Goal: Information Seeking & Learning: Learn about a topic

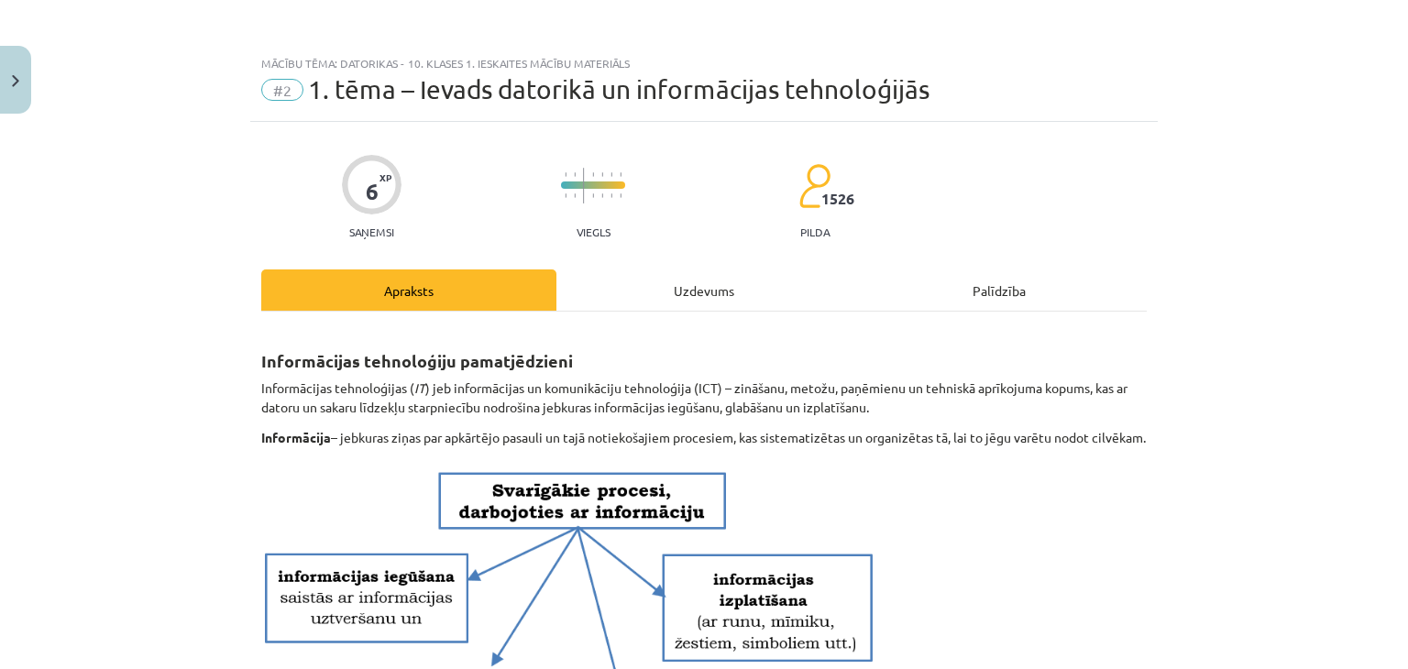
scroll to position [1224, 0]
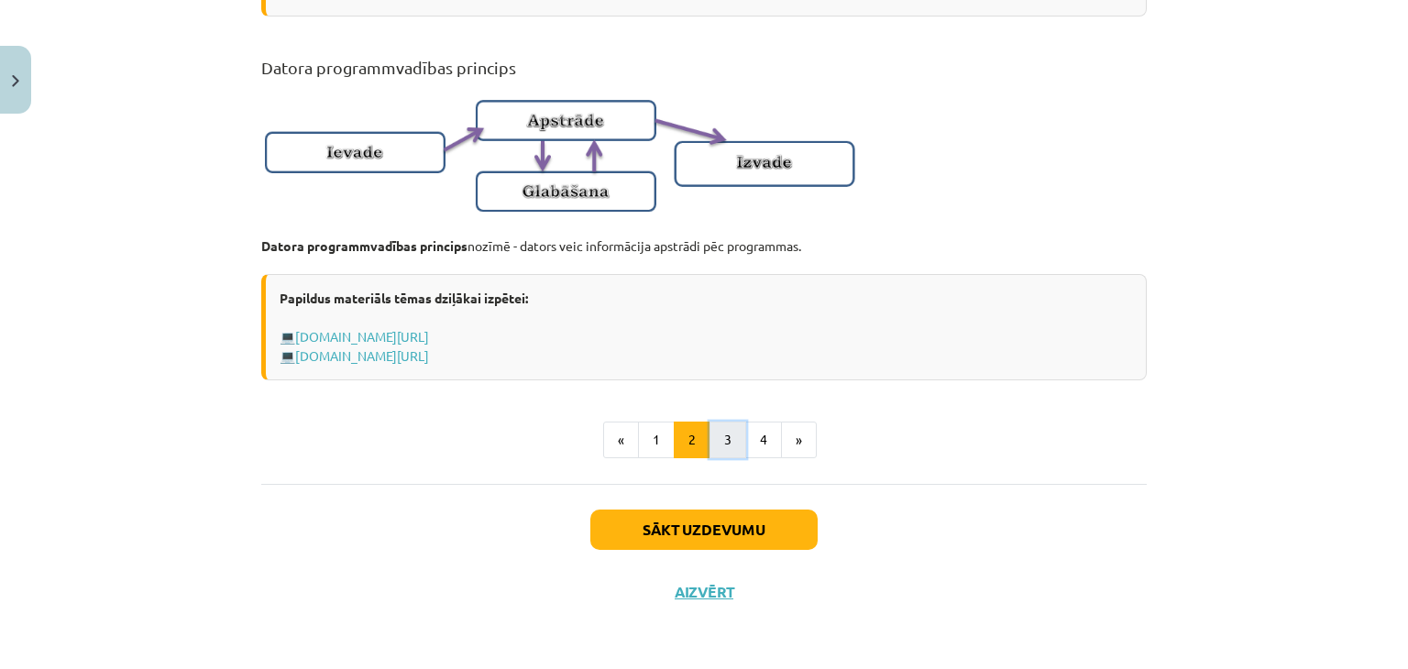
click at [723, 437] on button "3" at bounding box center [728, 440] width 37 height 37
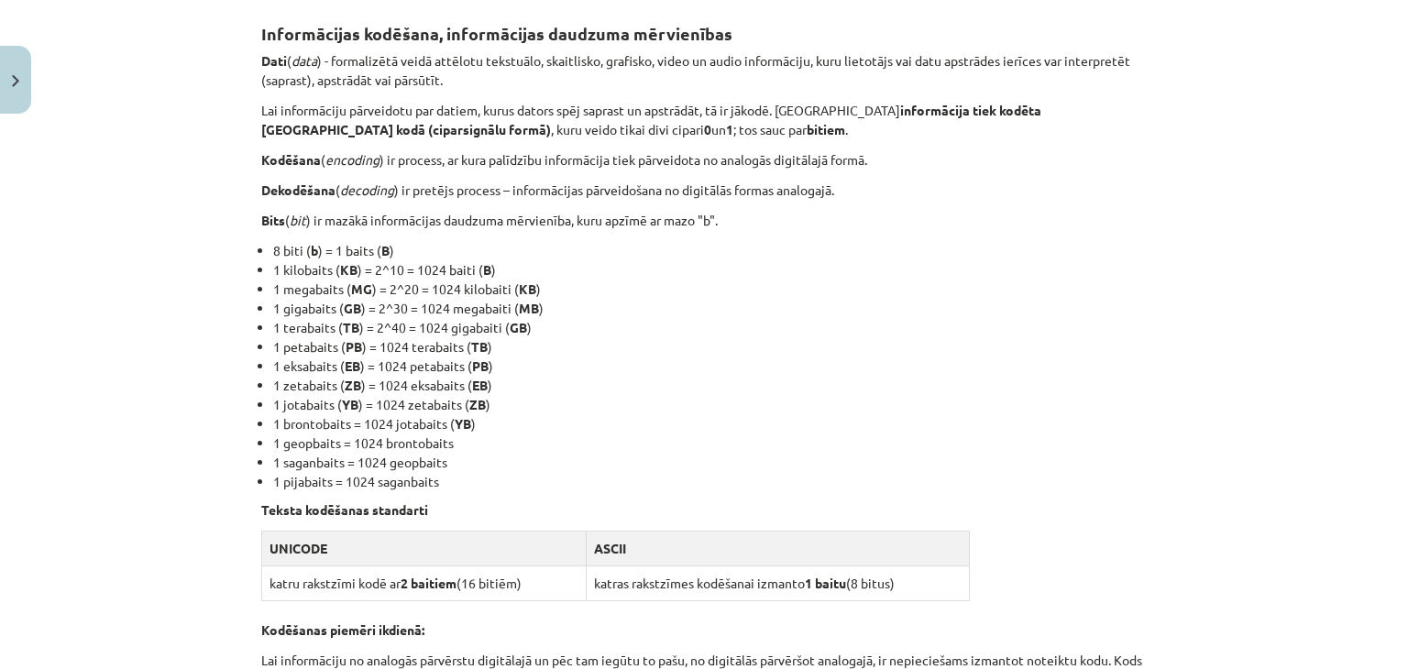
scroll to position [1192, 0]
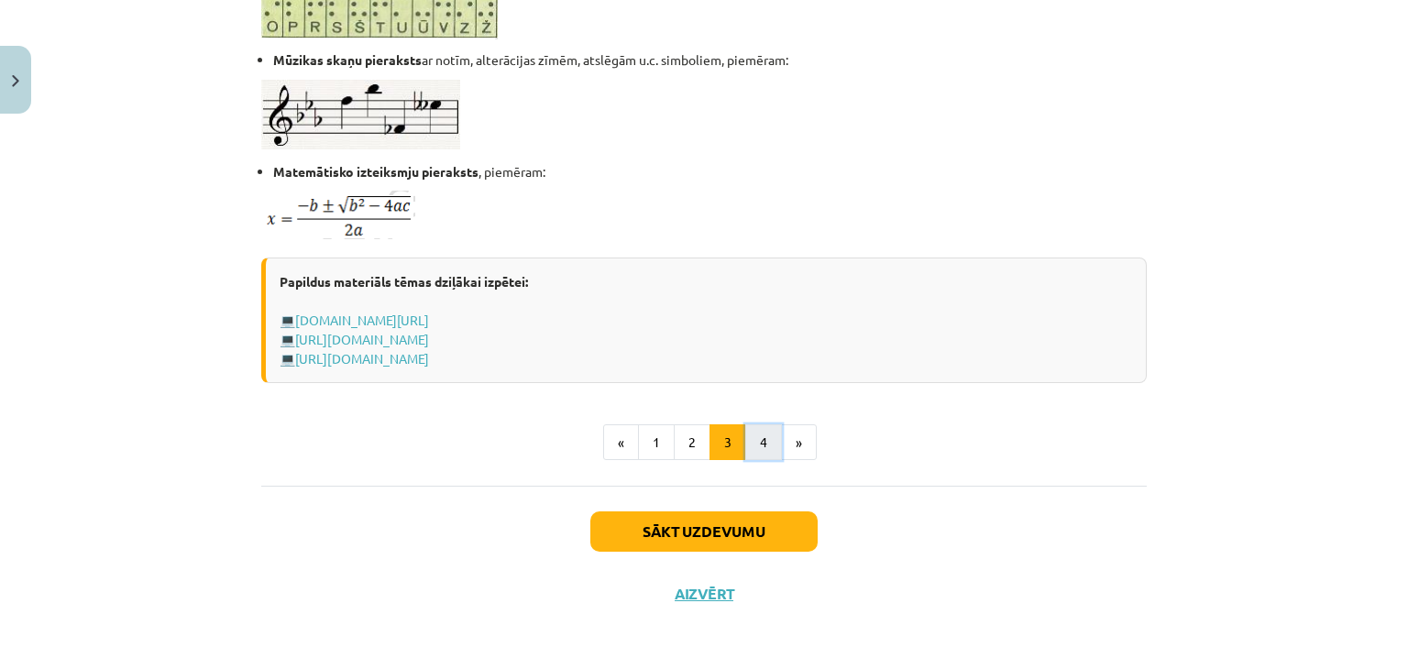
click at [756, 436] on button "4" at bounding box center [763, 443] width 37 height 37
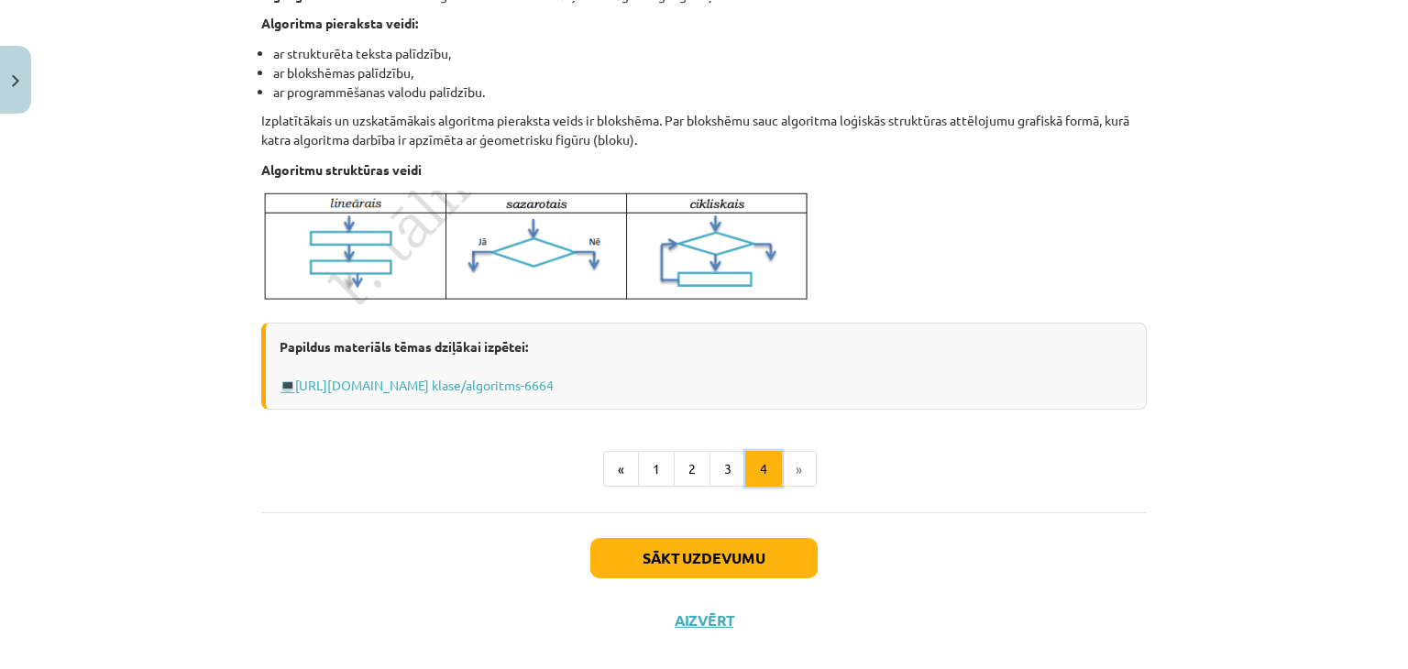
scroll to position [724, 0]
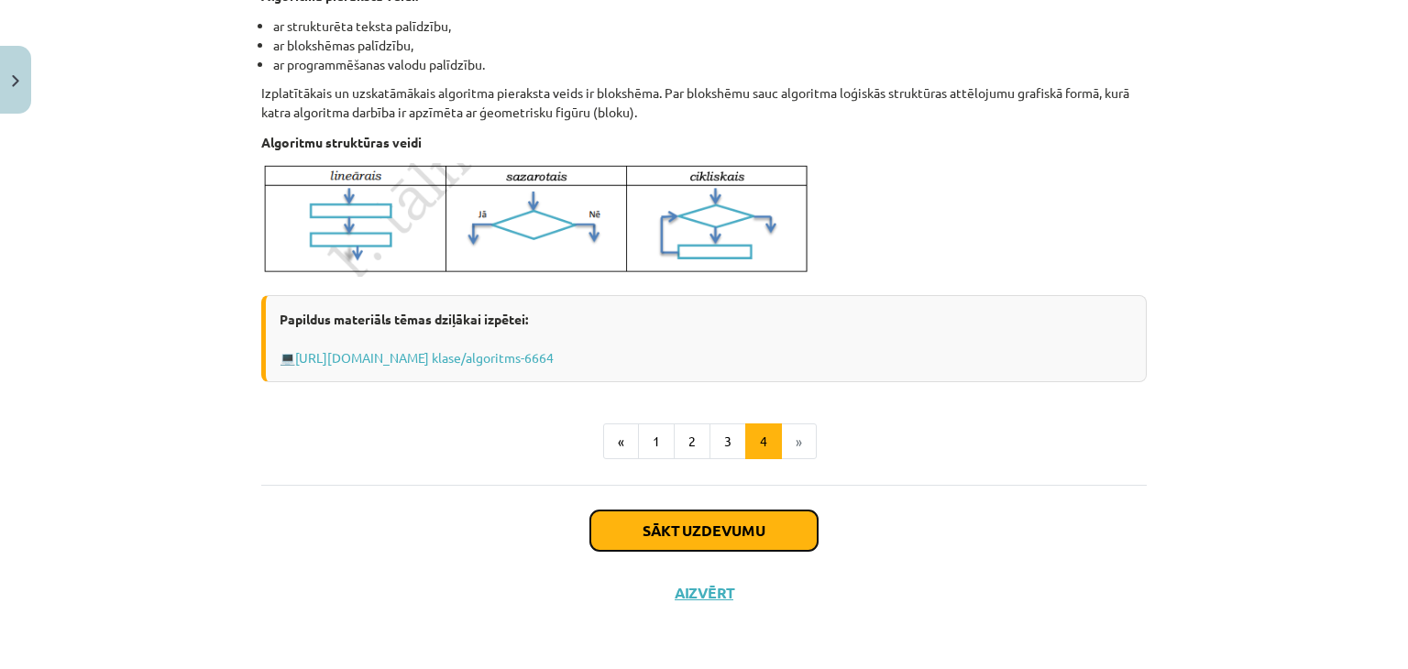
click at [759, 540] on button "Sākt uzdevumu" at bounding box center [704, 531] width 227 height 40
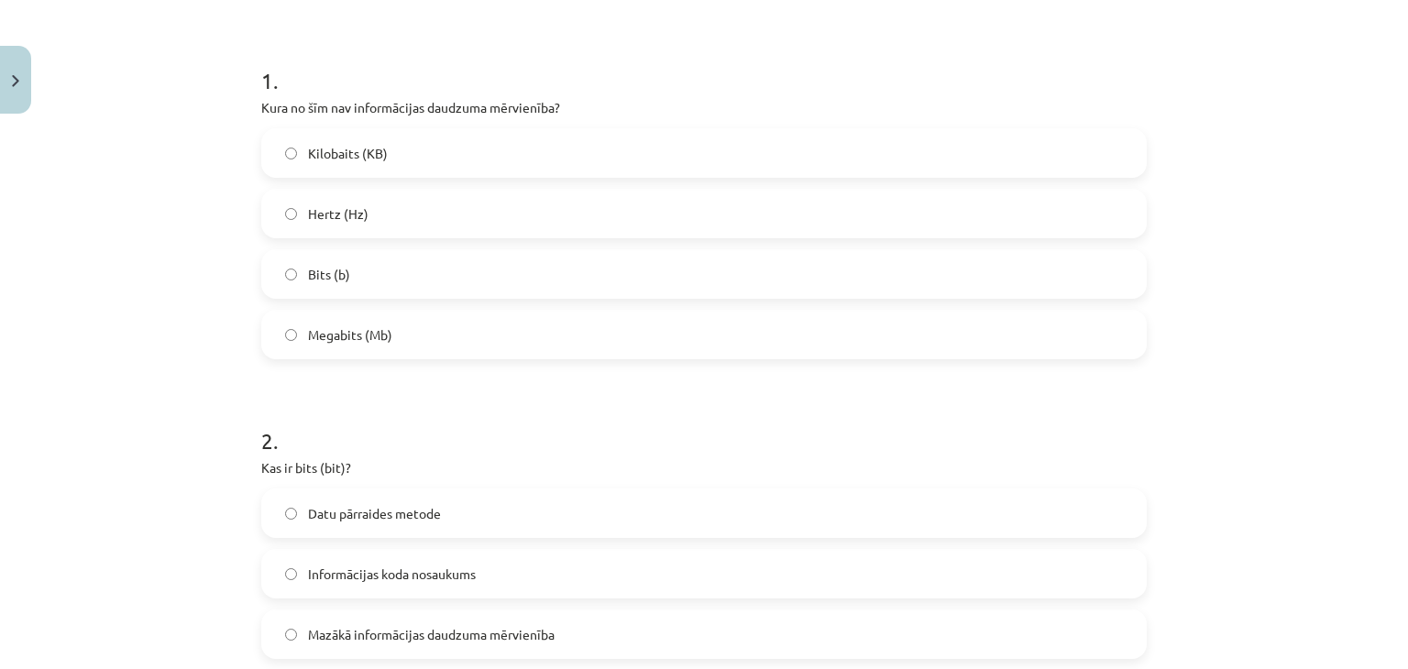
scroll to position [385, 0]
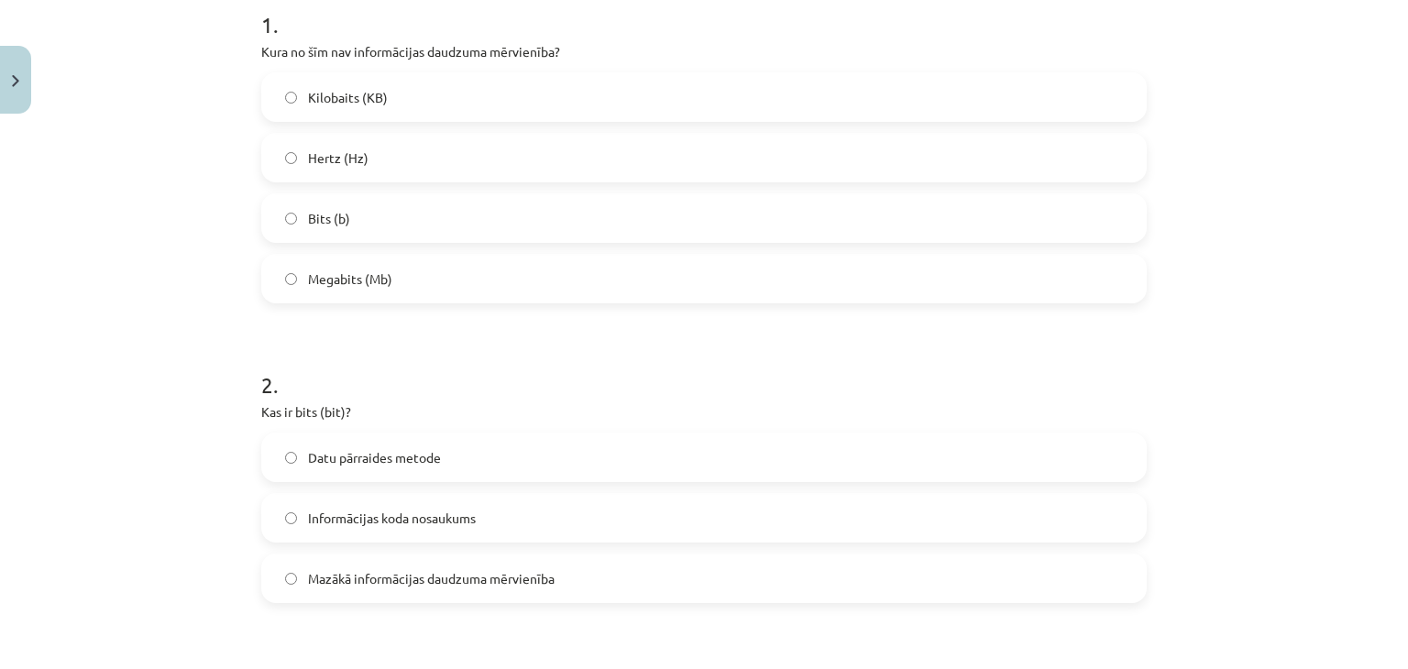
click at [608, 159] on label "Hertz (Hz)" at bounding box center [704, 158] width 882 height 46
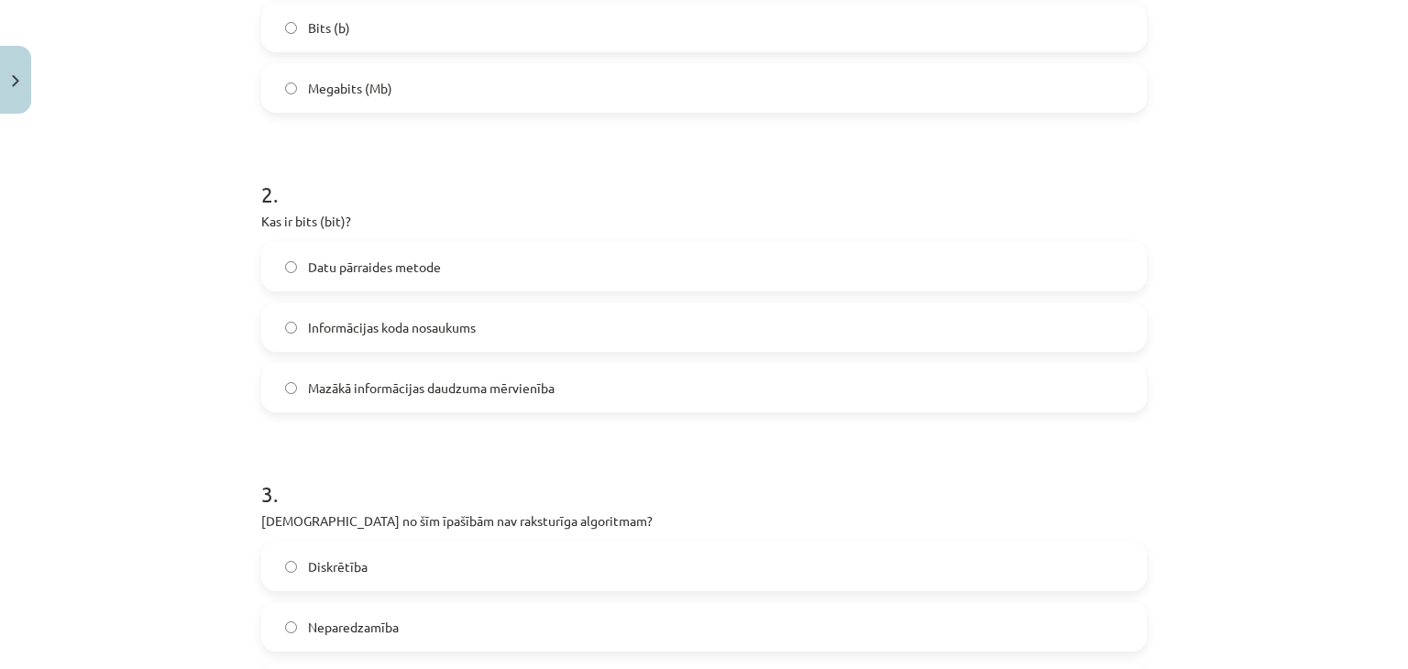
scroll to position [622, 0]
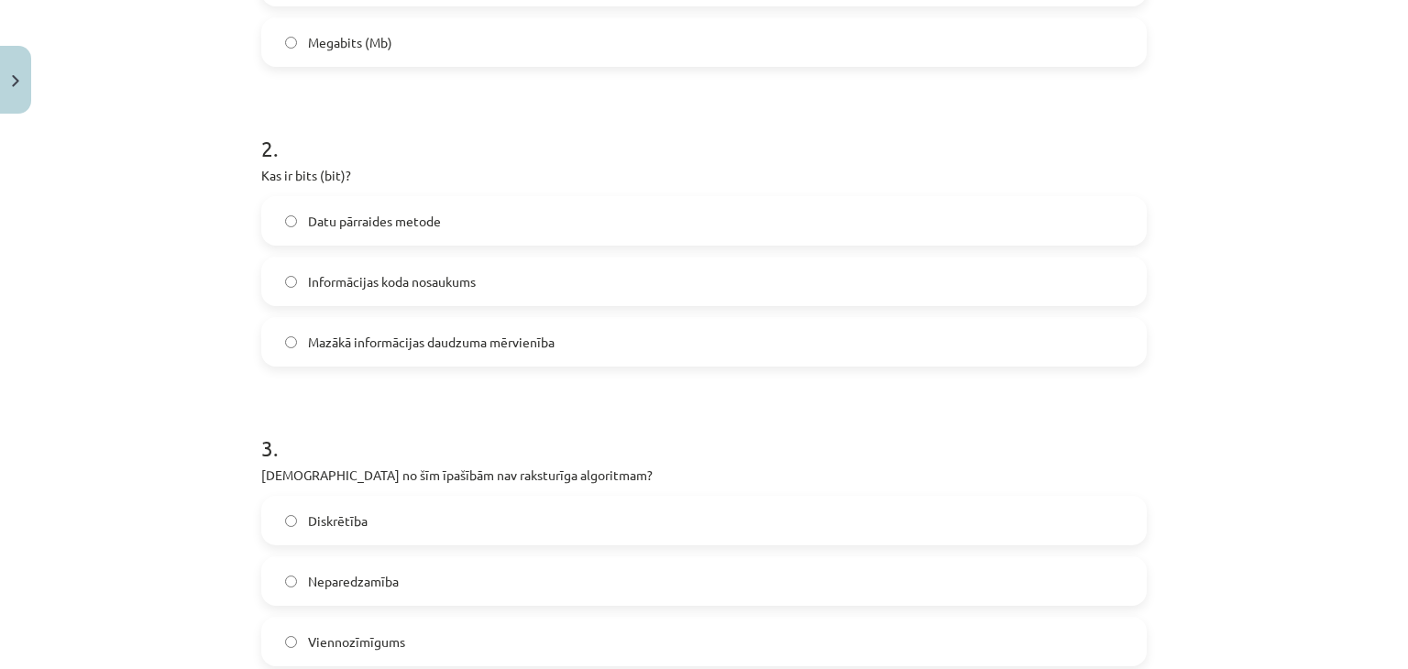
click at [534, 346] on span "Mazākā informācijas daudzuma mērvienība" at bounding box center [431, 342] width 247 height 19
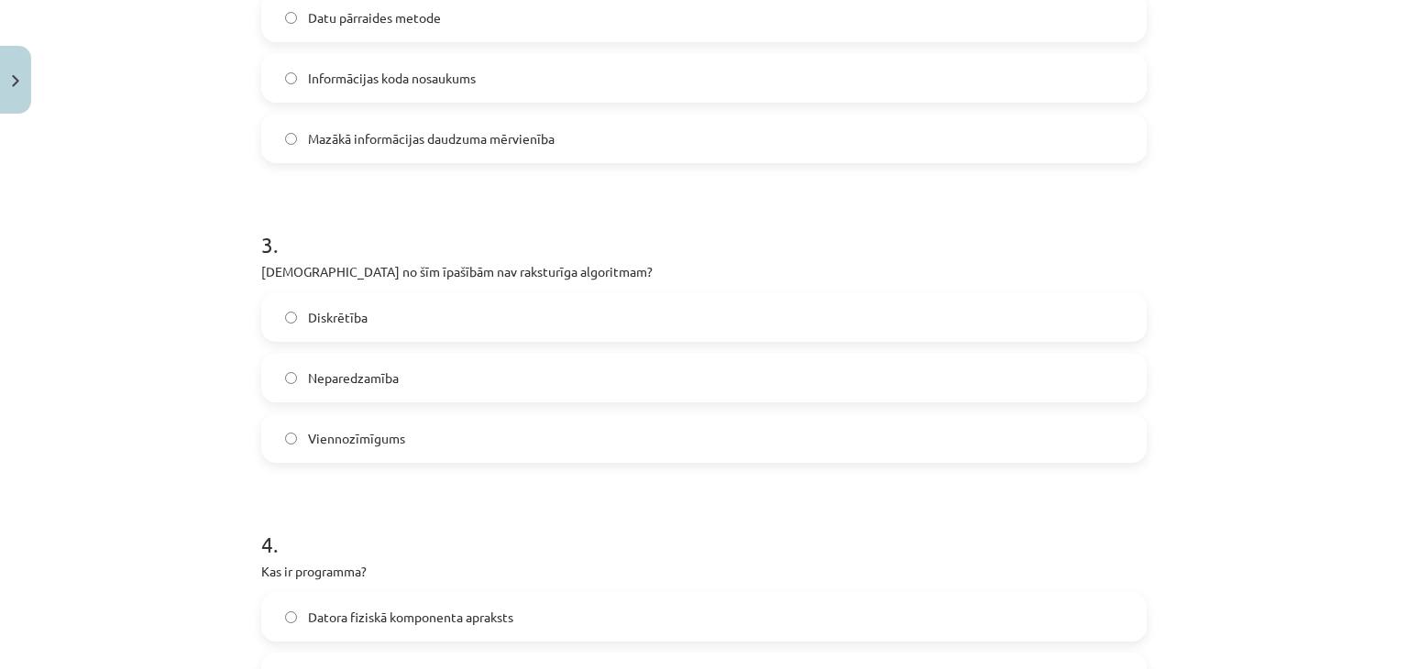
click at [466, 375] on label "Neparedzamība" at bounding box center [704, 378] width 882 height 46
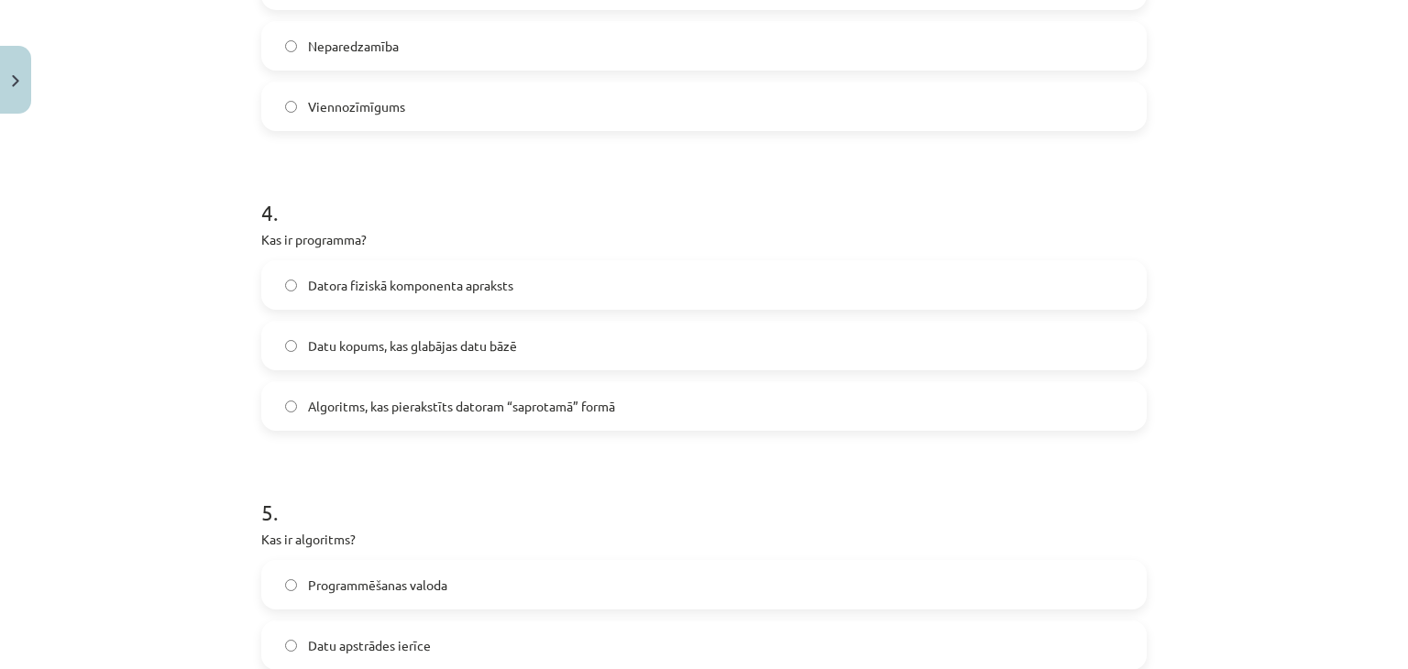
scroll to position [1158, 0]
click at [475, 409] on span "Algoritms, kas pierakstīts datoram “saprotamā” formā" at bounding box center [461, 405] width 307 height 19
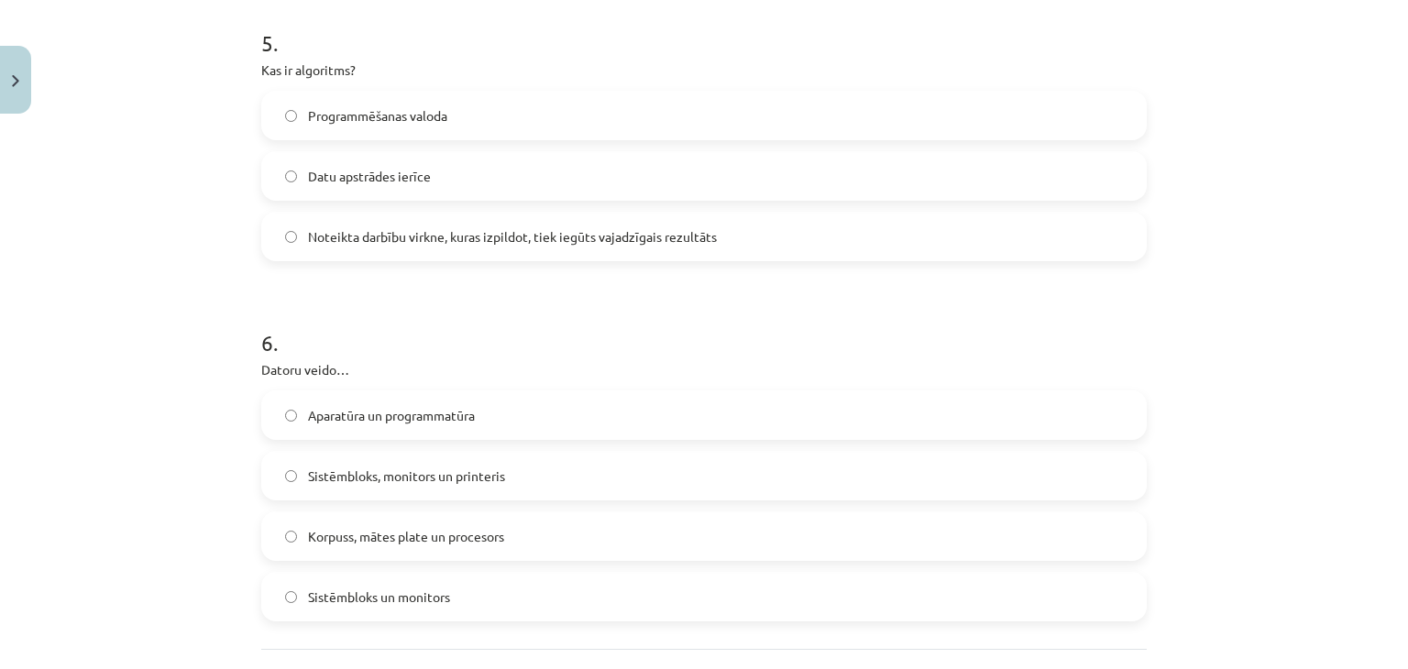
scroll to position [1628, 0]
click at [423, 232] on span "Noteikta darbību virkne, kuras izpildot, tiek iegūts vajadzīgais rezultāts" at bounding box center [512, 235] width 409 height 19
click at [370, 415] on span "Aparatūra un programmatūra" at bounding box center [391, 414] width 167 height 19
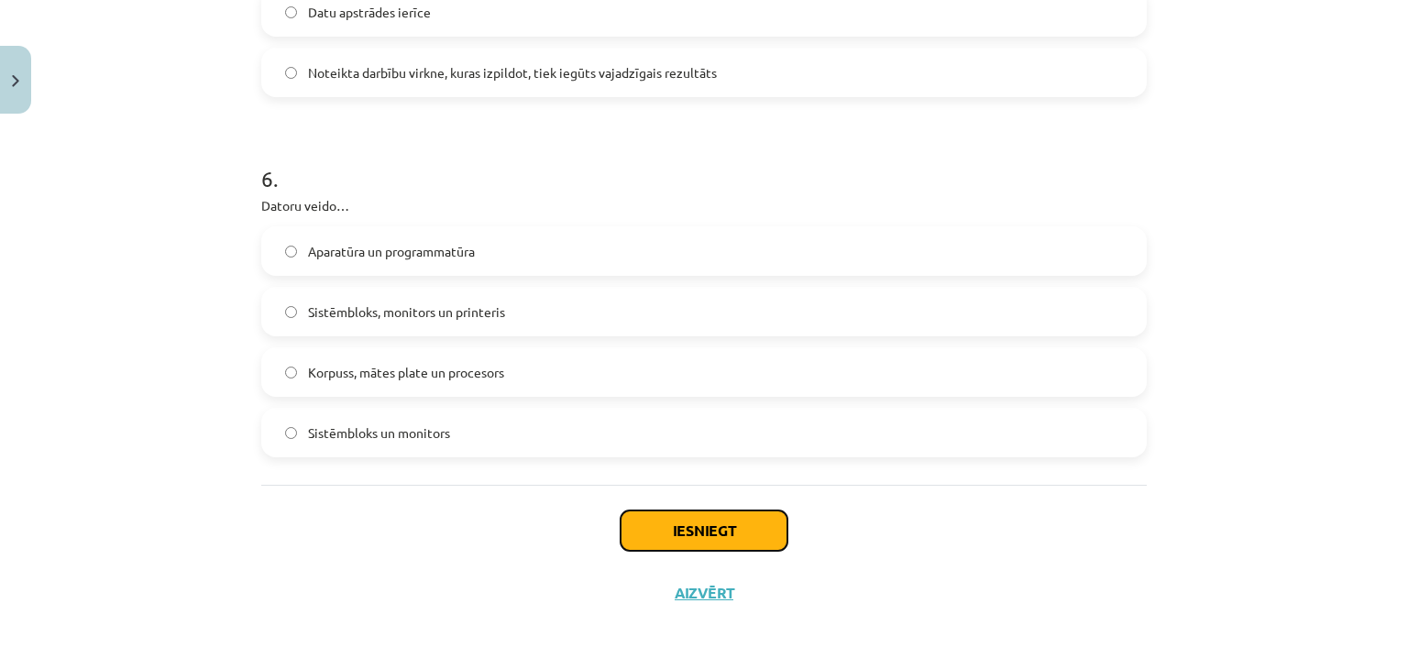
click at [655, 520] on button "Iesniegt" at bounding box center [704, 531] width 167 height 40
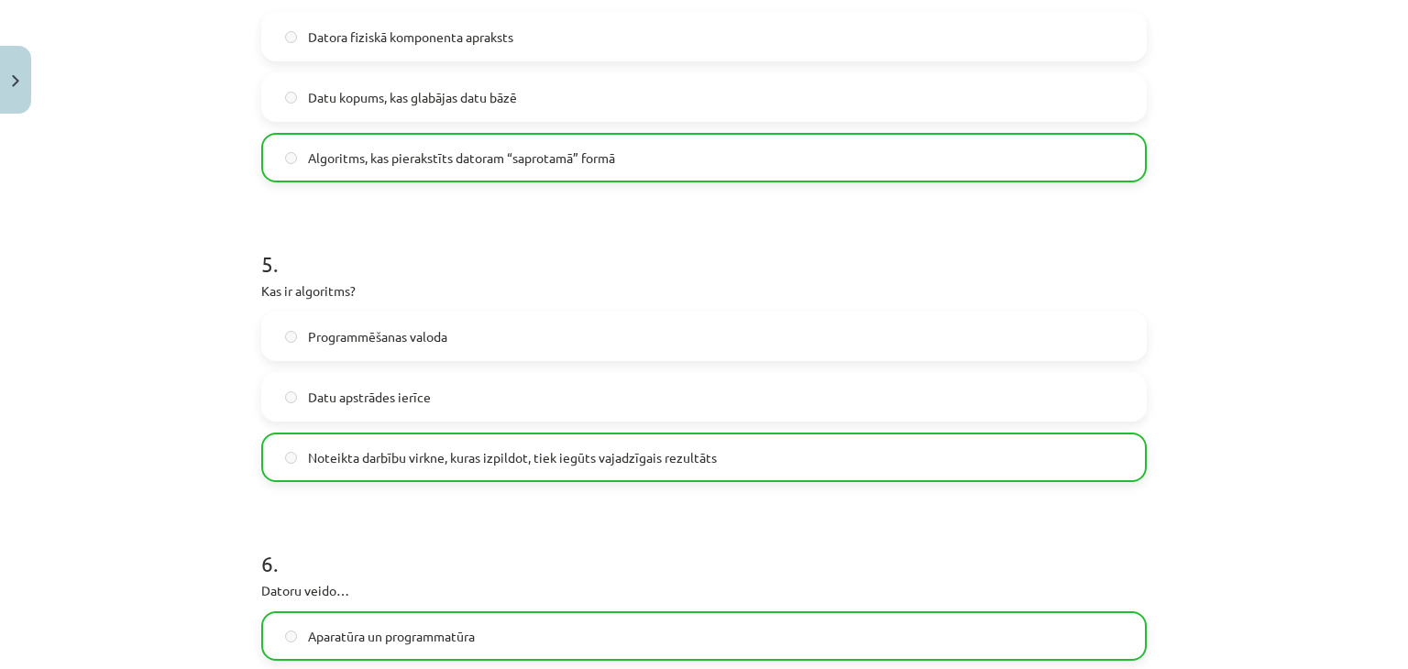
scroll to position [1849, 0]
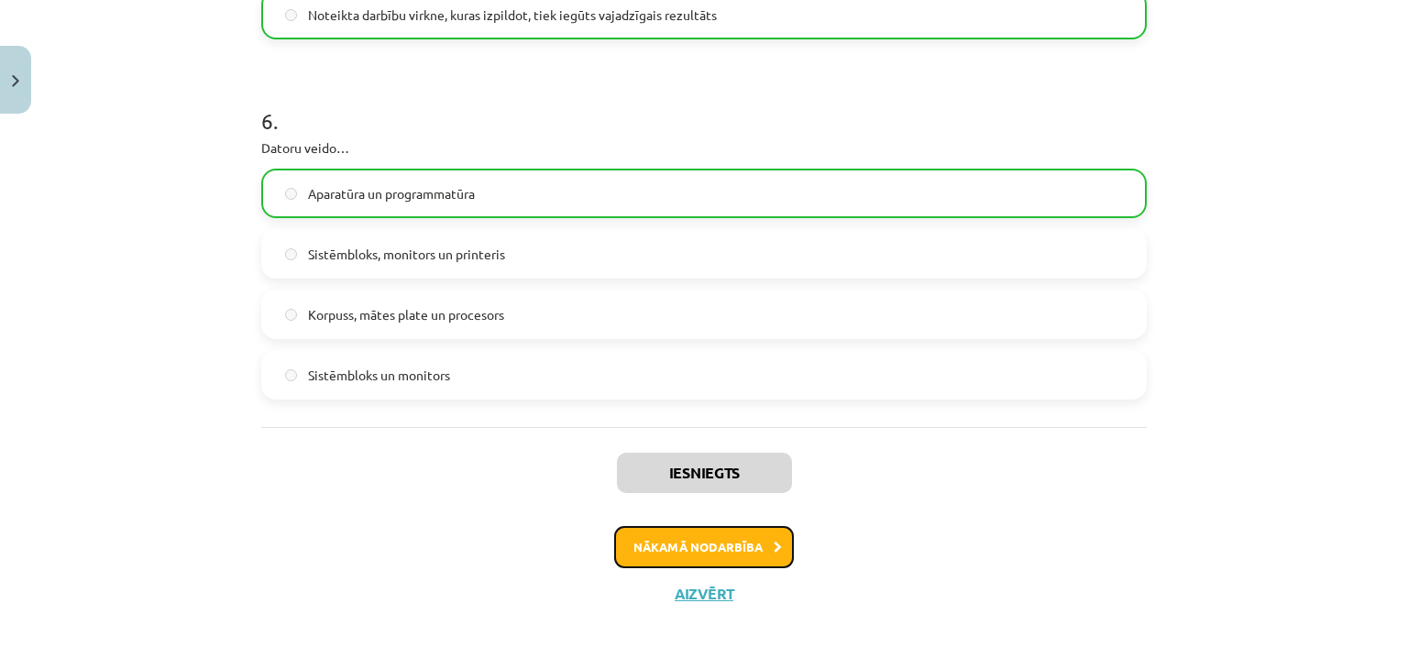
click at [668, 546] on button "Nākamā nodarbība" at bounding box center [704, 547] width 180 height 42
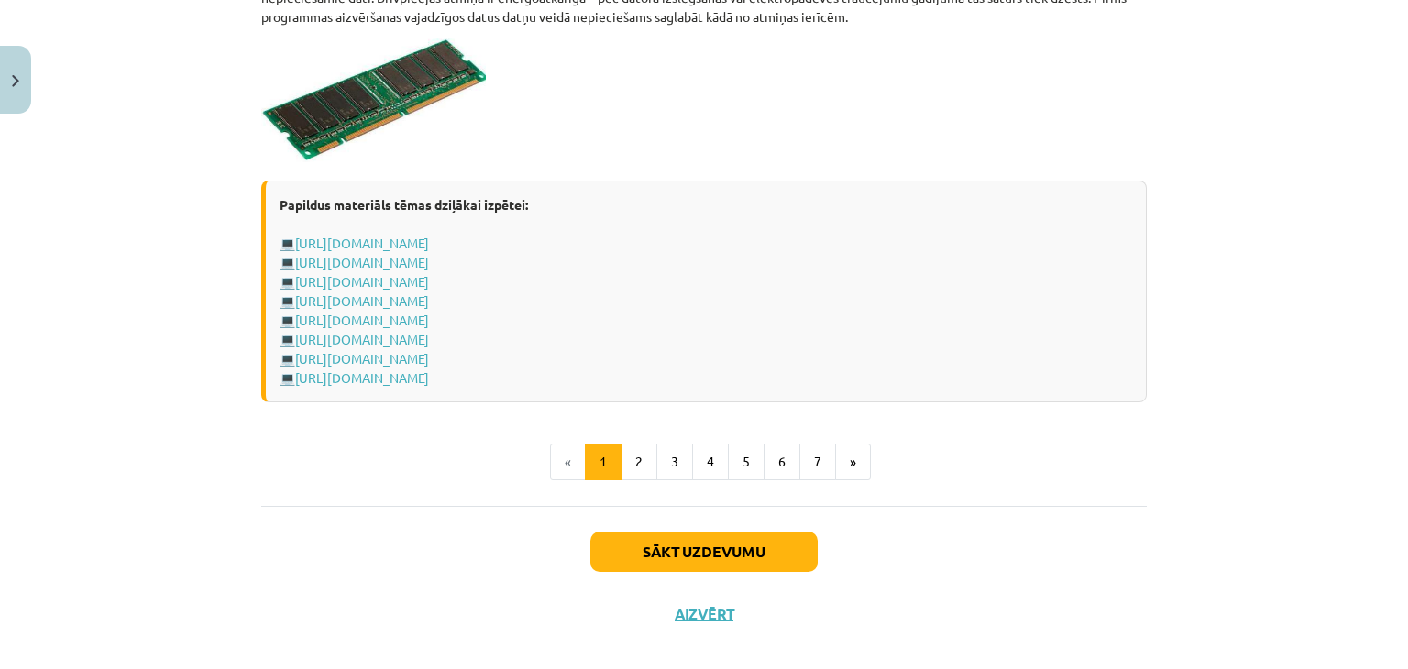
scroll to position [3237, 0]
click at [626, 459] on button "2" at bounding box center [639, 462] width 37 height 37
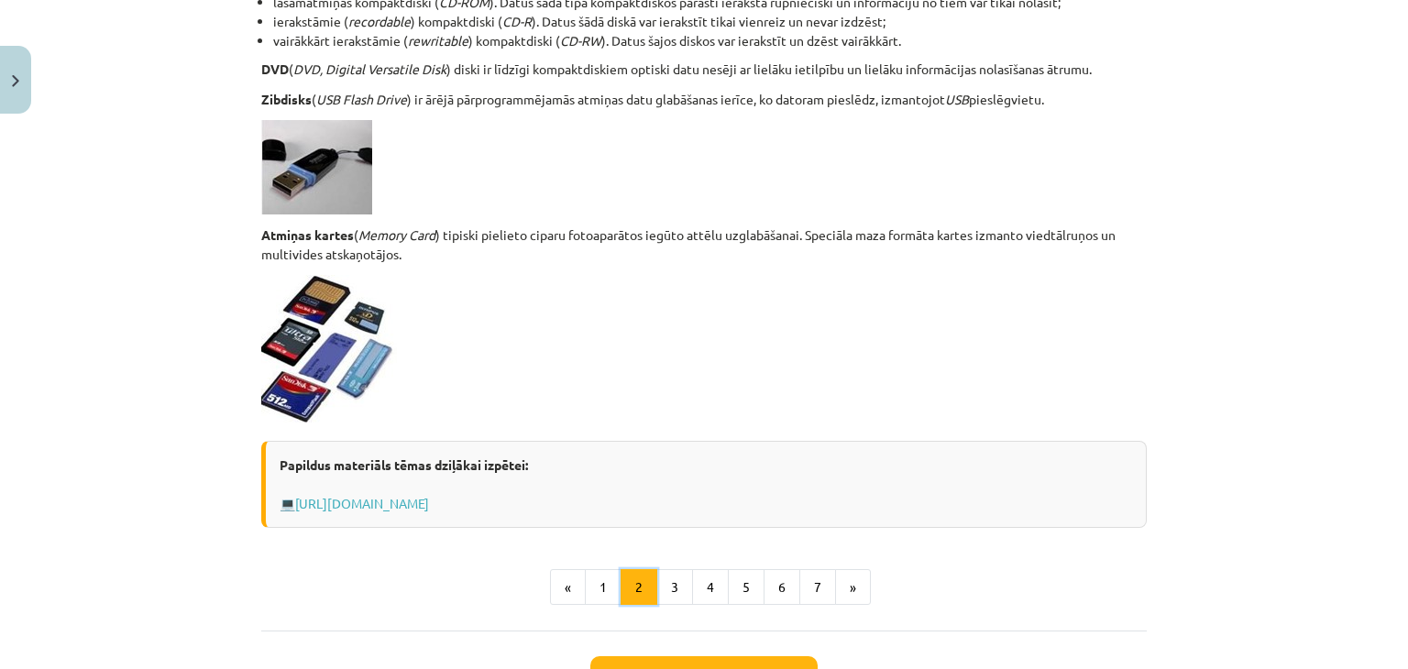
scroll to position [1493, 0]
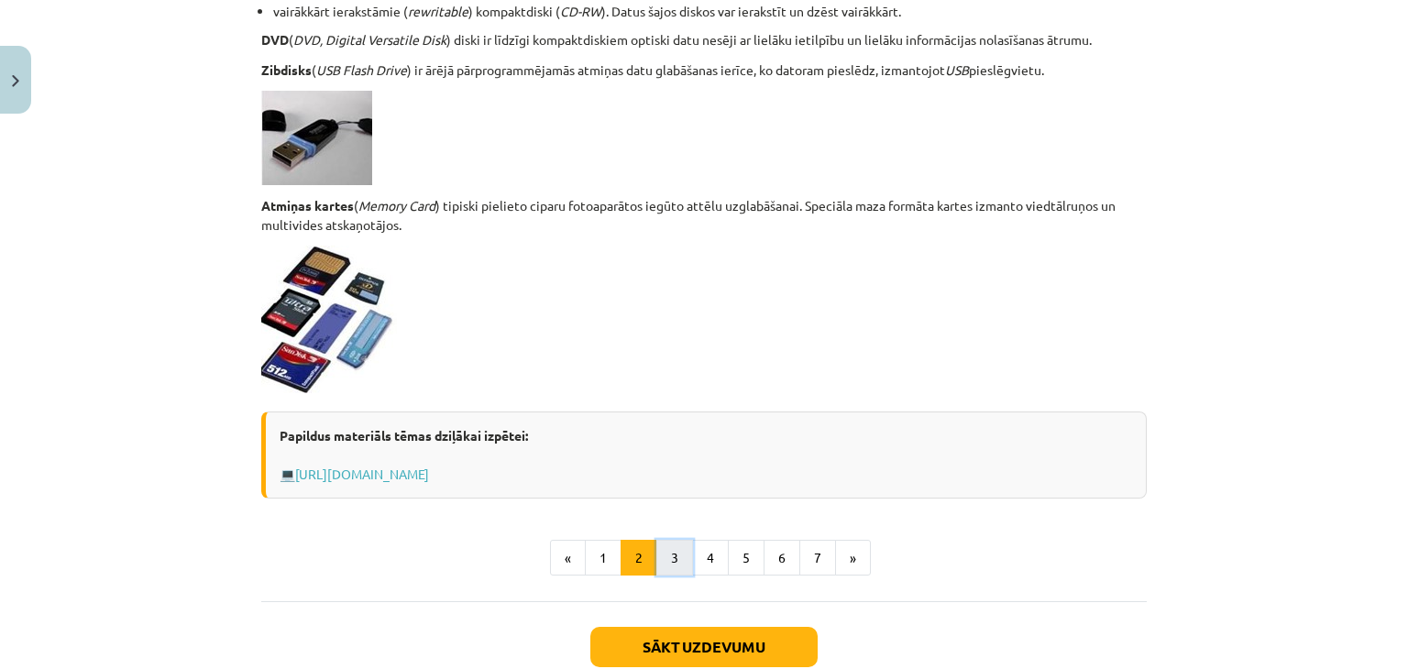
click at [667, 547] on button "3" at bounding box center [675, 558] width 37 height 37
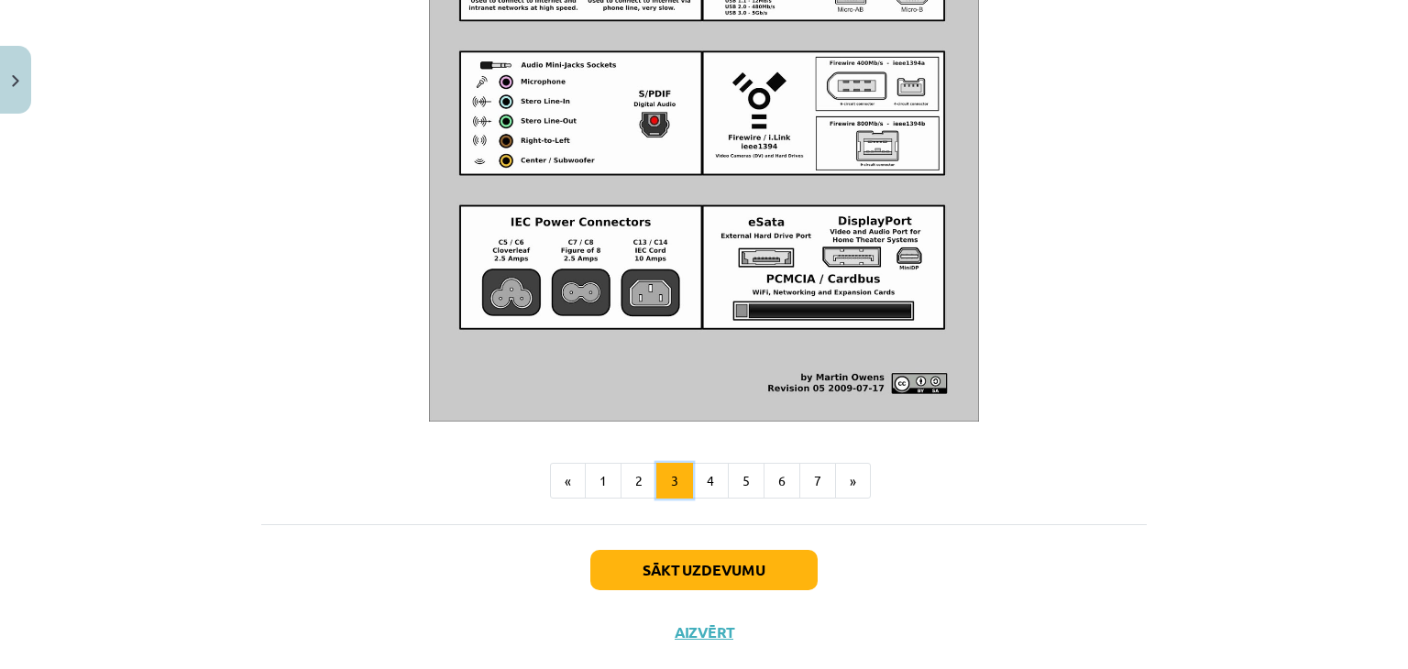
scroll to position [2151, 0]
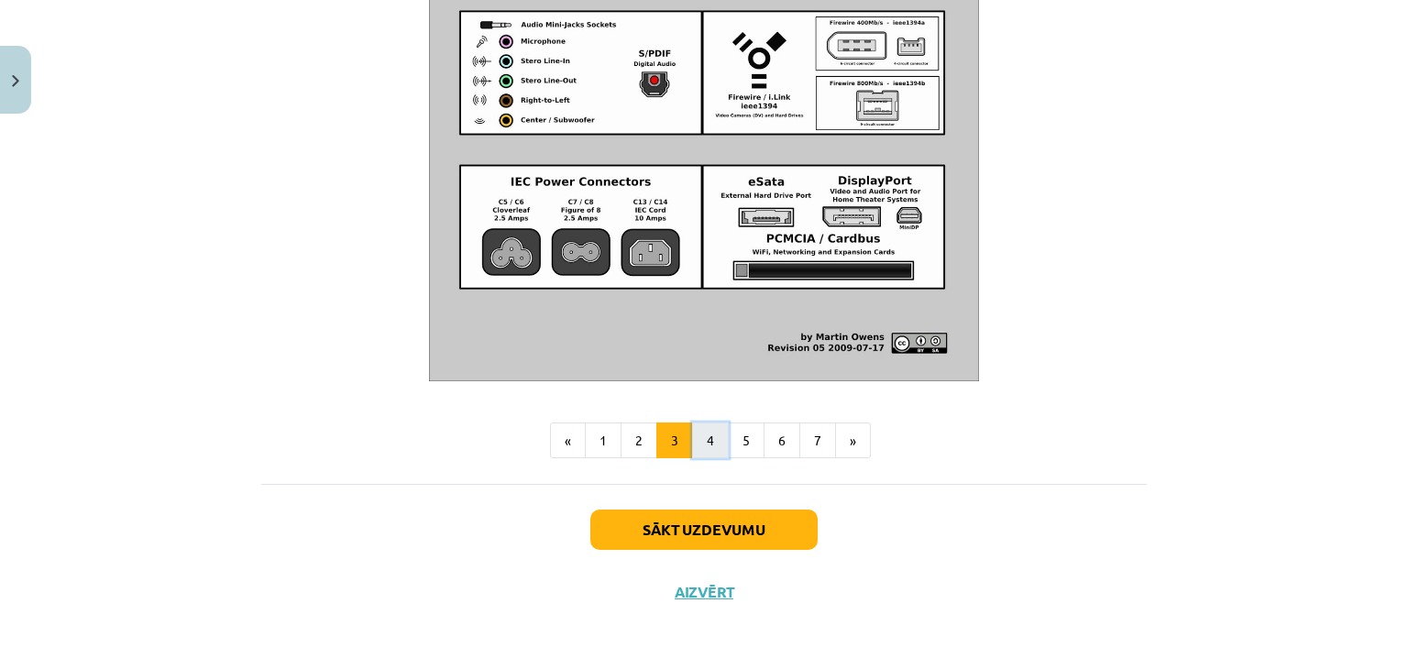
click at [704, 434] on button "4" at bounding box center [710, 441] width 37 height 37
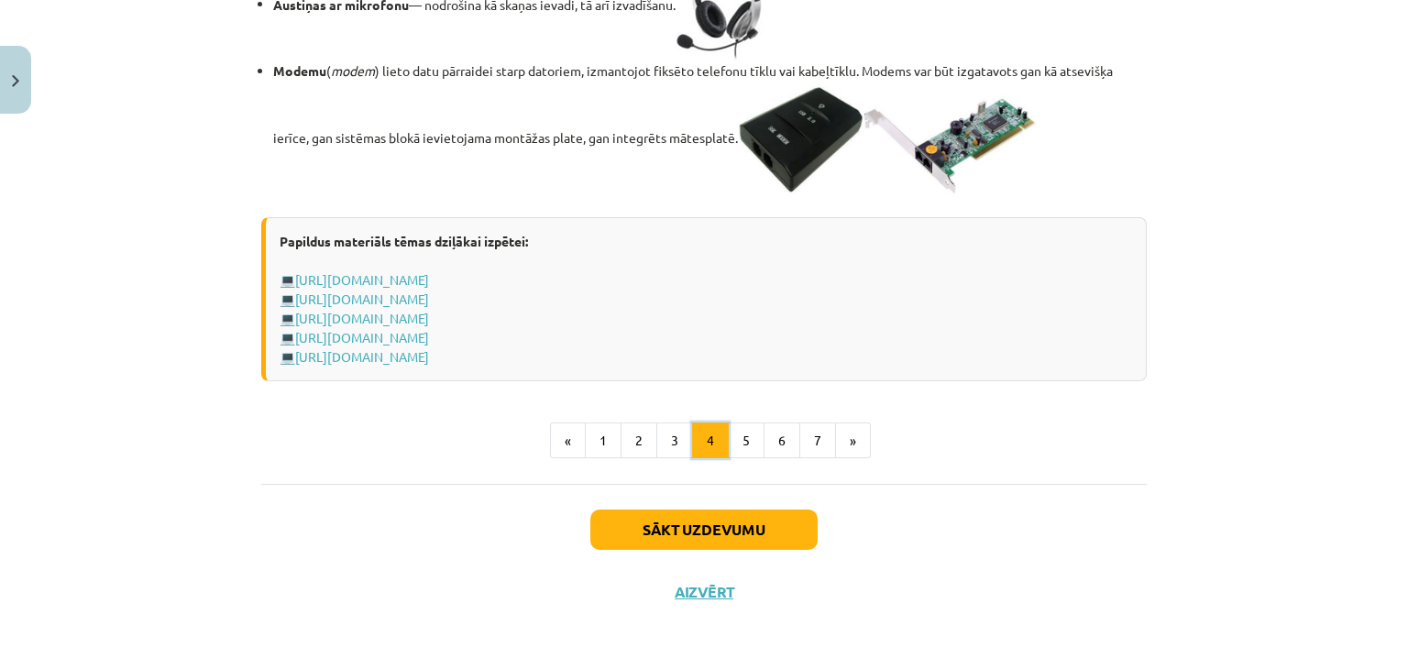
scroll to position [3213, 0]
click at [731, 459] on button "5" at bounding box center [746, 441] width 37 height 37
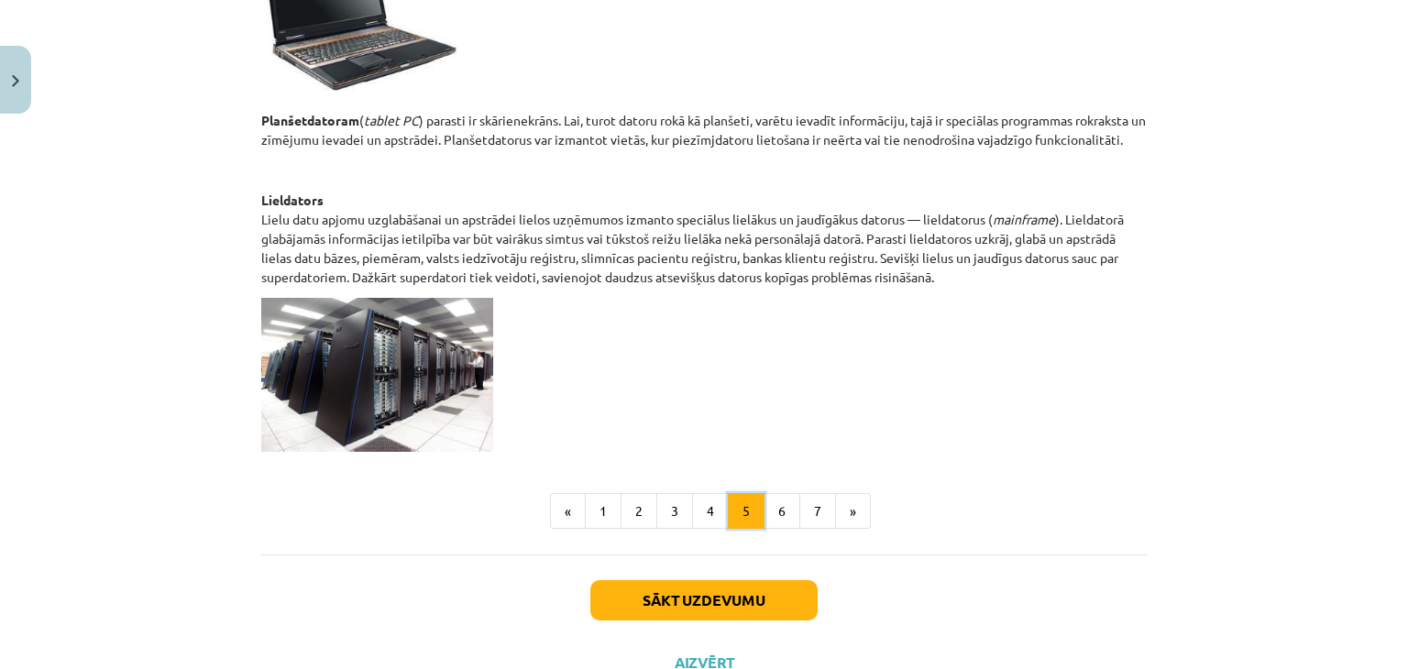
scroll to position [911, 0]
click at [784, 514] on button "6" at bounding box center [782, 510] width 37 height 37
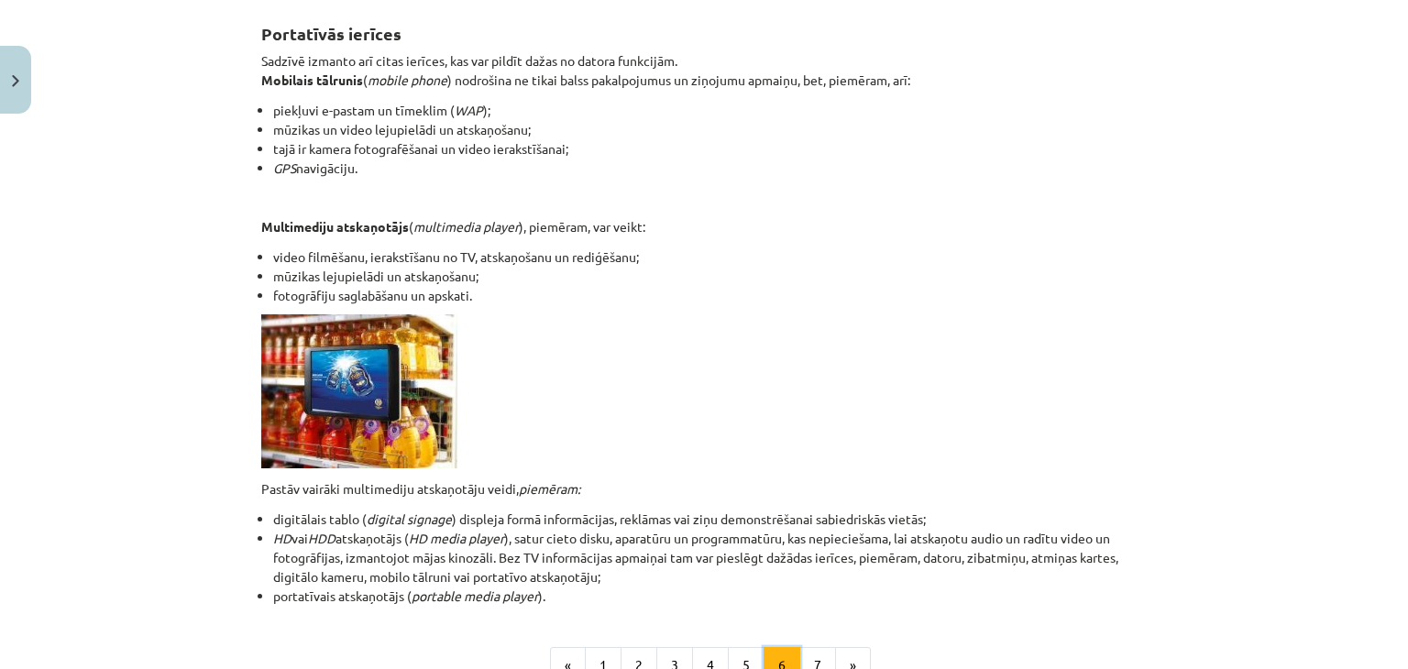
scroll to position [525, 0]
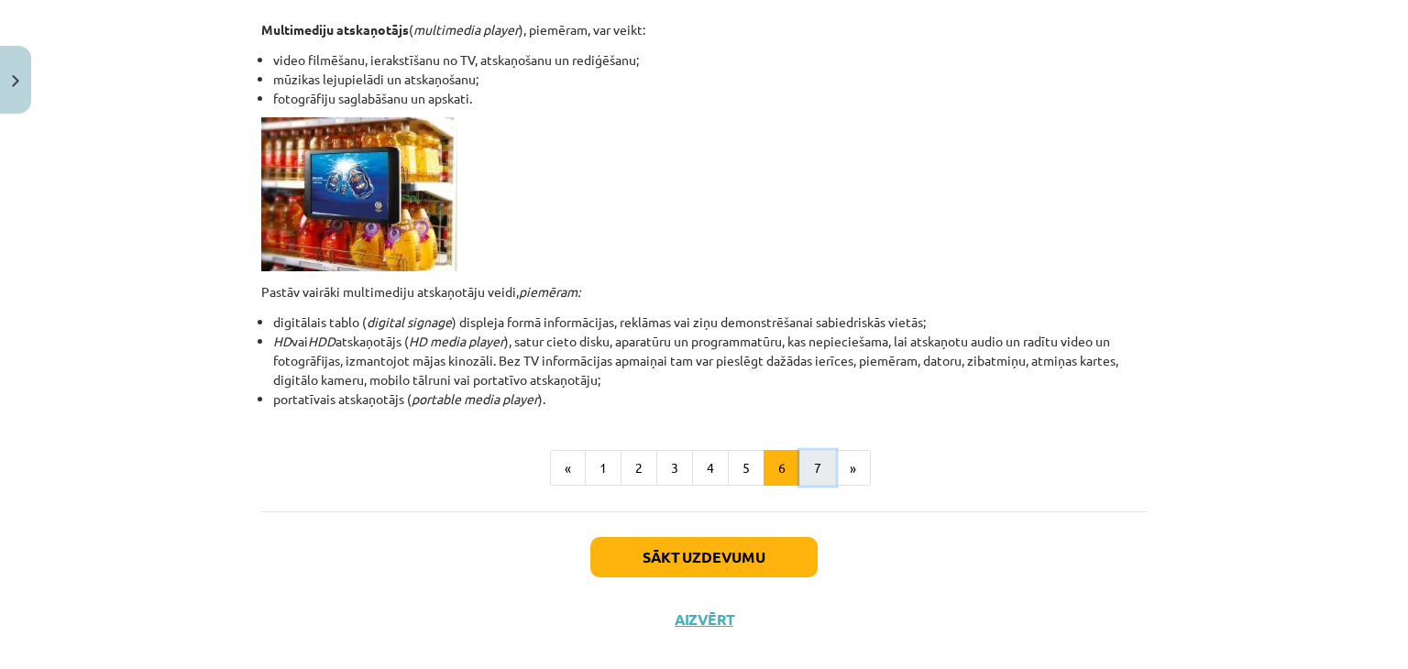
click at [807, 461] on button "7" at bounding box center [818, 468] width 37 height 37
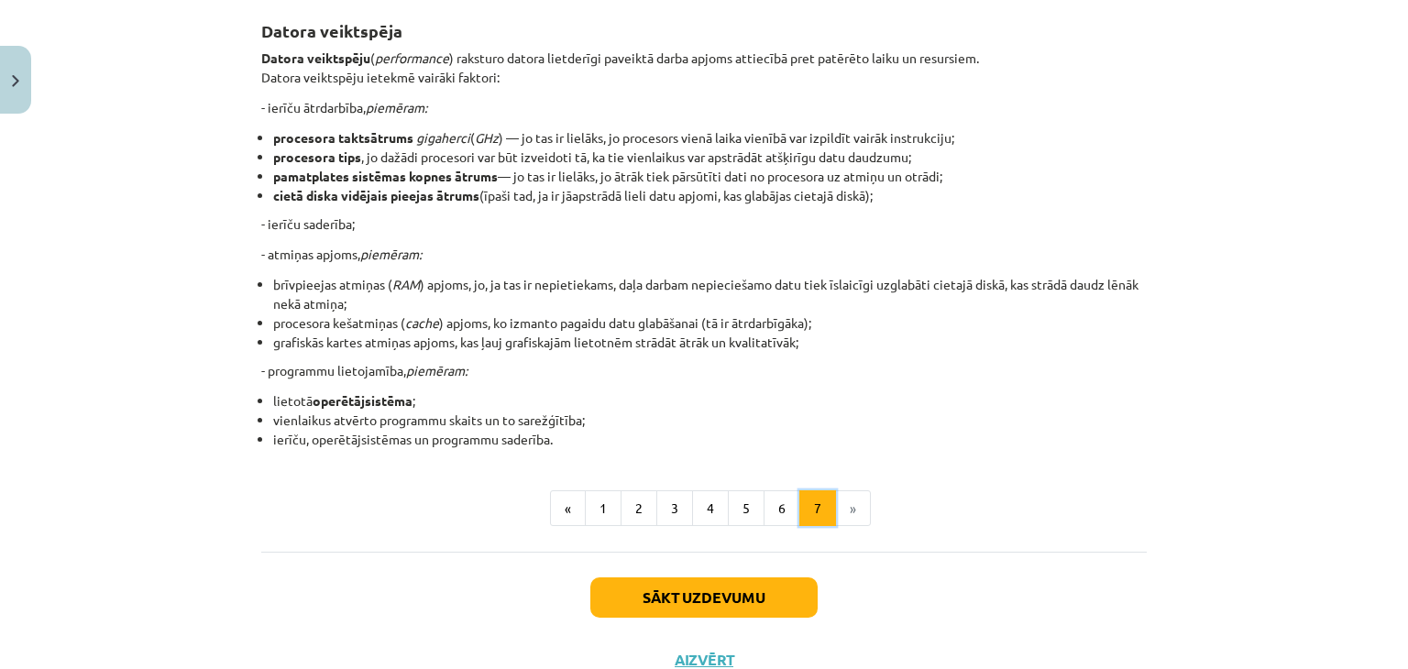
scroll to position [327, 0]
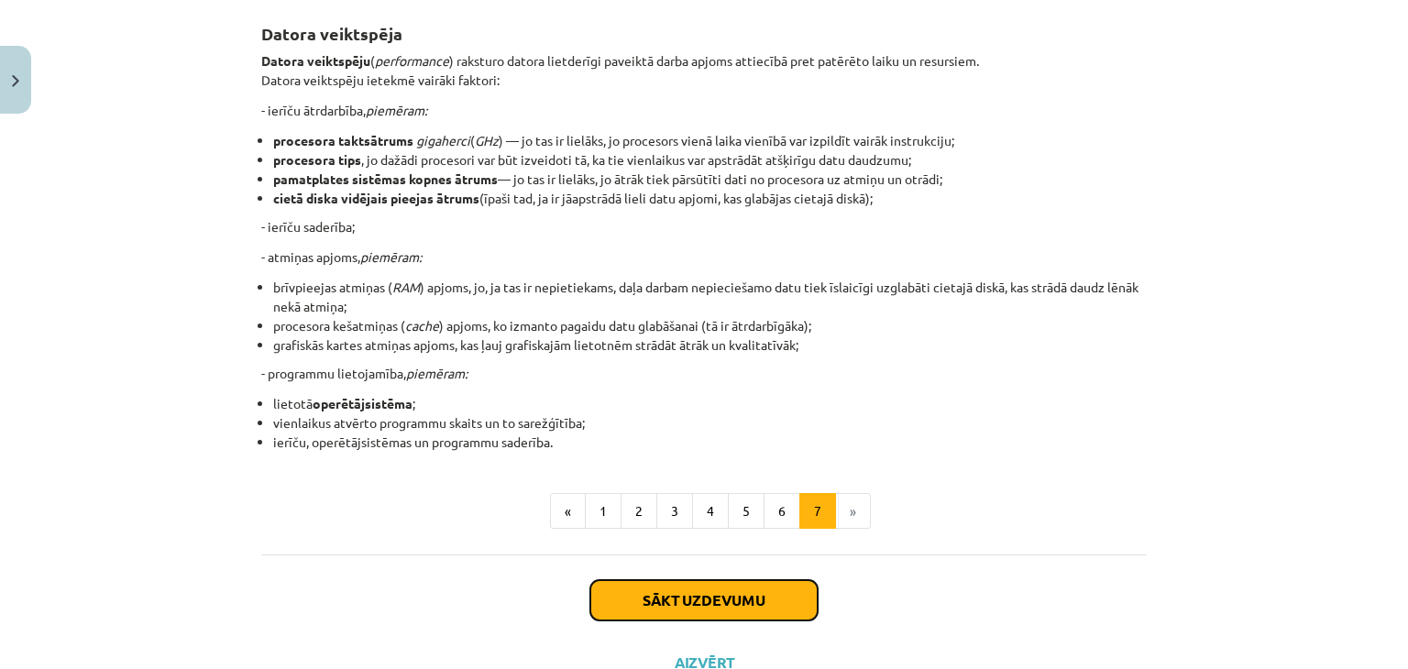
click at [795, 595] on button "Sākt uzdevumu" at bounding box center [704, 600] width 227 height 40
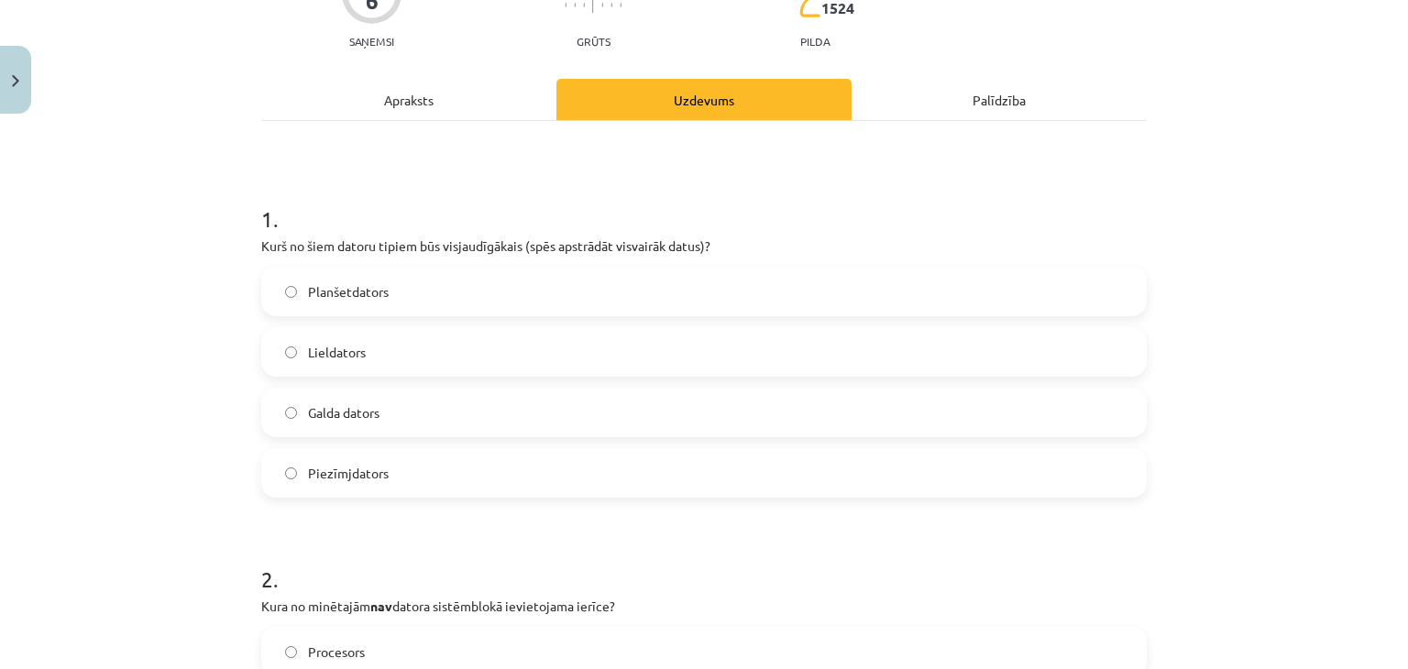
scroll to position [185, 0]
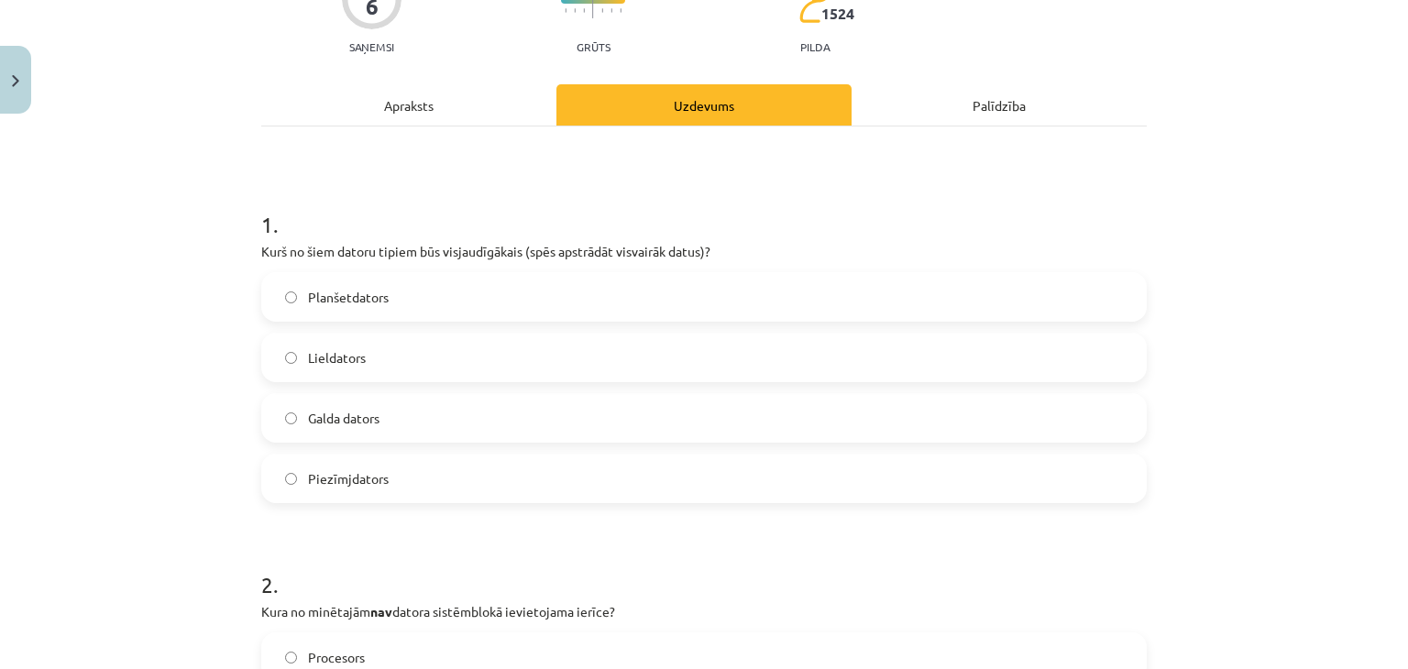
click at [1001, 354] on label "Lieldators" at bounding box center [704, 358] width 882 height 46
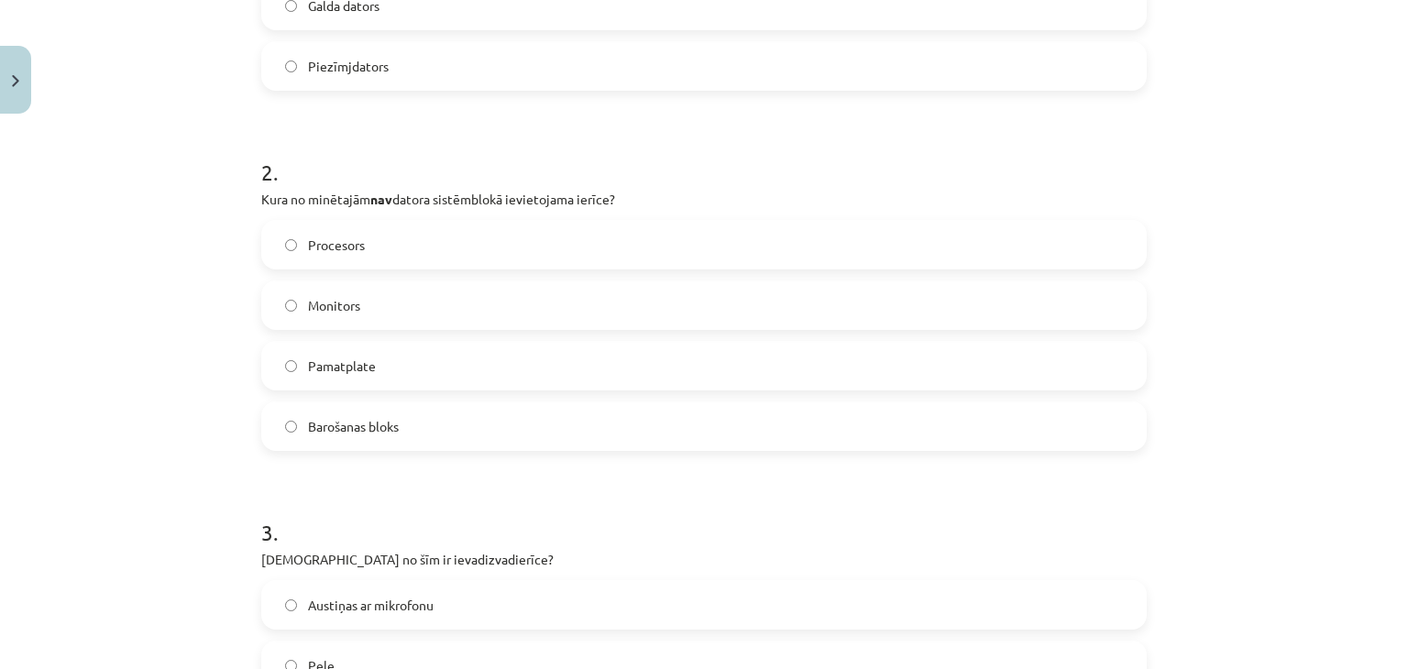
scroll to position [596, 0]
click at [674, 299] on label "Monitors" at bounding box center [704, 307] width 882 height 46
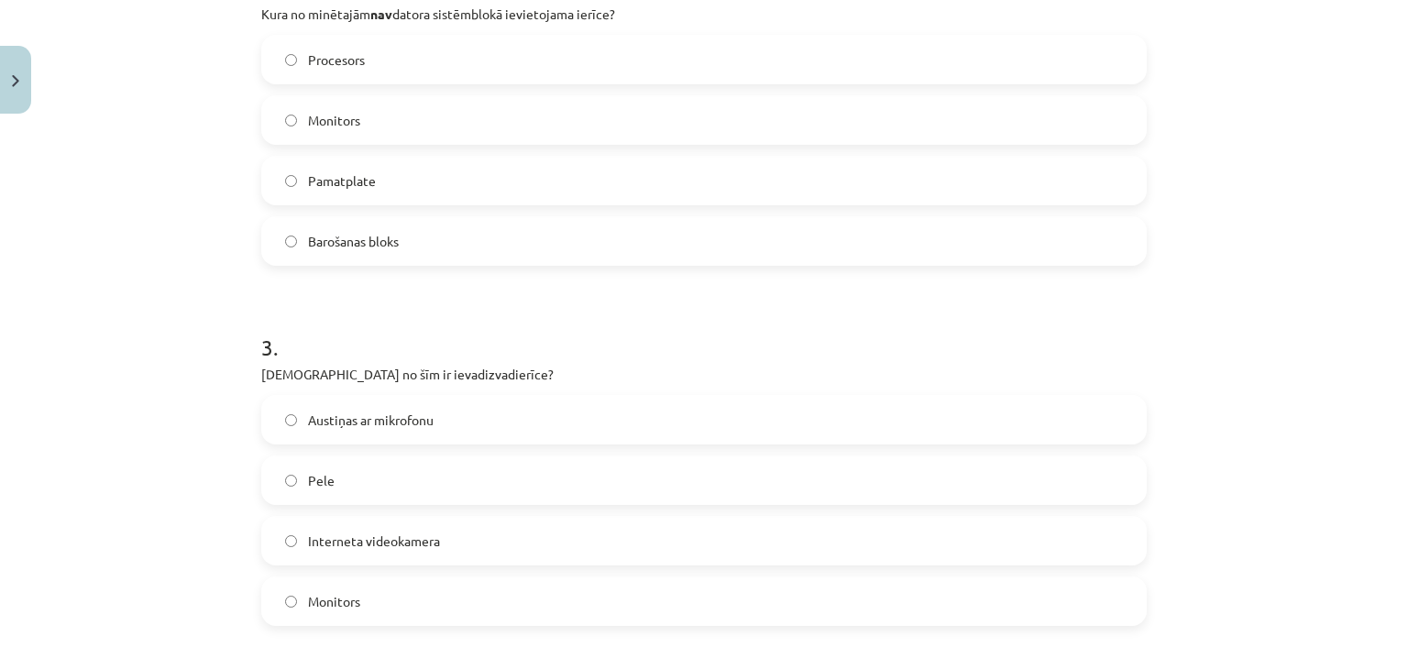
scroll to position [785, 0]
click at [950, 418] on label "Austiņas ar mikrofonu" at bounding box center [704, 418] width 882 height 46
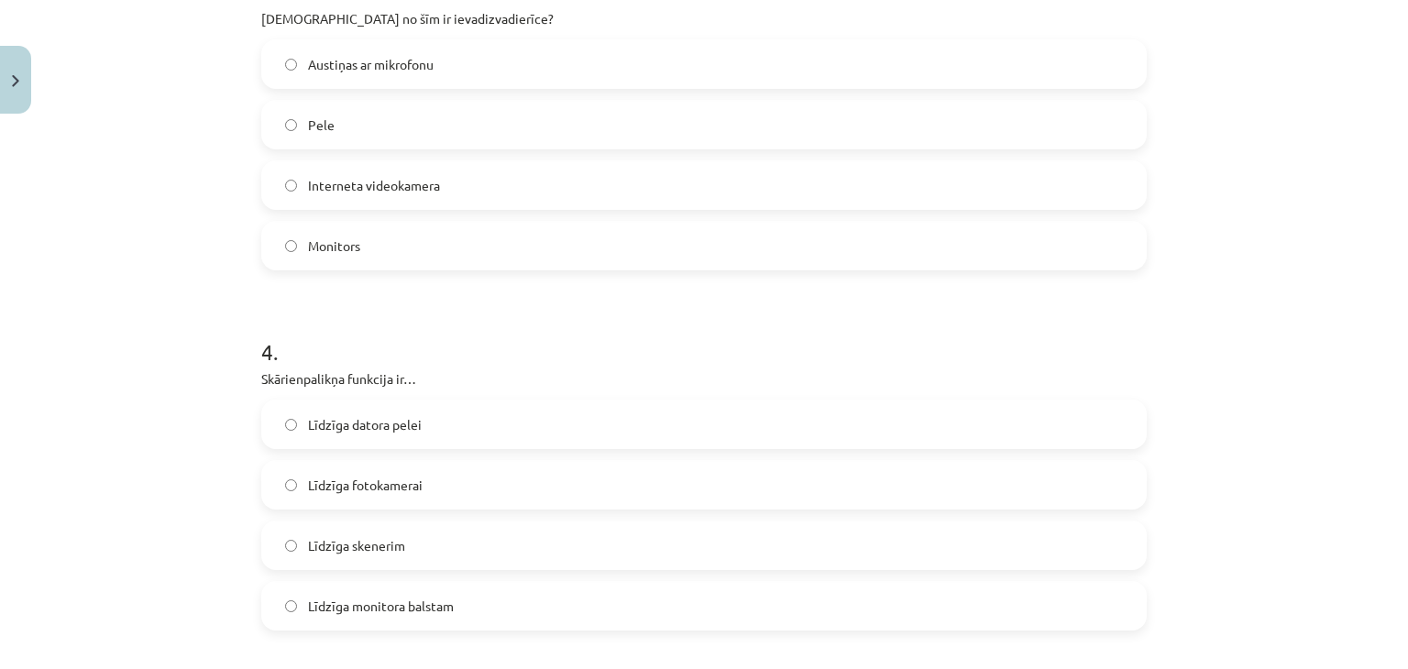
scroll to position [1144, 0]
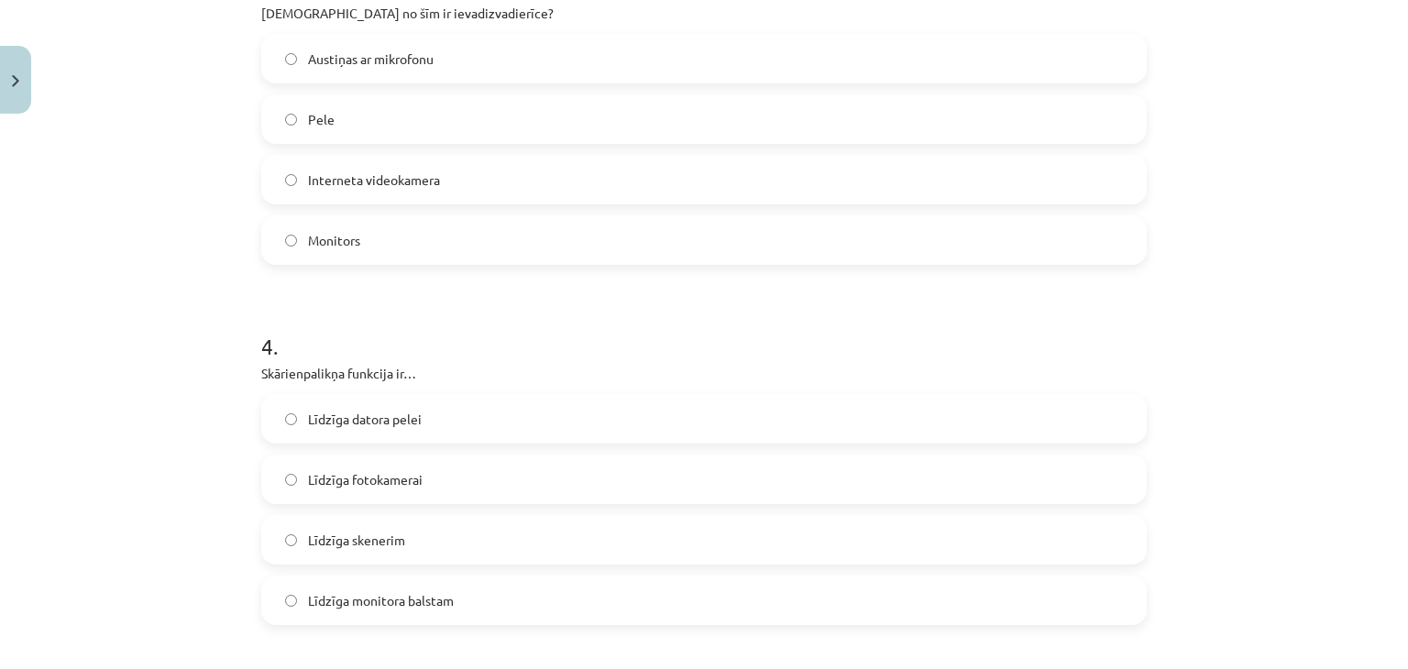
click at [591, 413] on label "Līdzīga datora pelei" at bounding box center [704, 419] width 882 height 46
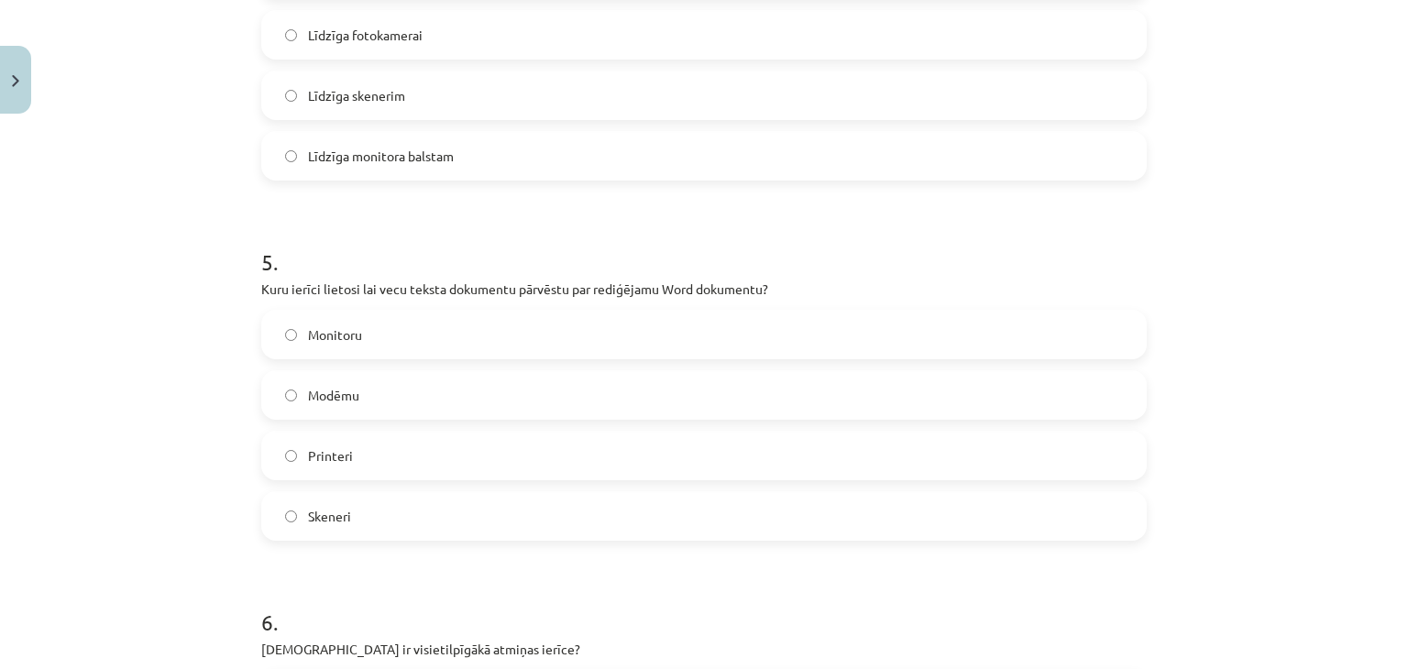
scroll to position [1633, 0]
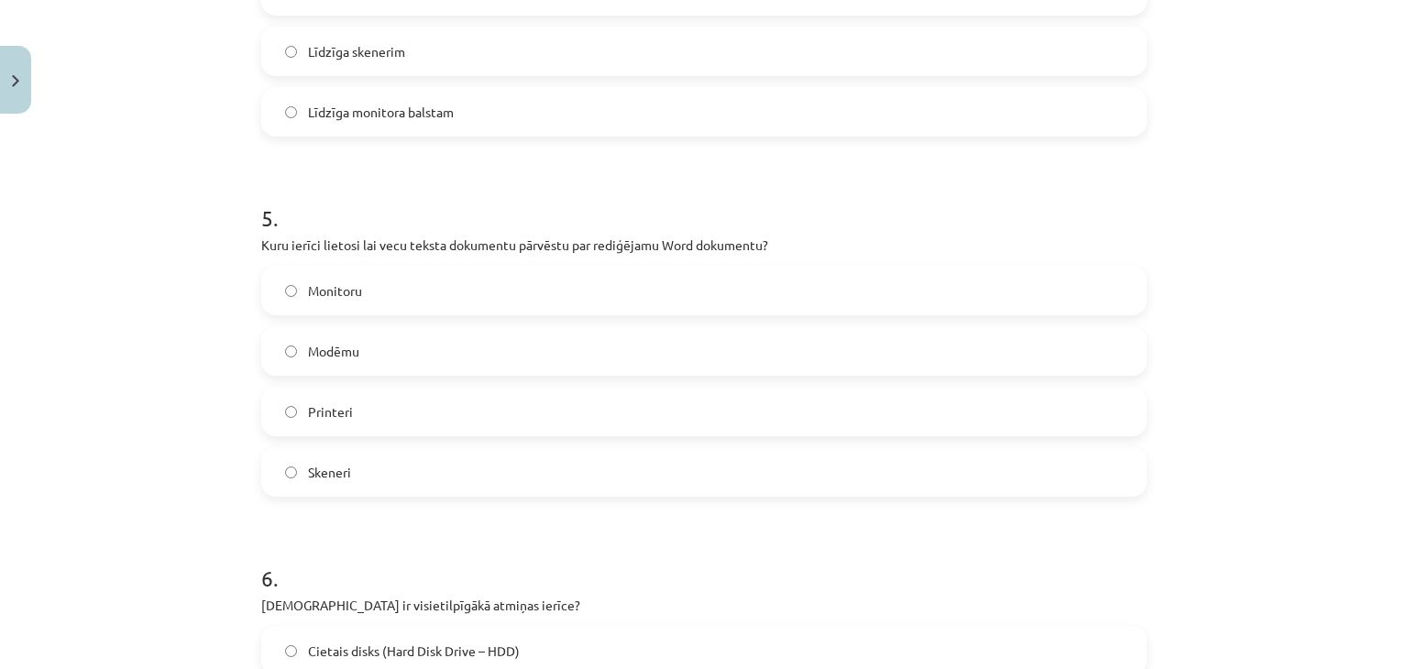
click at [344, 469] on label "Skeneri" at bounding box center [704, 472] width 882 height 46
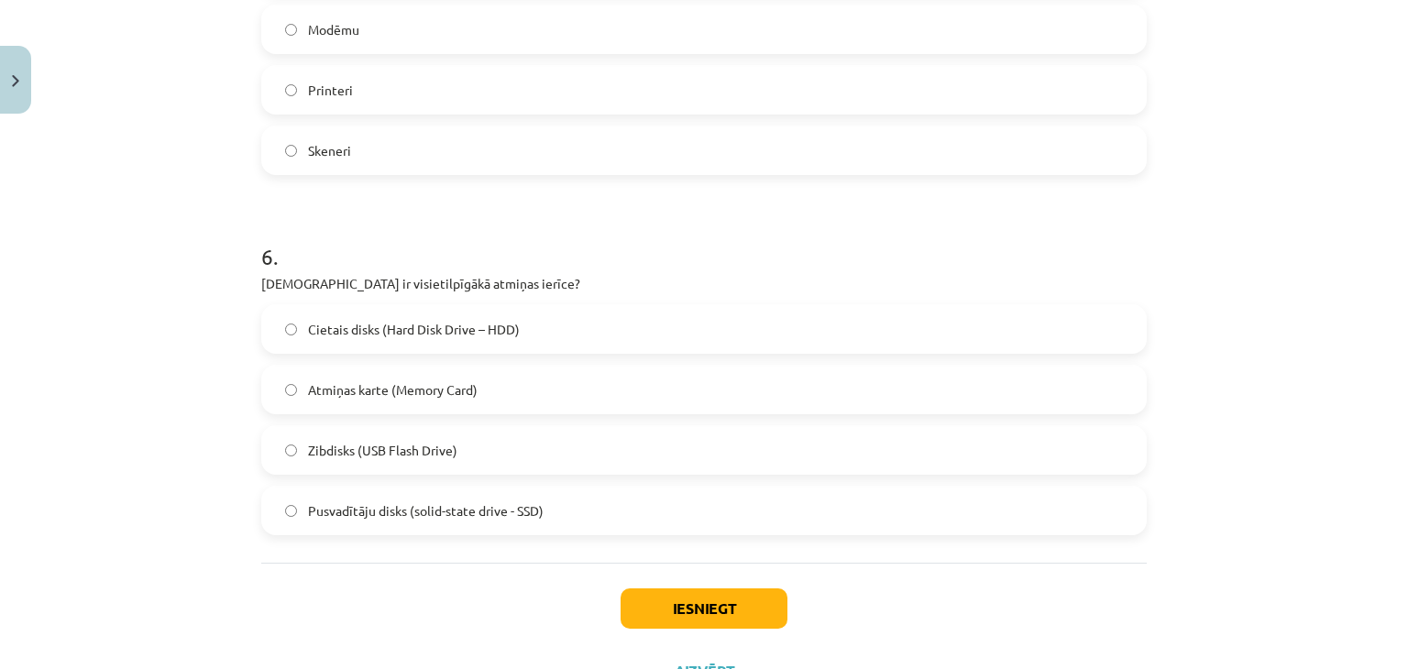
scroll to position [2033, 0]
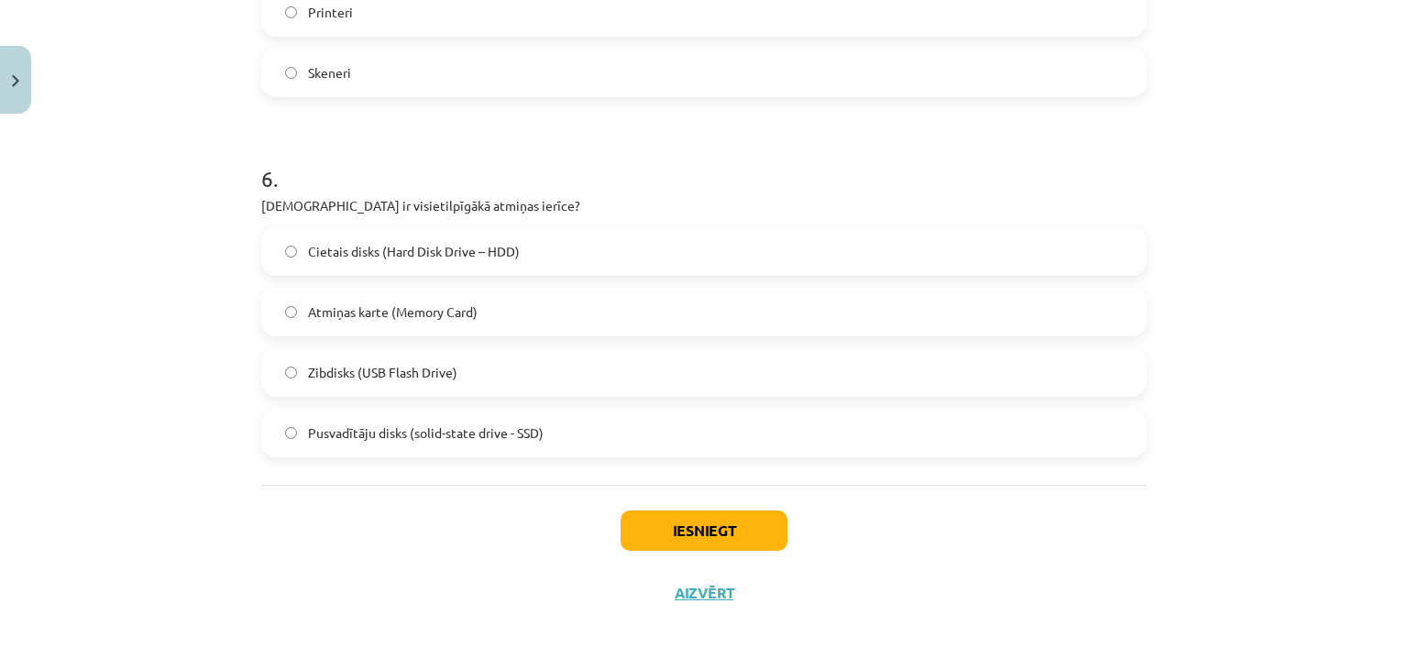
click at [462, 242] on span "Cietais disks (Hard Disk Drive – HDD)" at bounding box center [414, 251] width 212 height 19
click at [651, 540] on button "Iesniegt" at bounding box center [704, 531] width 167 height 40
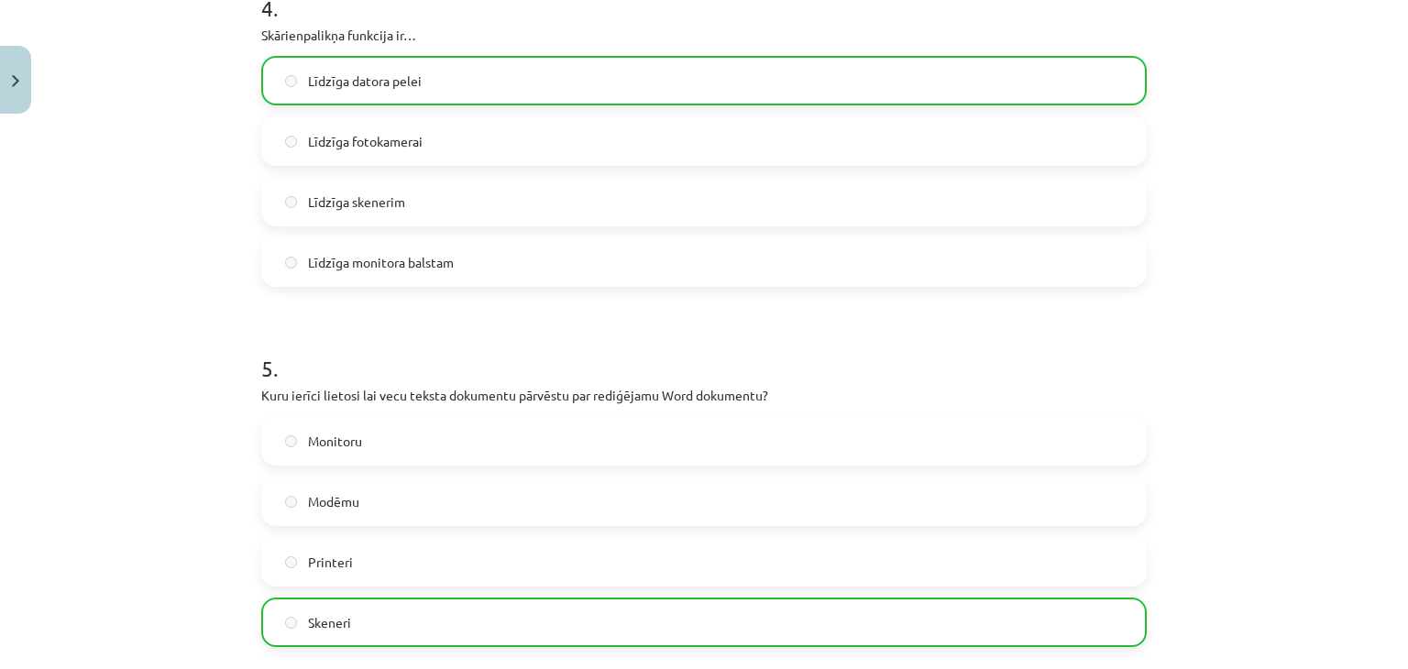
scroll to position [2091, 0]
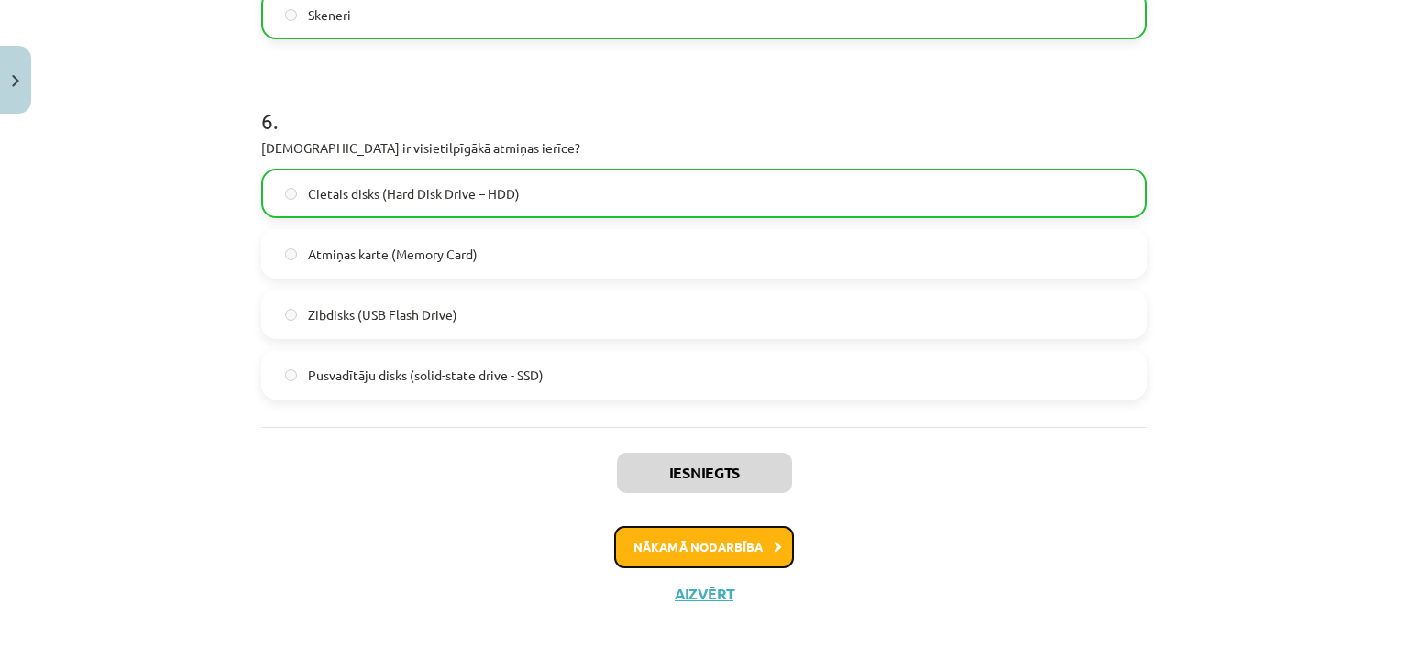
click at [651, 540] on button "Nākamā nodarbība" at bounding box center [704, 547] width 180 height 42
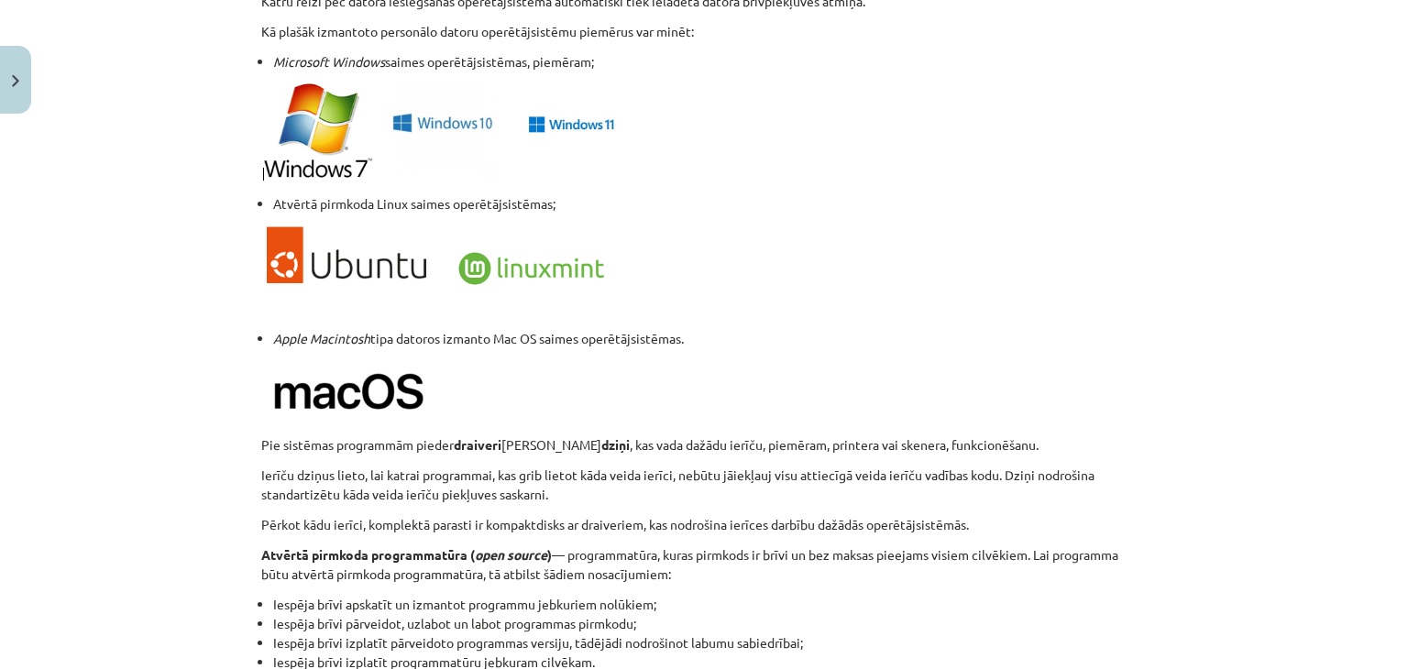
scroll to position [1926, 0]
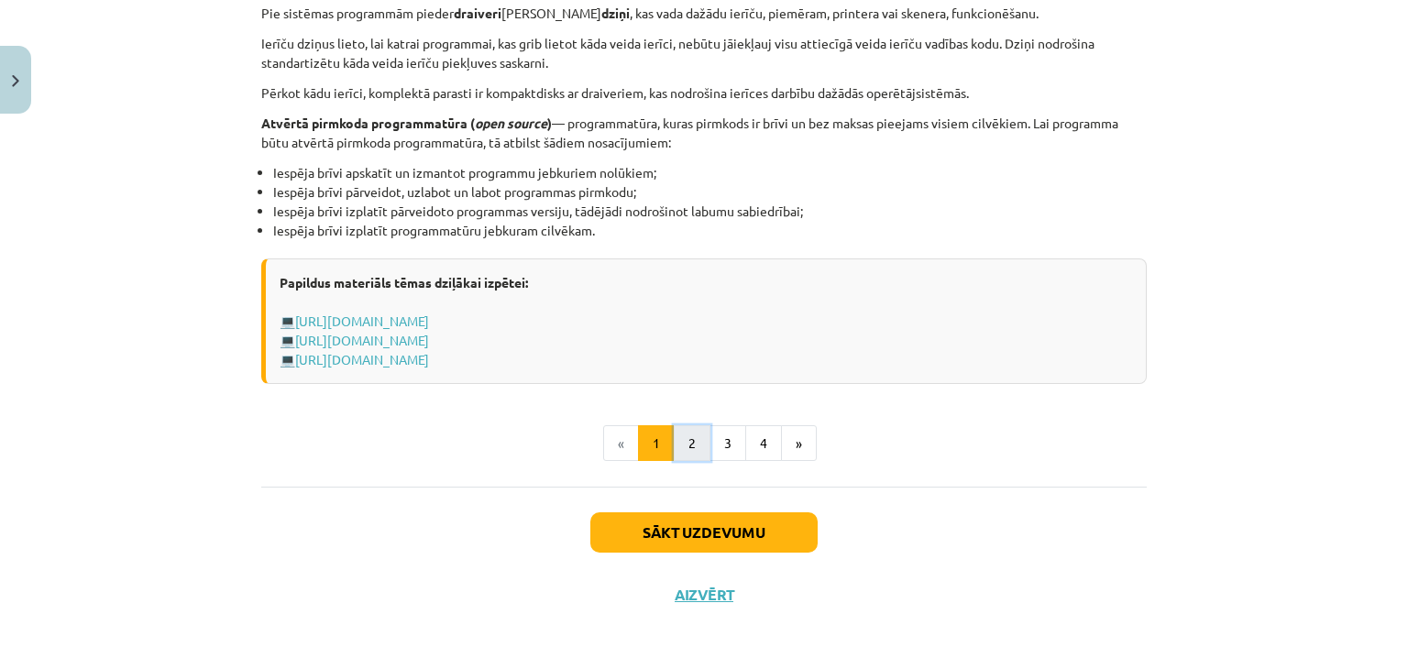
click at [685, 433] on button "2" at bounding box center [692, 443] width 37 height 37
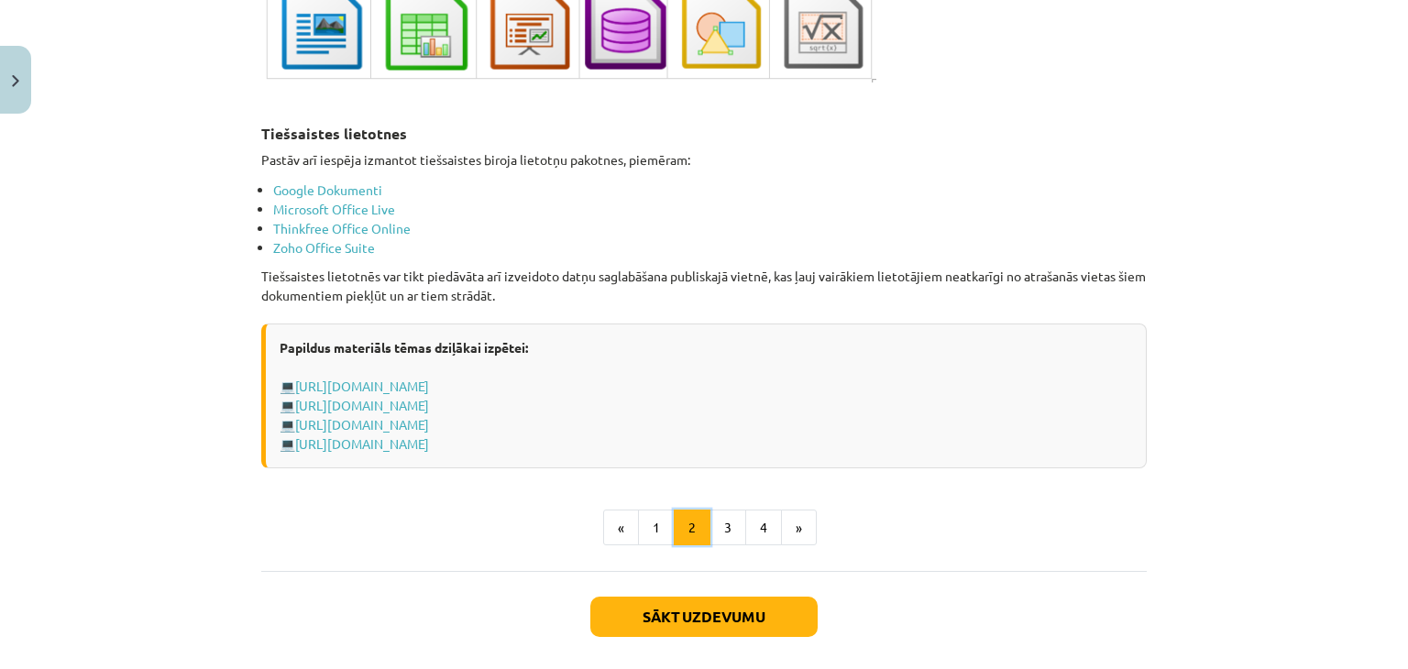
scroll to position [3066, 0]
click at [715, 522] on button "3" at bounding box center [728, 528] width 37 height 37
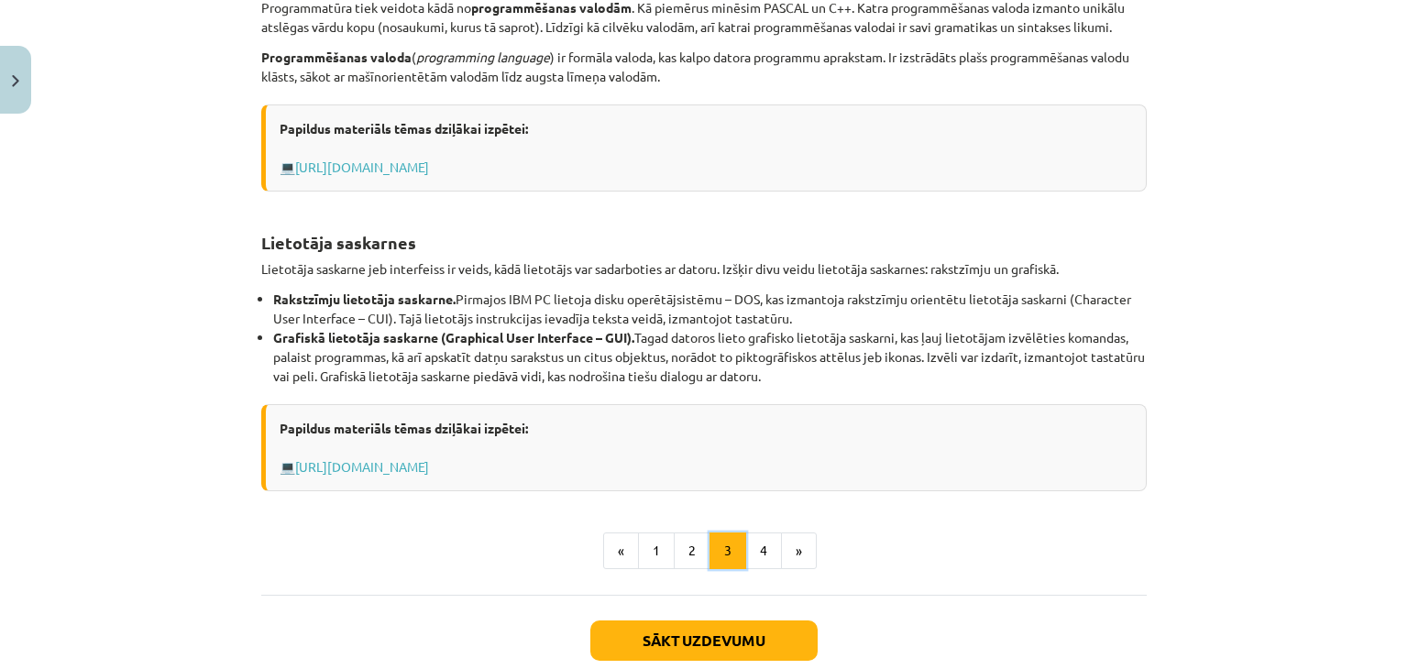
scroll to position [633, 0]
click at [752, 562] on button "4" at bounding box center [763, 550] width 37 height 37
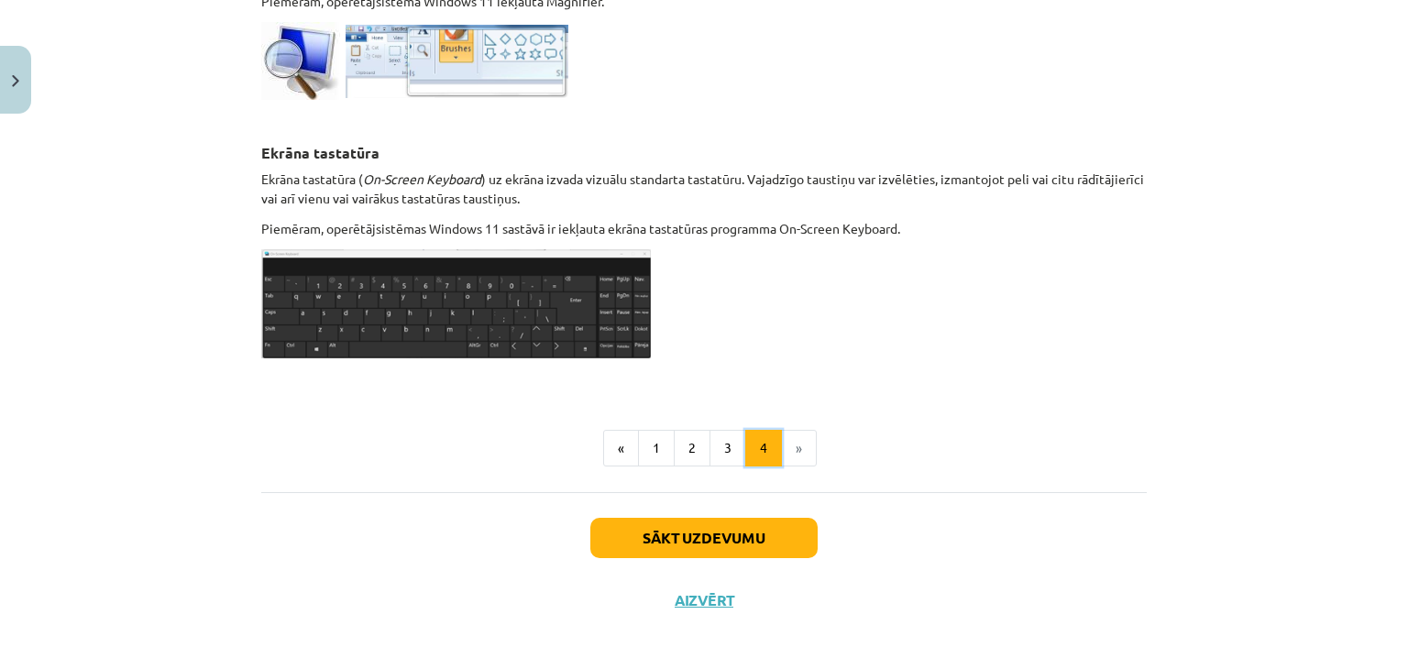
scroll to position [988, 0]
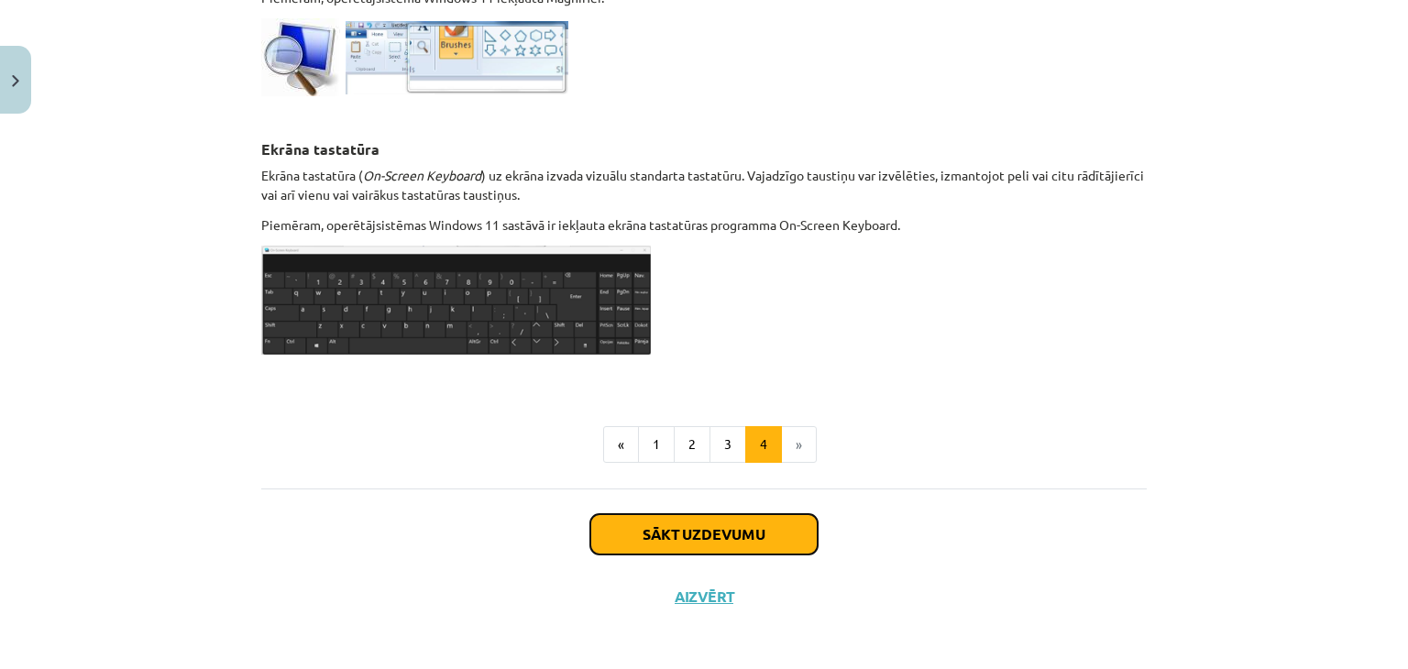
click at [762, 538] on button "Sākt uzdevumu" at bounding box center [704, 534] width 227 height 40
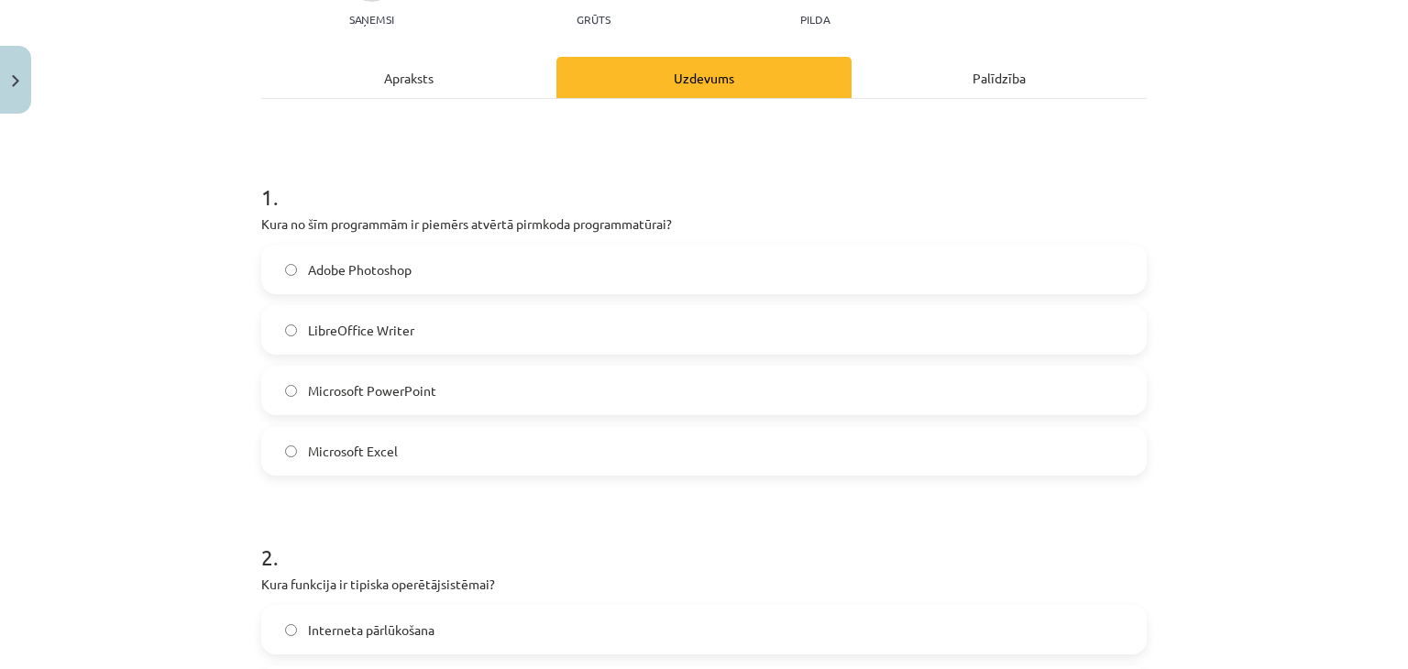
scroll to position [213, 0]
click at [812, 331] on label "LibreOffice Writer" at bounding box center [704, 330] width 882 height 46
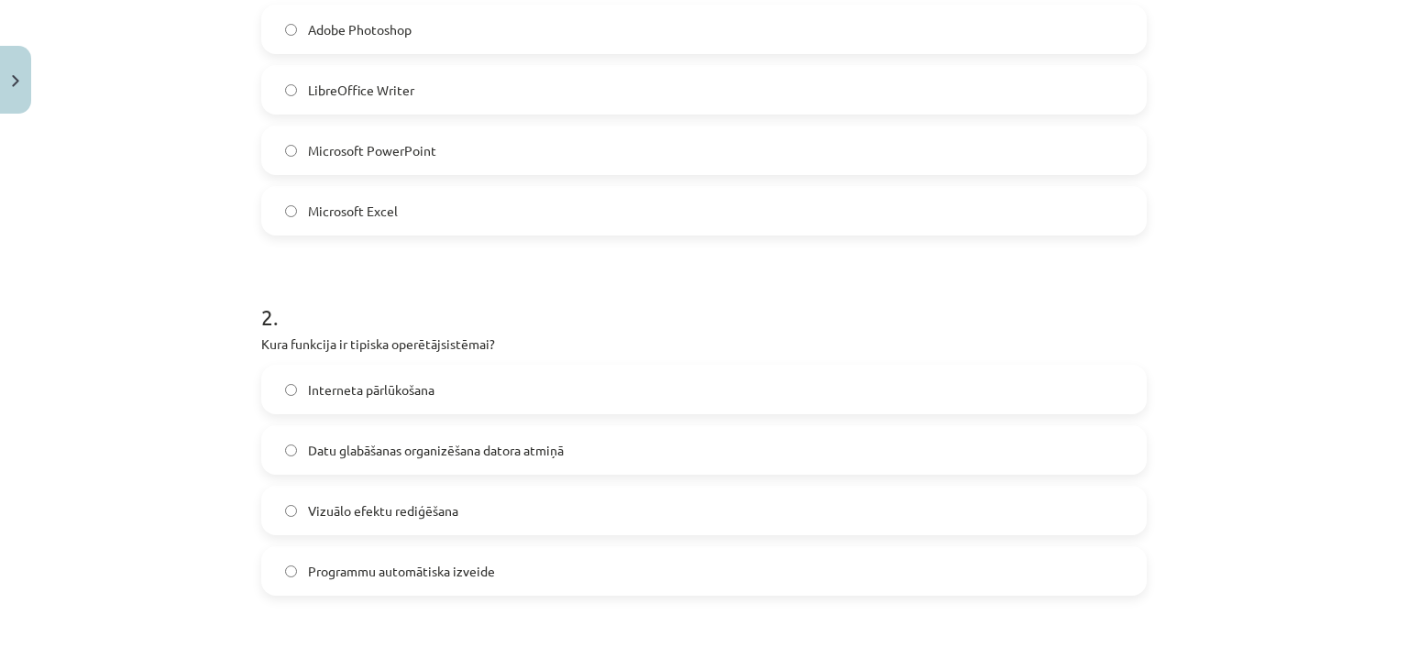
scroll to position [454, 0]
click at [774, 446] on label "Datu glabāšanas organizēšana datora atmiņā" at bounding box center [704, 449] width 882 height 46
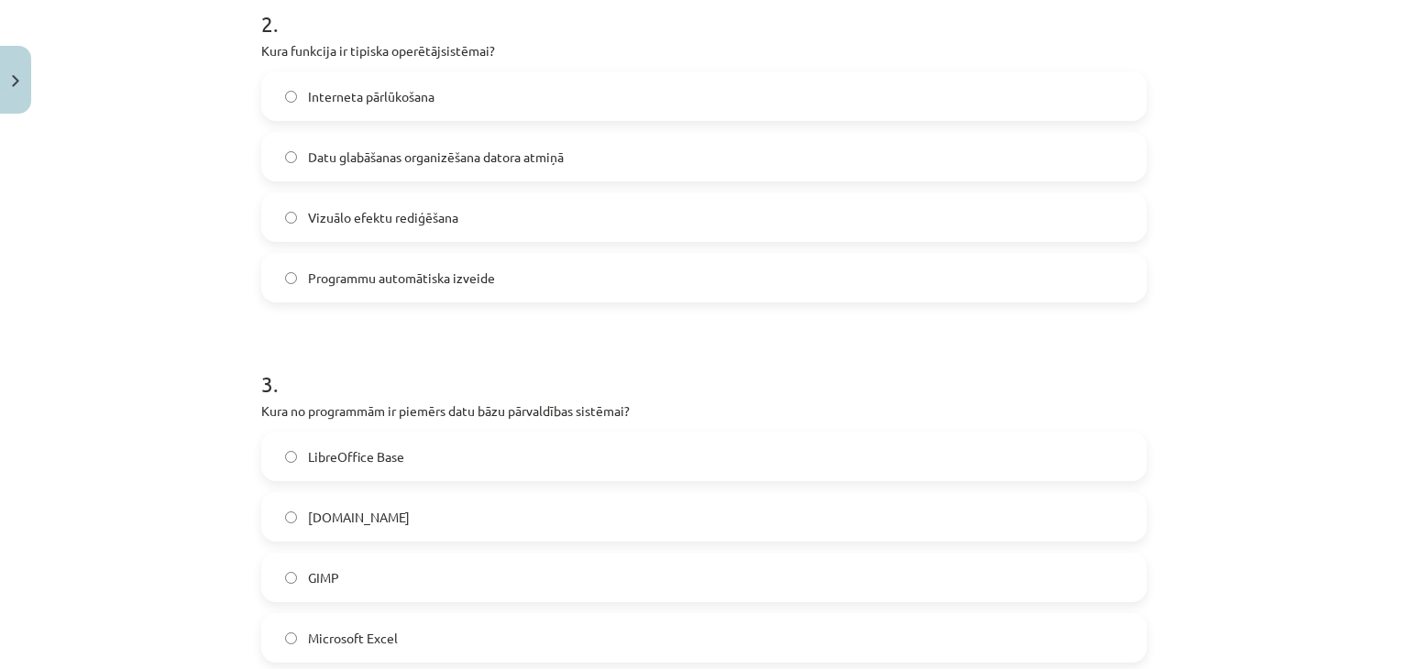
scroll to position [878, 0]
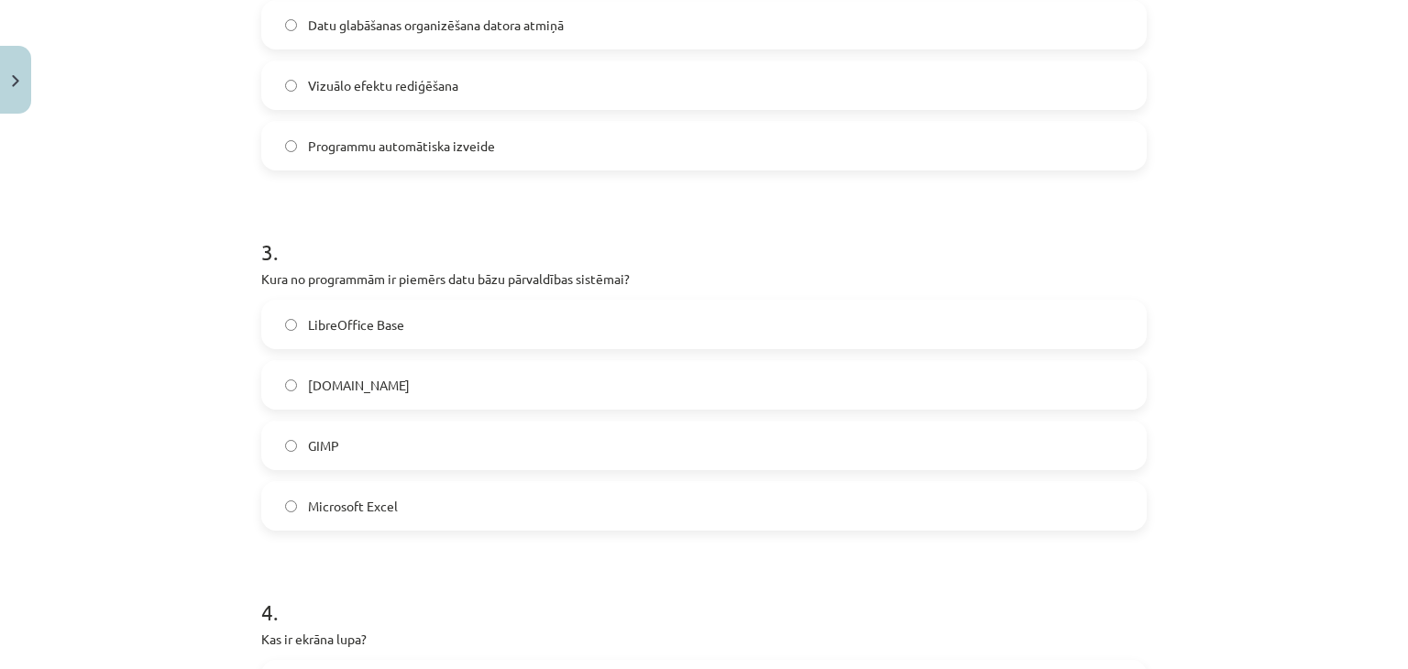
click at [729, 308] on label "LibreOffice Base" at bounding box center [704, 325] width 882 height 46
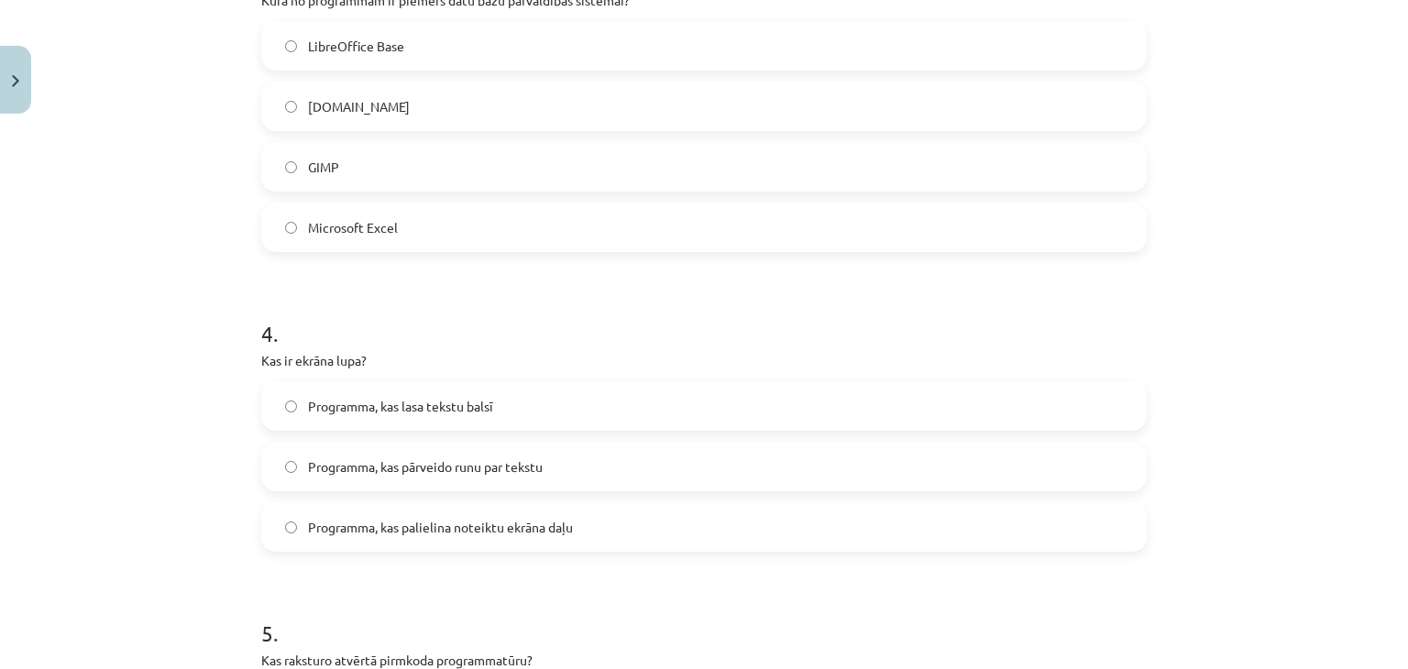
scroll to position [1159, 0]
click at [558, 518] on span "Programma, kas palielina noteiktu ekrāna daļu" at bounding box center [440, 525] width 265 height 19
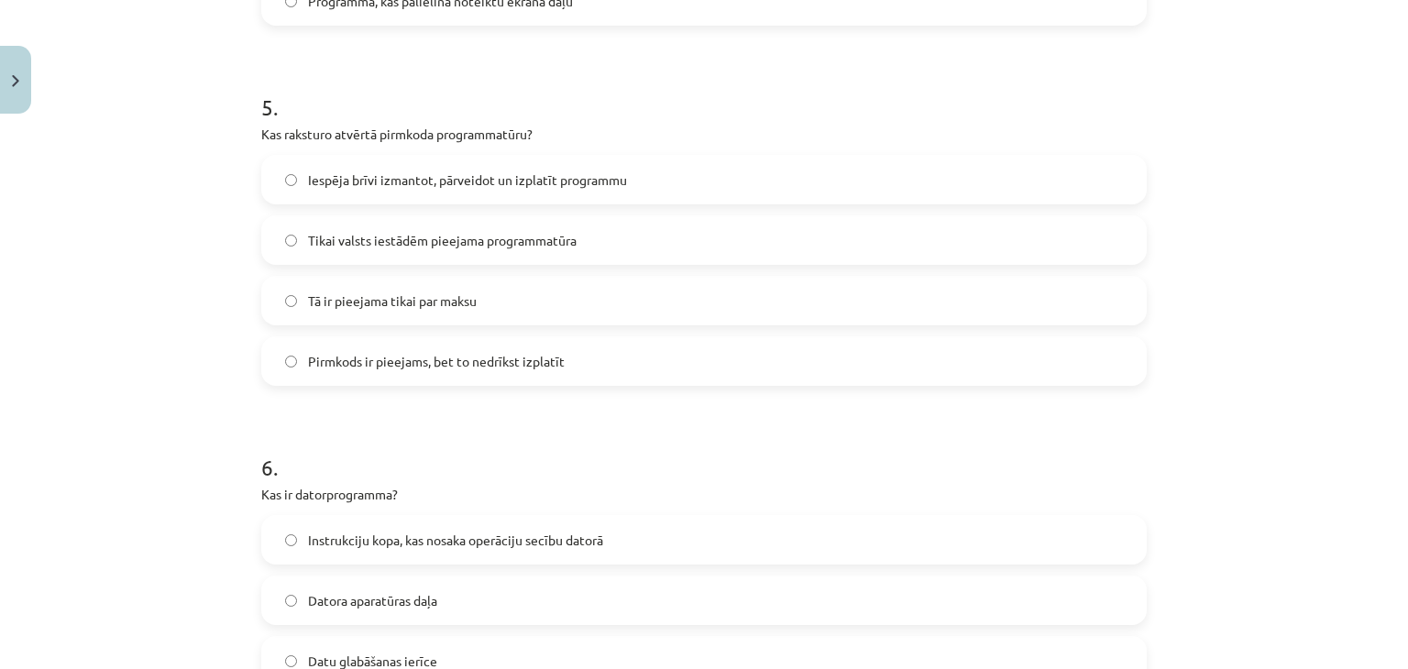
scroll to position [1684, 0]
click at [619, 191] on label "Iespēja brīvi izmantot, pārveidot un izplatīt programmu" at bounding box center [704, 180] width 882 height 46
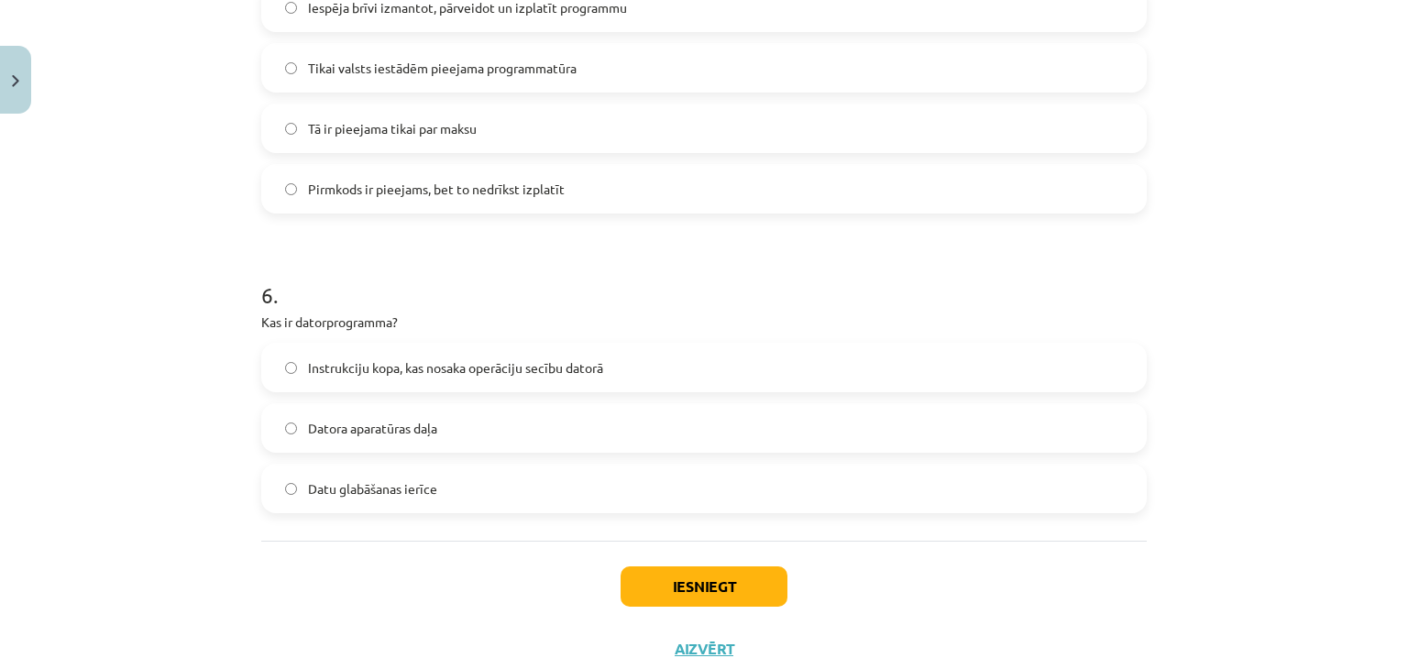
scroll to position [1856, 0]
click at [504, 371] on span "Instrukciju kopa, kas nosaka operāciju secību datorā" at bounding box center [455, 368] width 295 height 19
click at [673, 598] on button "Iesniegt" at bounding box center [704, 587] width 167 height 40
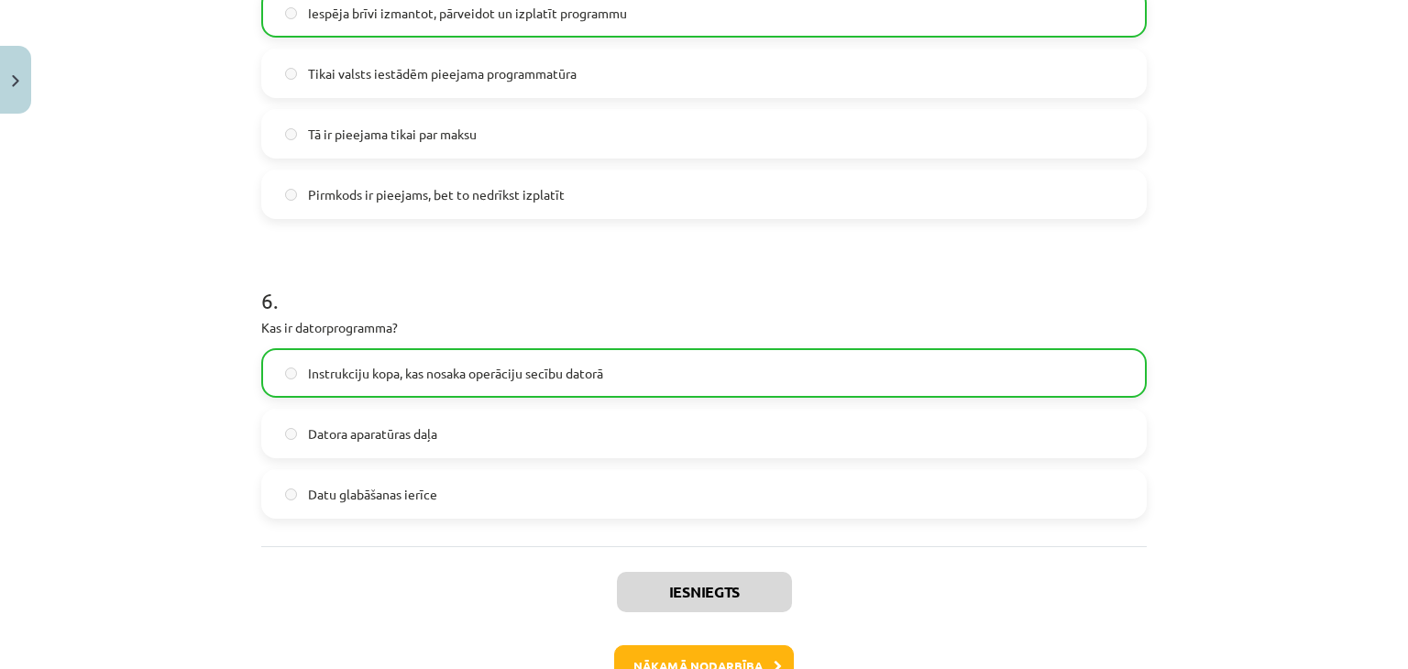
scroll to position [1970, 0]
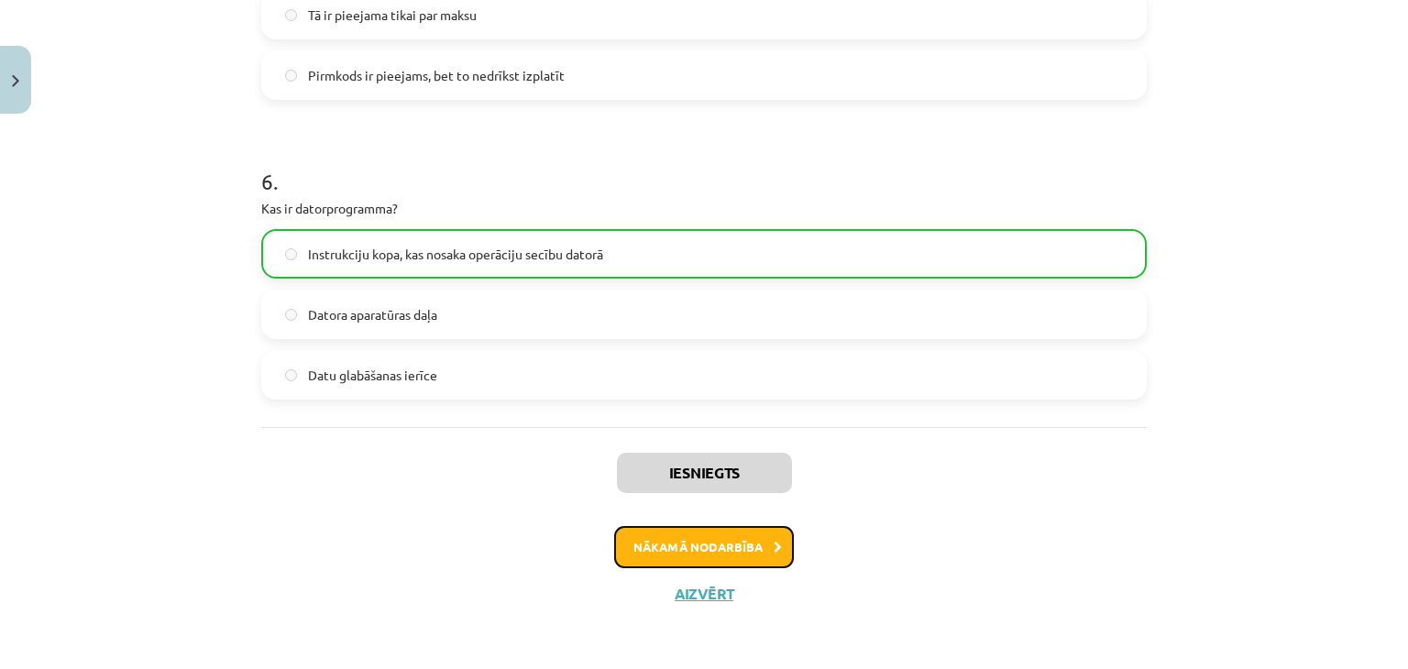
click at [774, 552] on button "Nākamā nodarbība" at bounding box center [704, 547] width 180 height 42
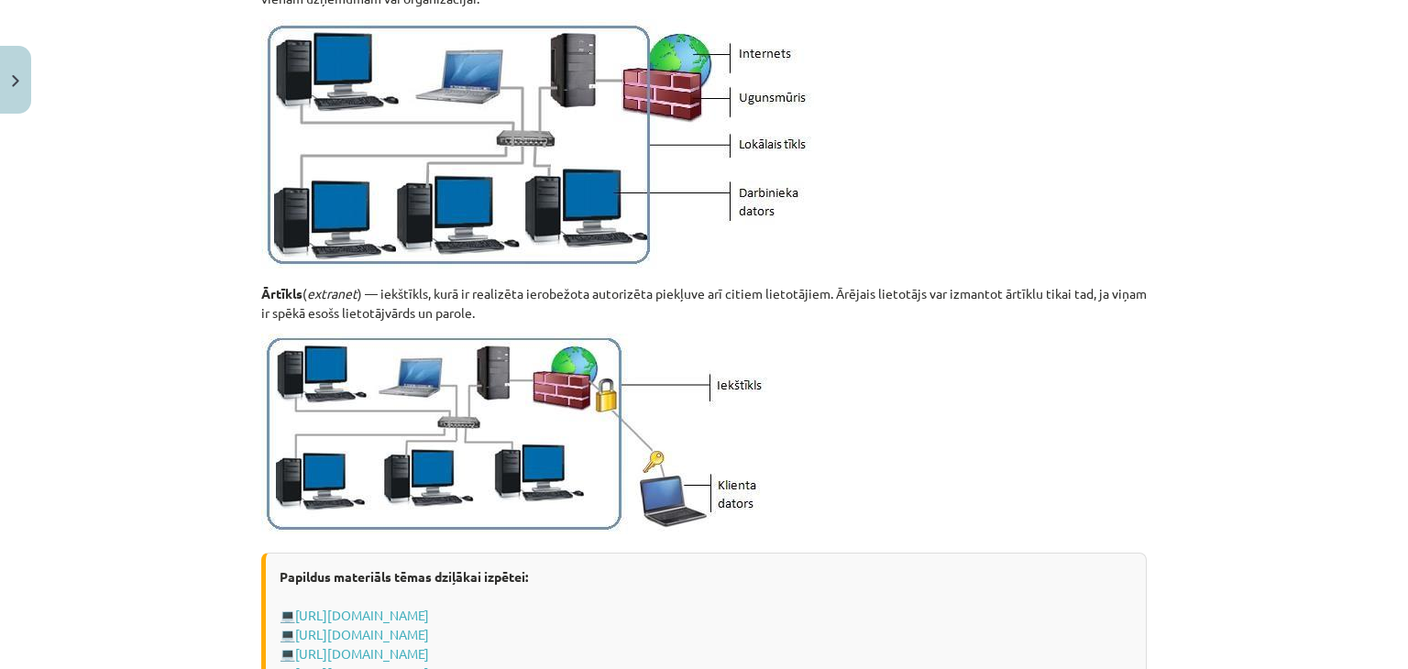
scroll to position [2243, 0]
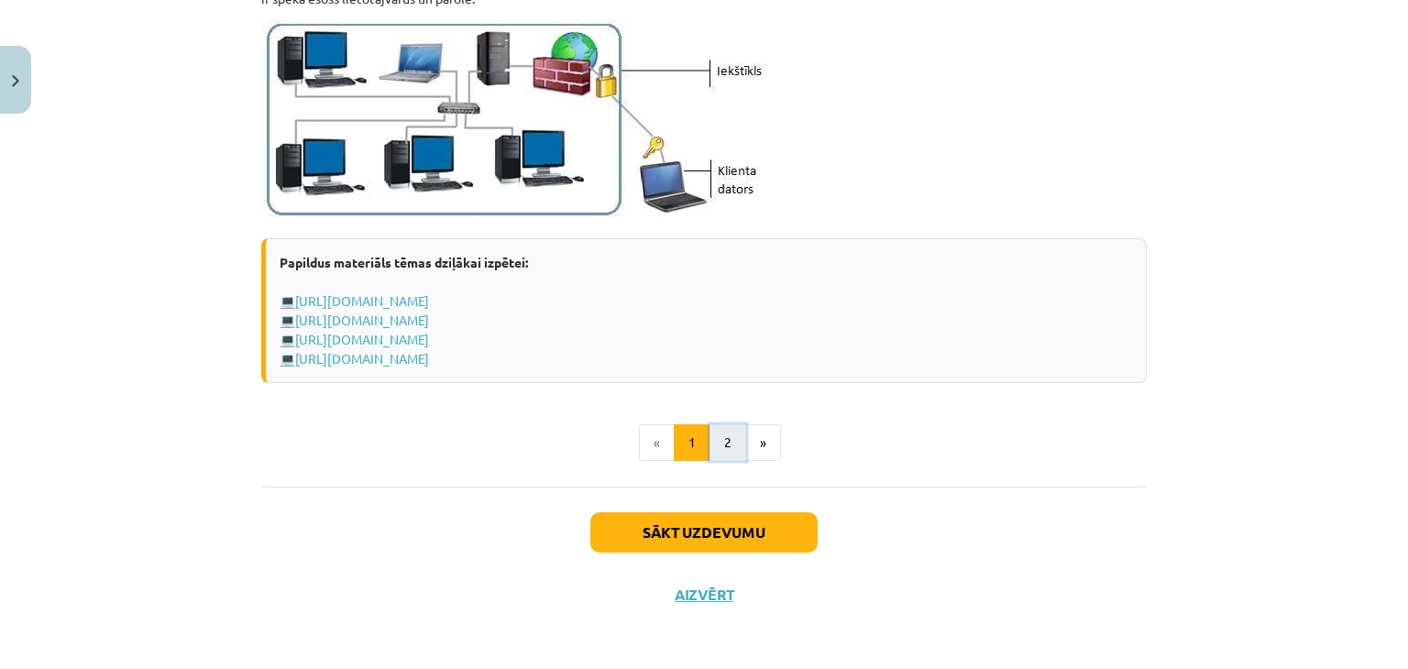
click at [719, 441] on button "2" at bounding box center [728, 443] width 37 height 37
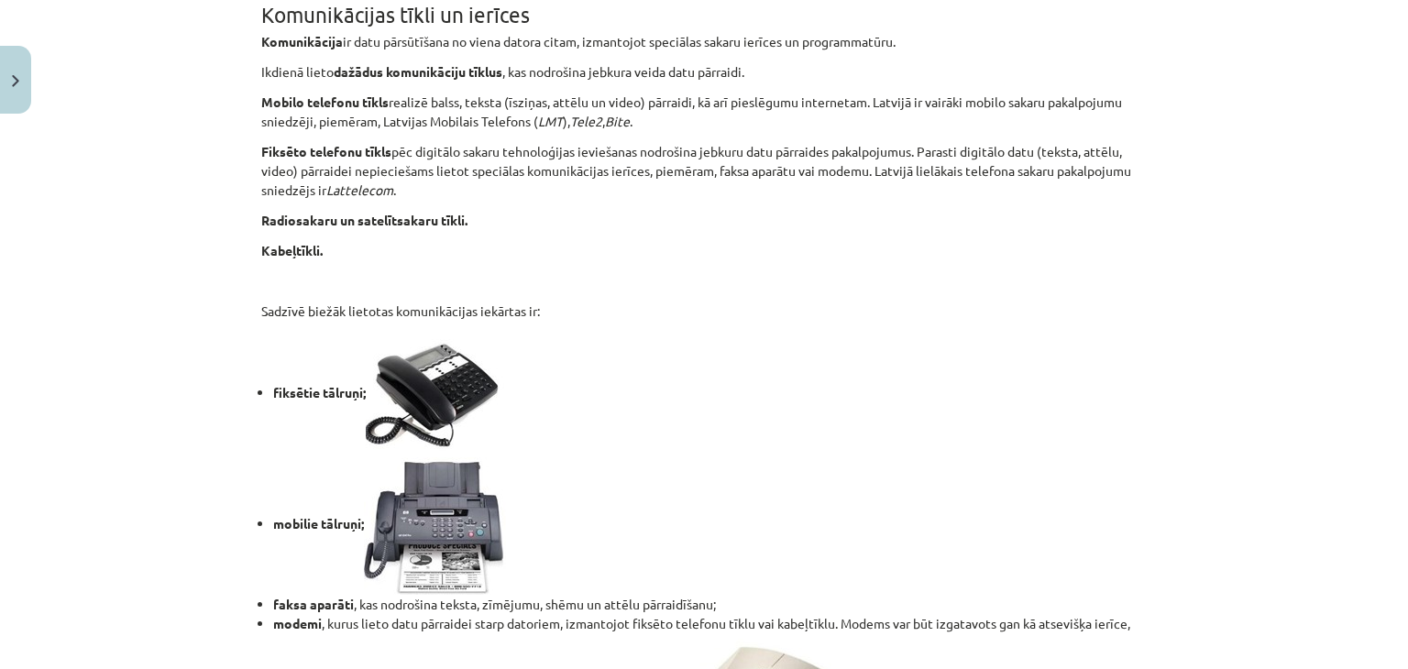
scroll to position [1581, 0]
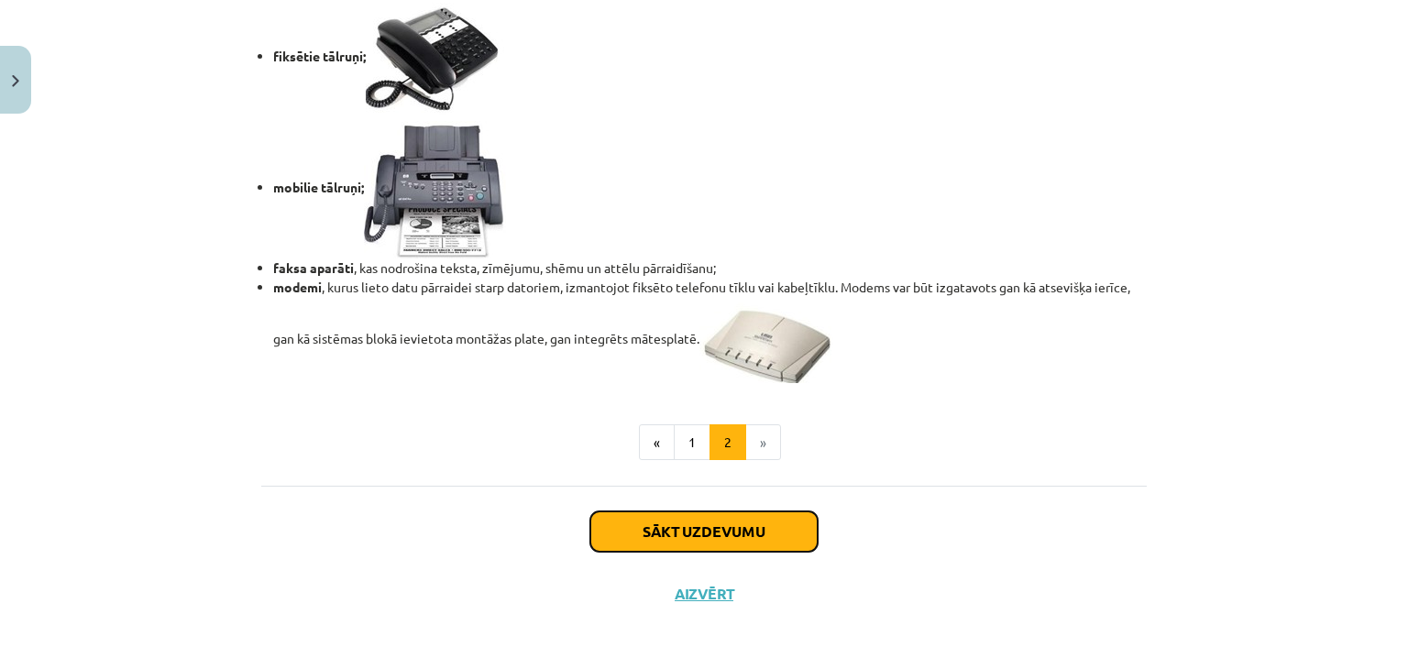
click at [687, 520] on button "Sākt uzdevumu" at bounding box center [704, 532] width 227 height 40
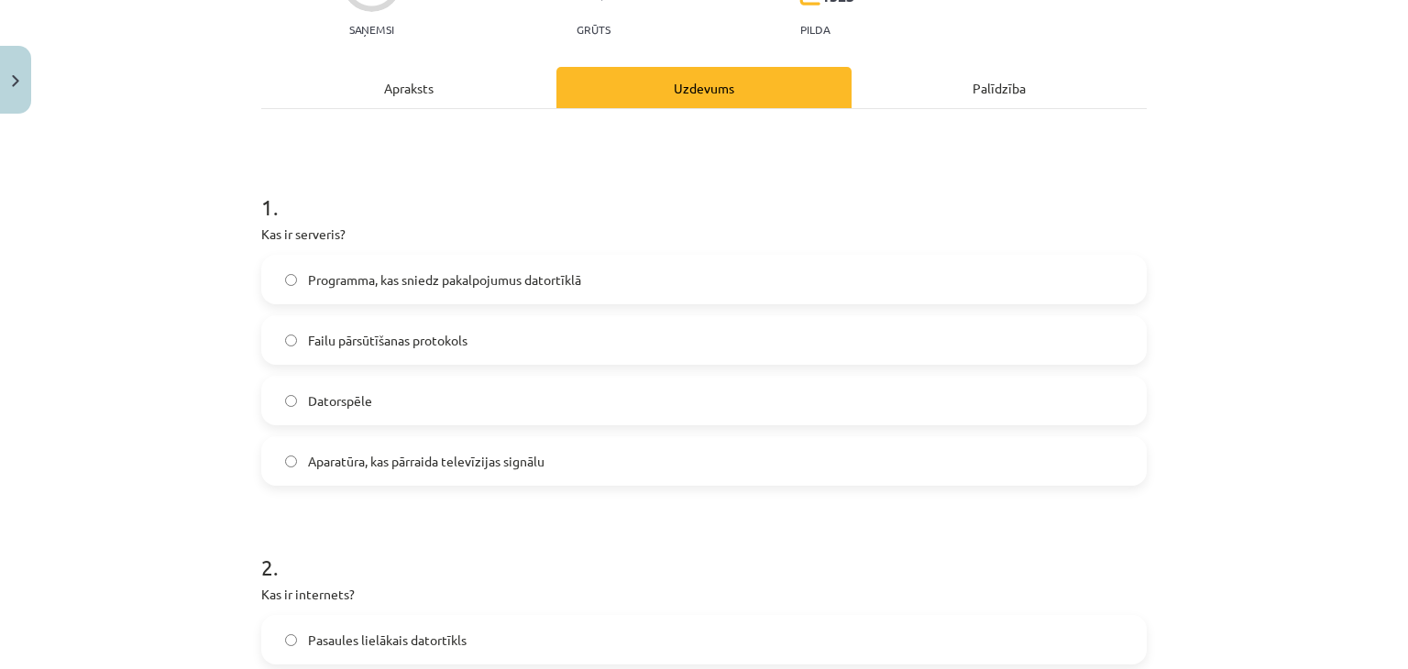
scroll to position [209, 0]
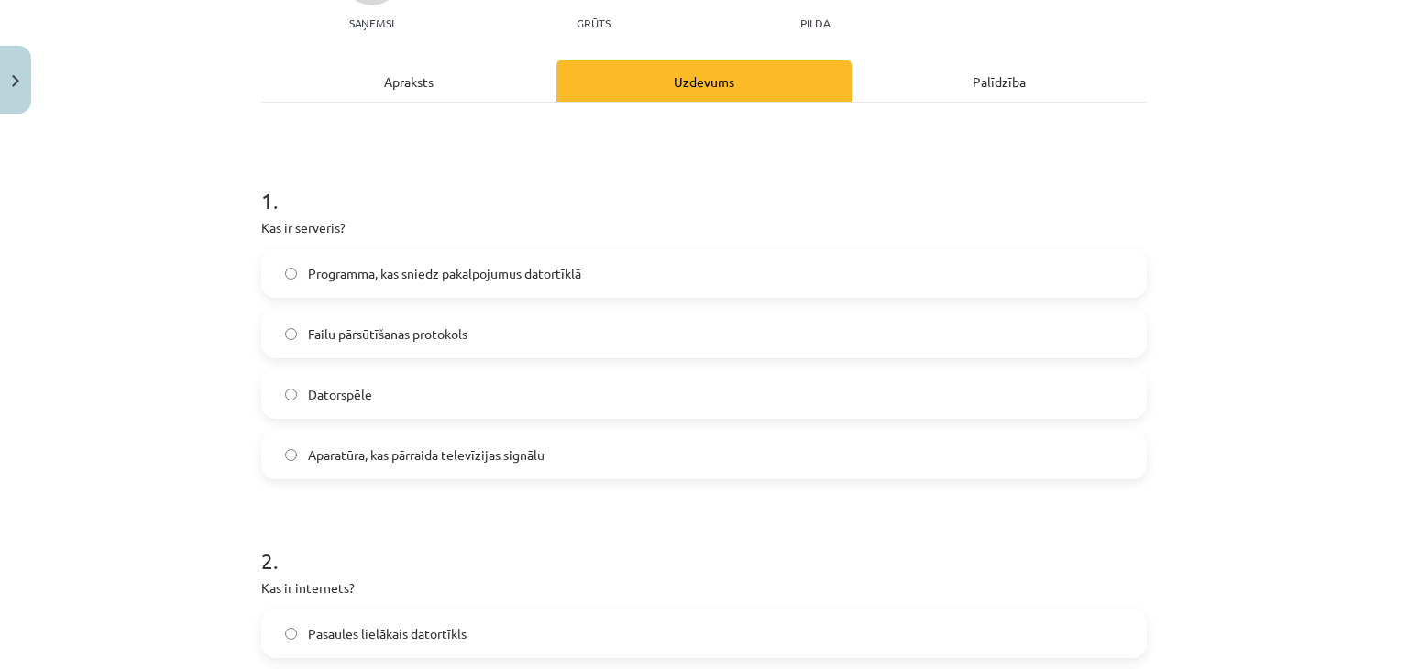
click at [726, 263] on label "Programma, kas sniedz pakalpojumus datortīklā" at bounding box center [704, 273] width 882 height 46
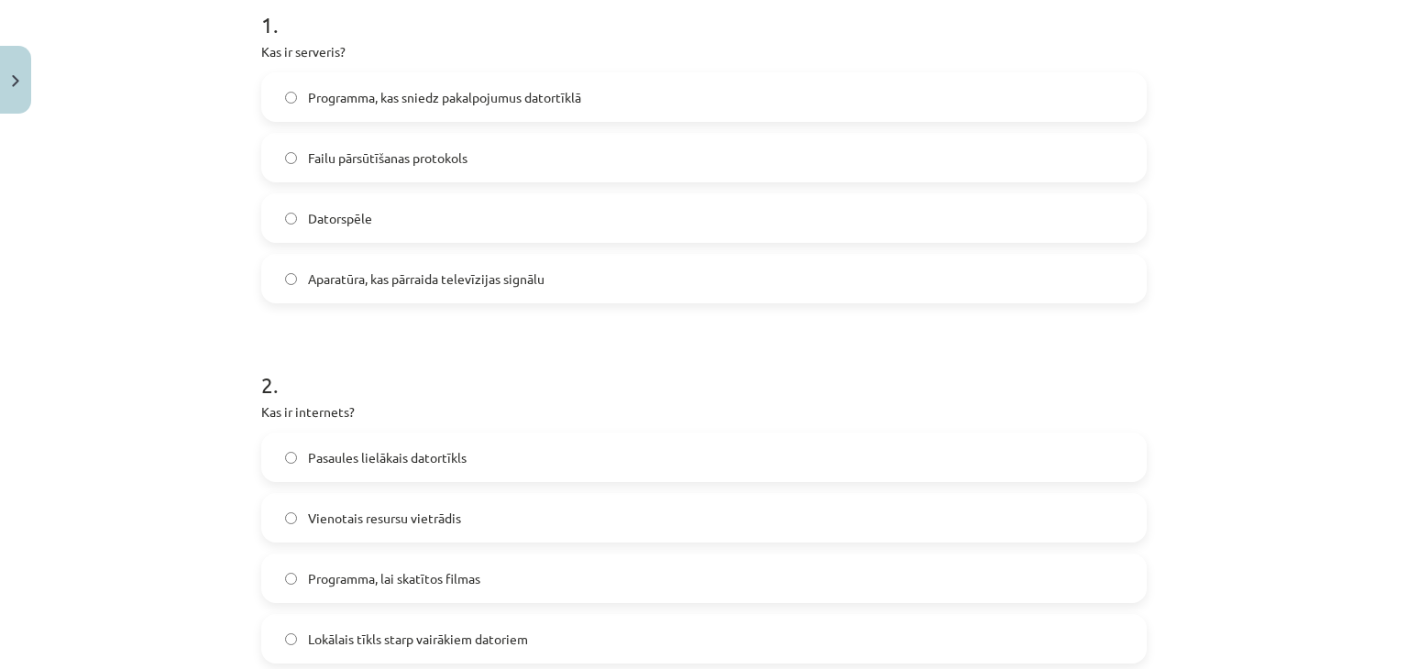
scroll to position [525, 0]
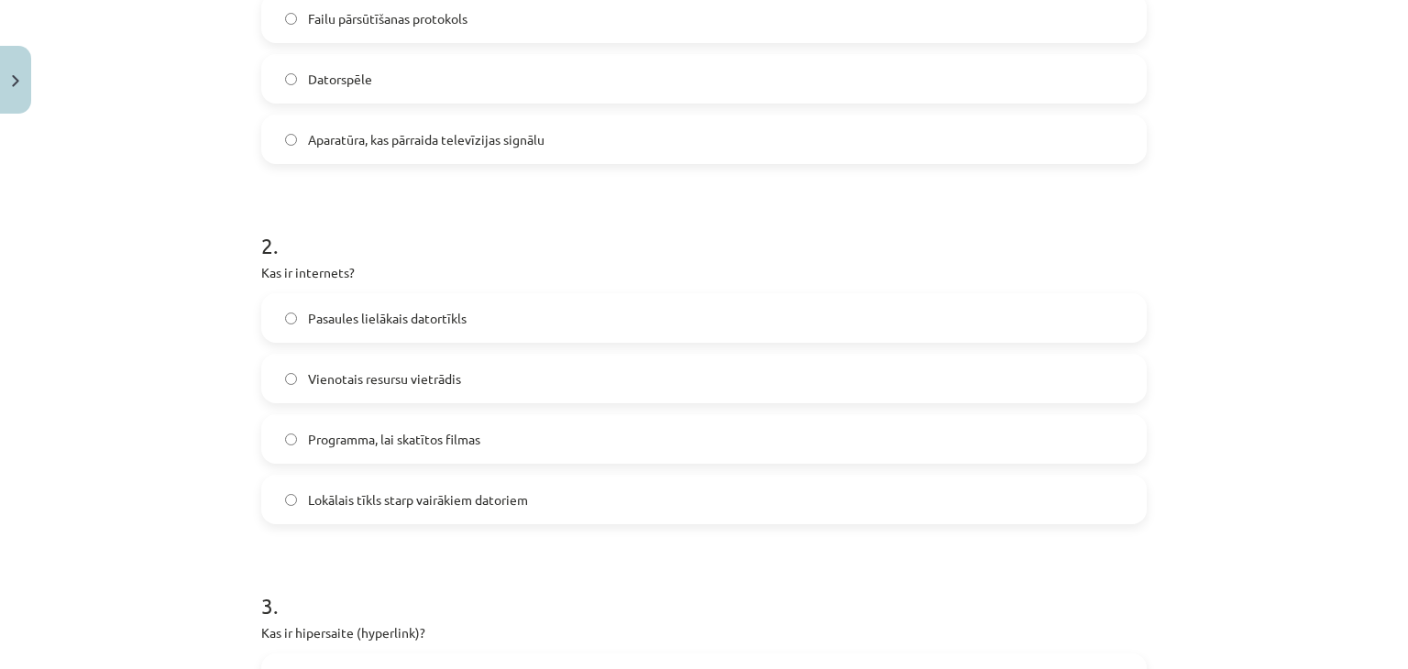
click at [693, 302] on label "Pasaules lielākais datortīkls" at bounding box center [704, 318] width 882 height 46
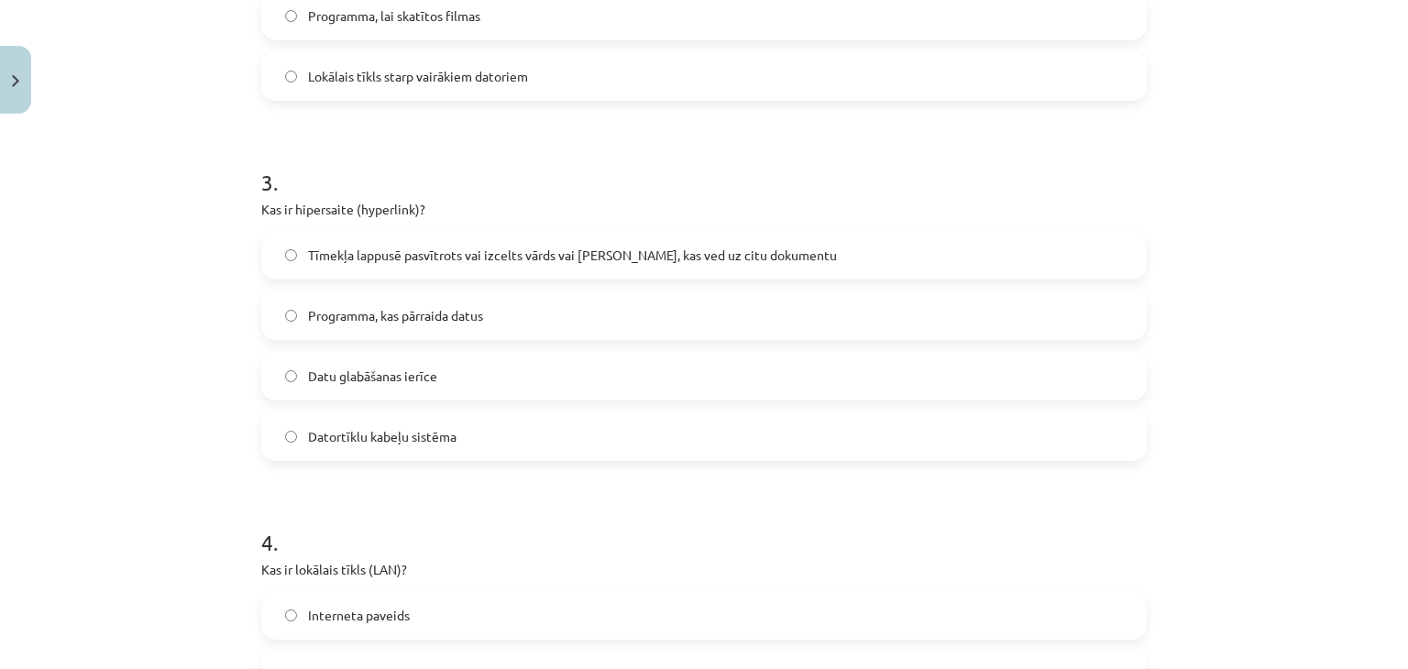
scroll to position [959, 0]
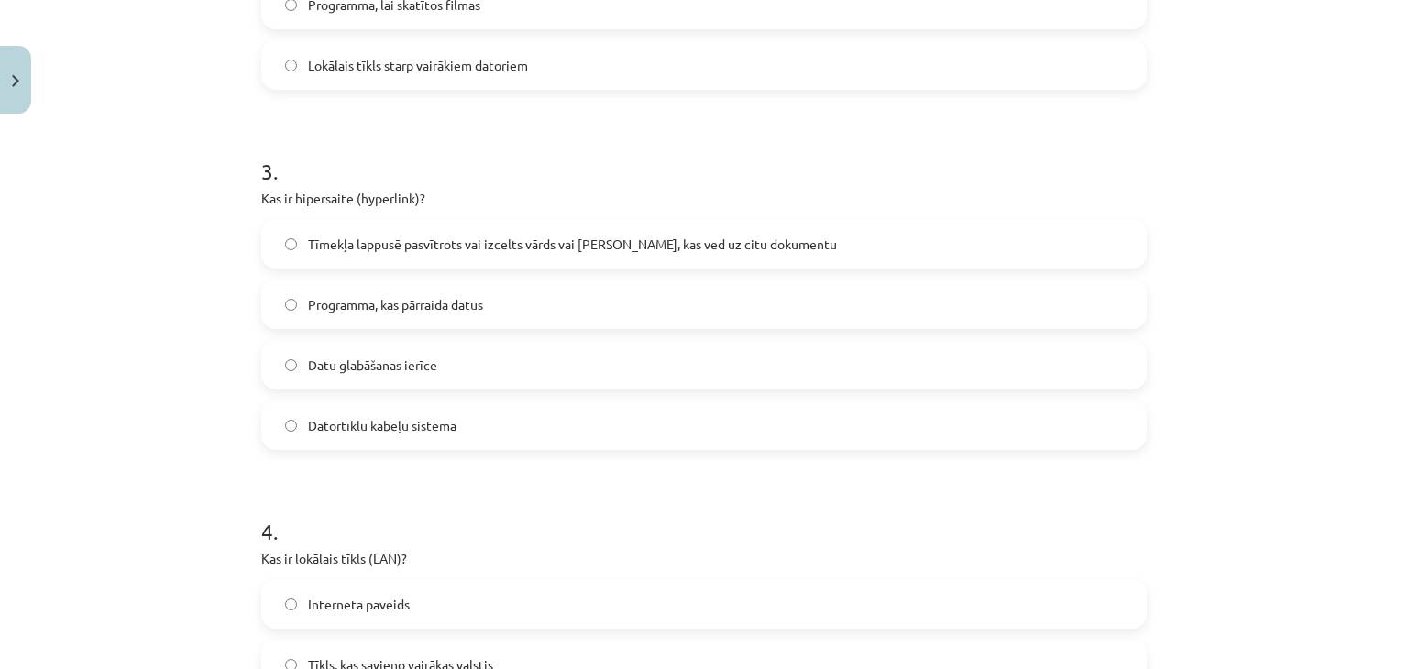
click at [685, 258] on label "Tīmekļa lappusē pasvītrots vai izcelts vārds vai frāze, kas ved uz citu dokumen…" at bounding box center [704, 244] width 882 height 46
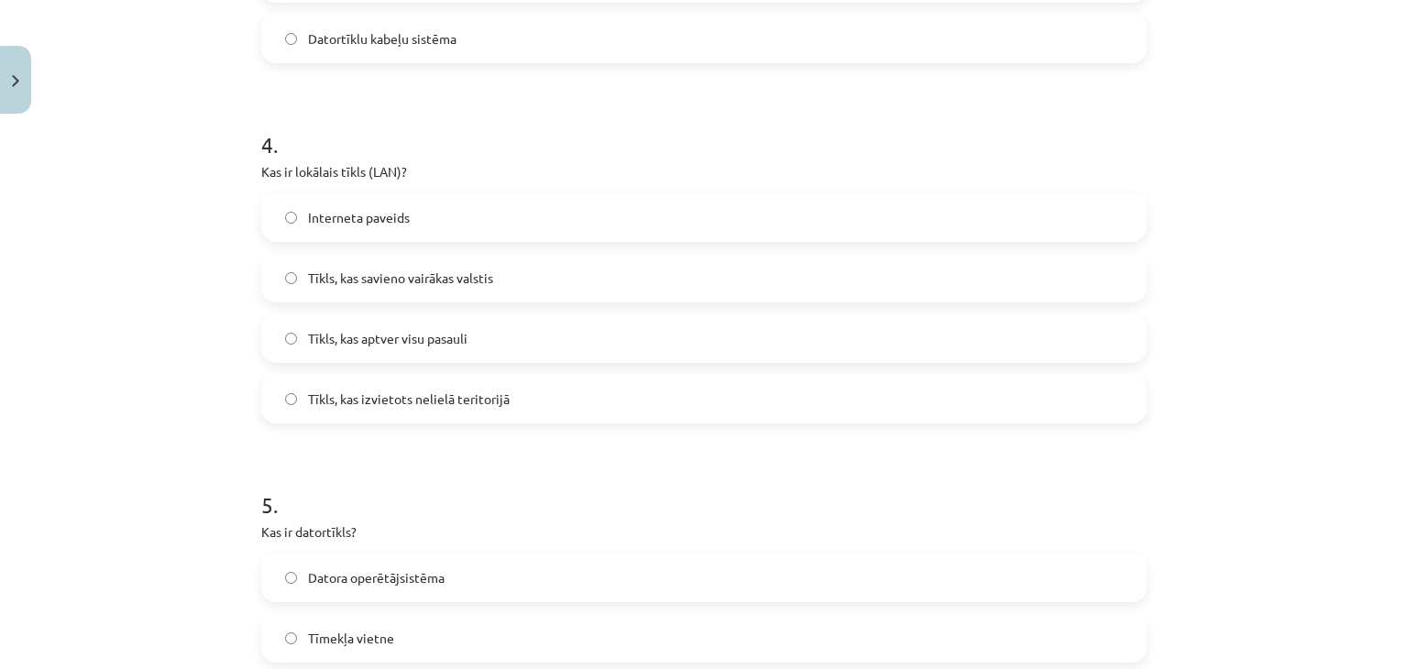
scroll to position [1346, 0]
click at [537, 408] on label "Tīkls, kas izvietots nelielā teritorijā" at bounding box center [704, 399] width 882 height 46
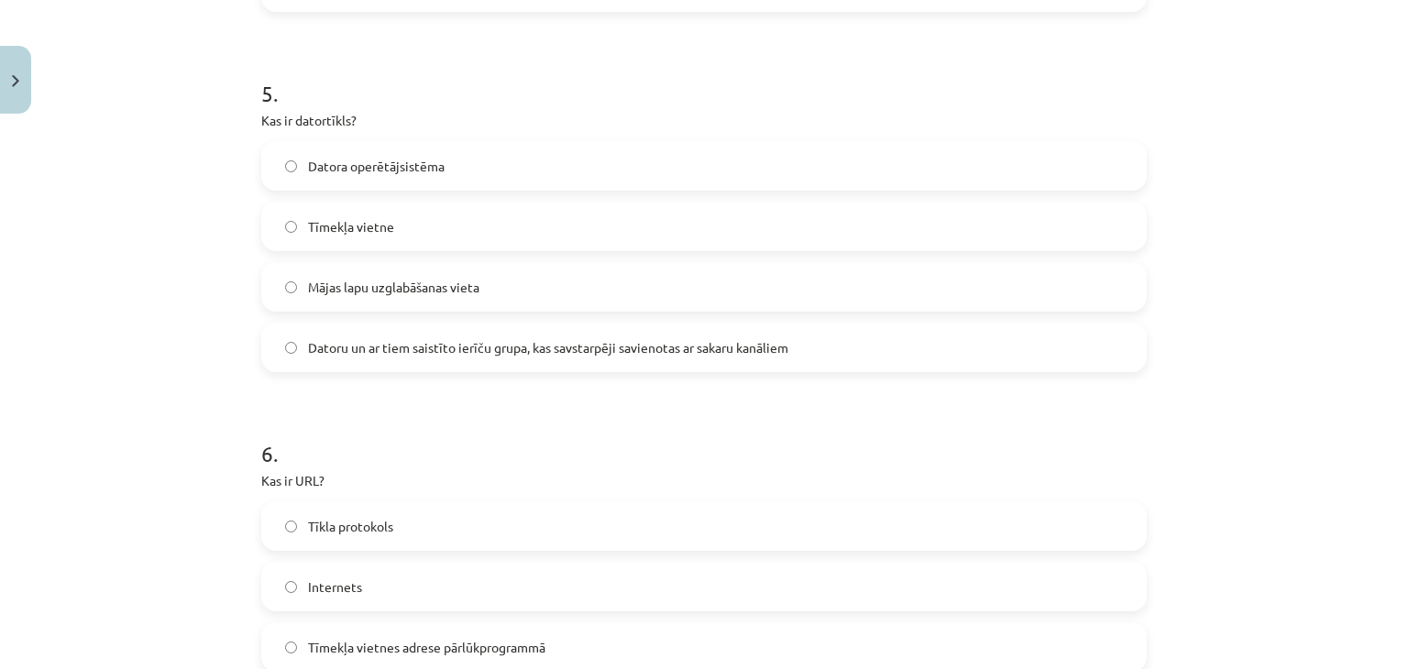
scroll to position [1769, 0]
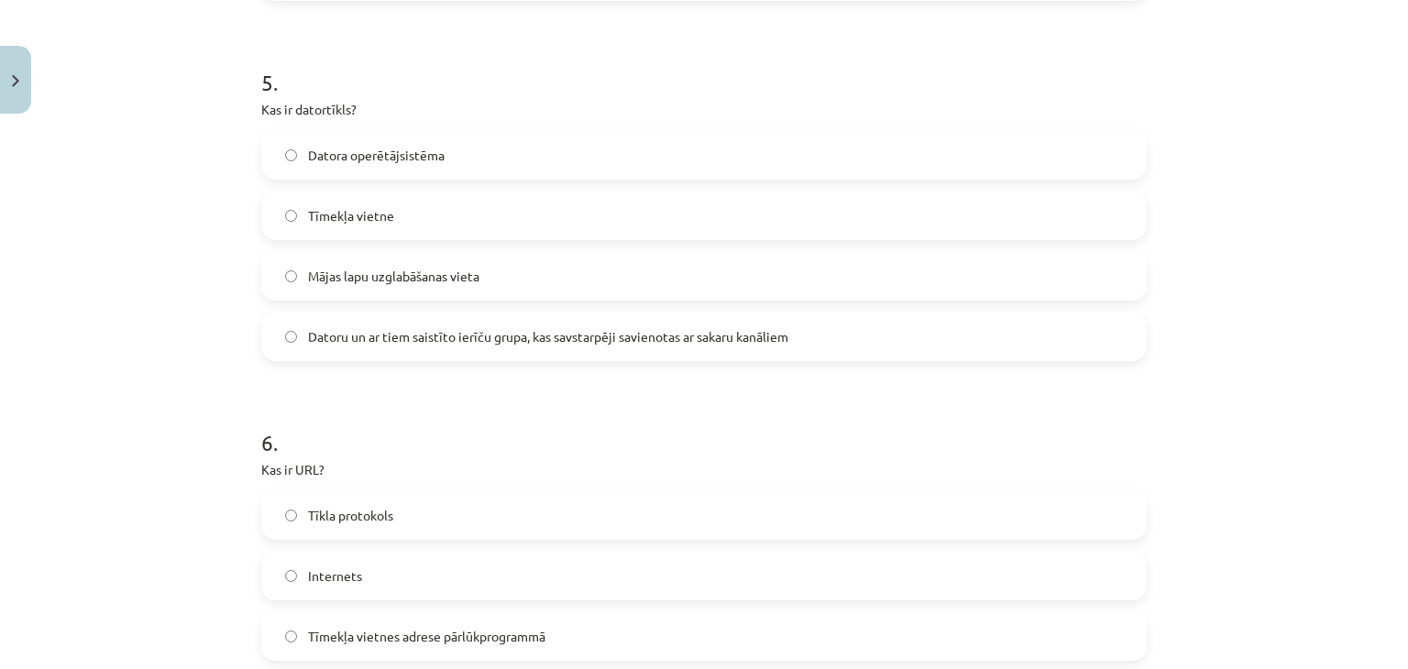
click at [545, 347] on label "Datoru un ar tiem saistīto ierīču grupa, kas savstarpēji savienotas ar sakaru k…" at bounding box center [704, 337] width 882 height 46
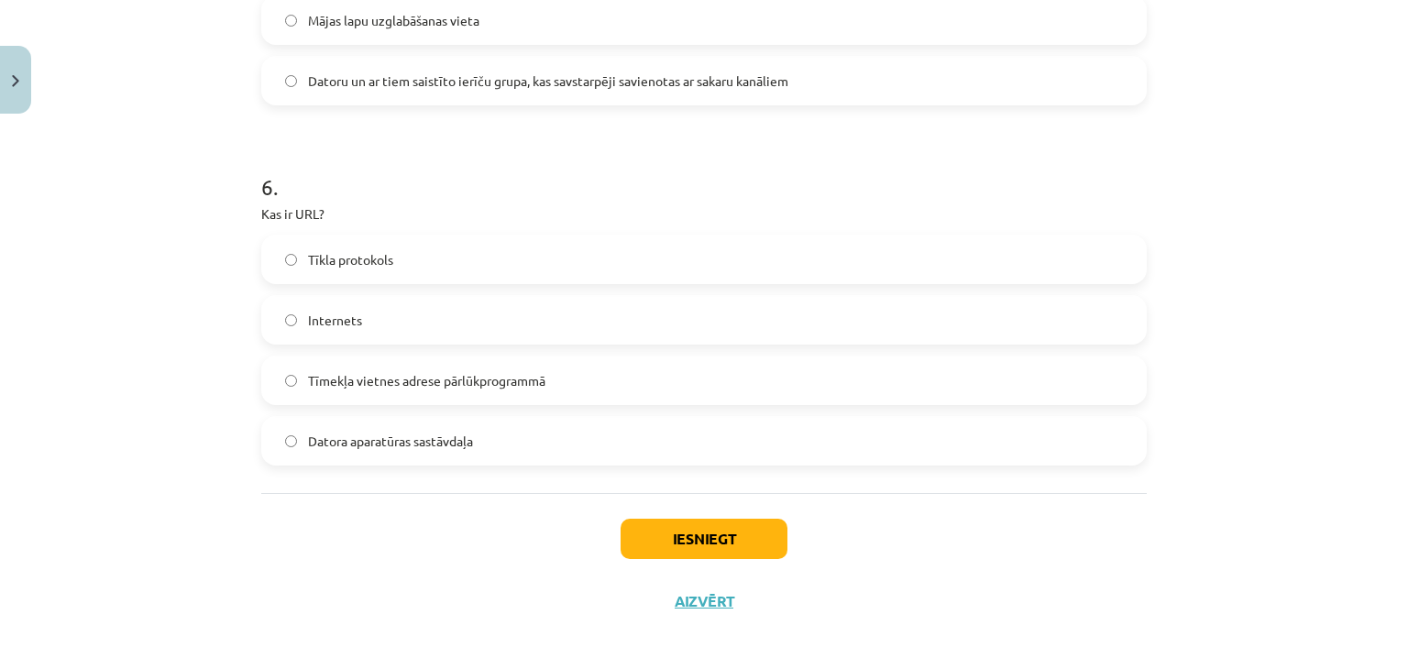
scroll to position [2033, 0]
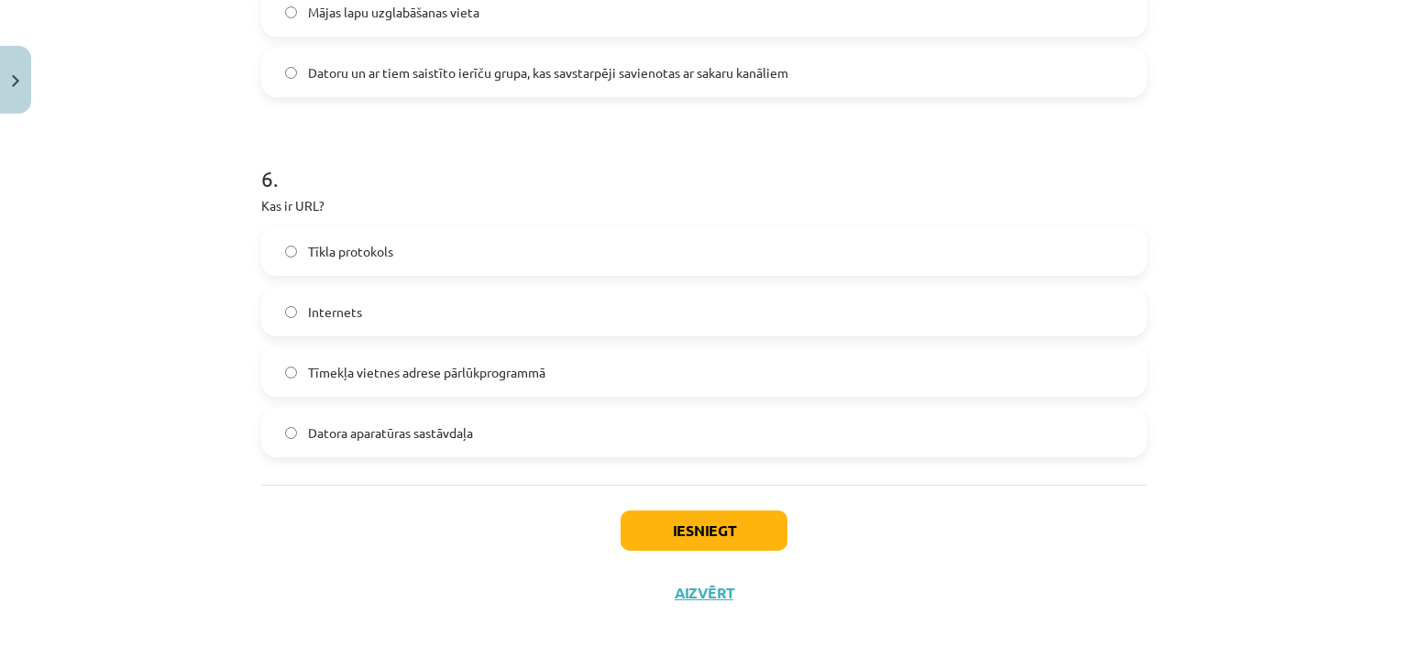
click at [545, 361] on label "Tīmekļa vietnes adrese pārlūkprogrammā" at bounding box center [704, 372] width 882 height 46
click at [677, 541] on button "Iesniegt" at bounding box center [704, 531] width 167 height 40
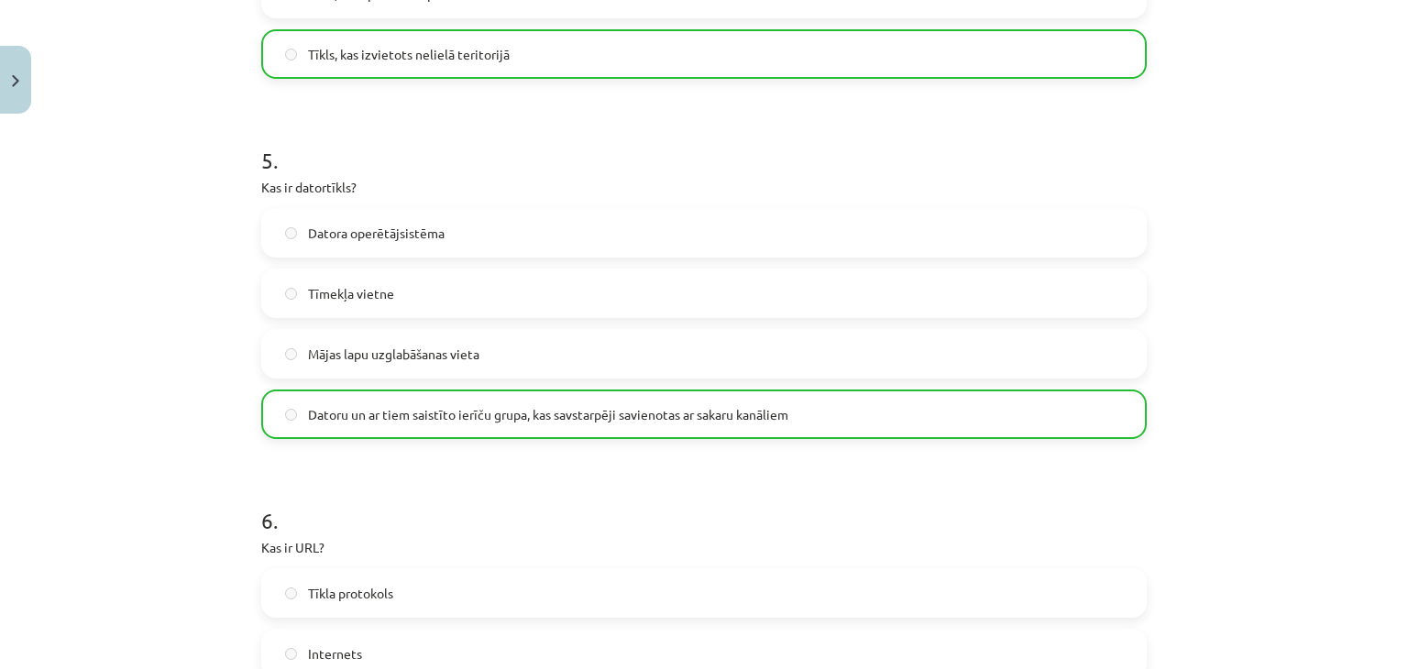
scroll to position [2091, 0]
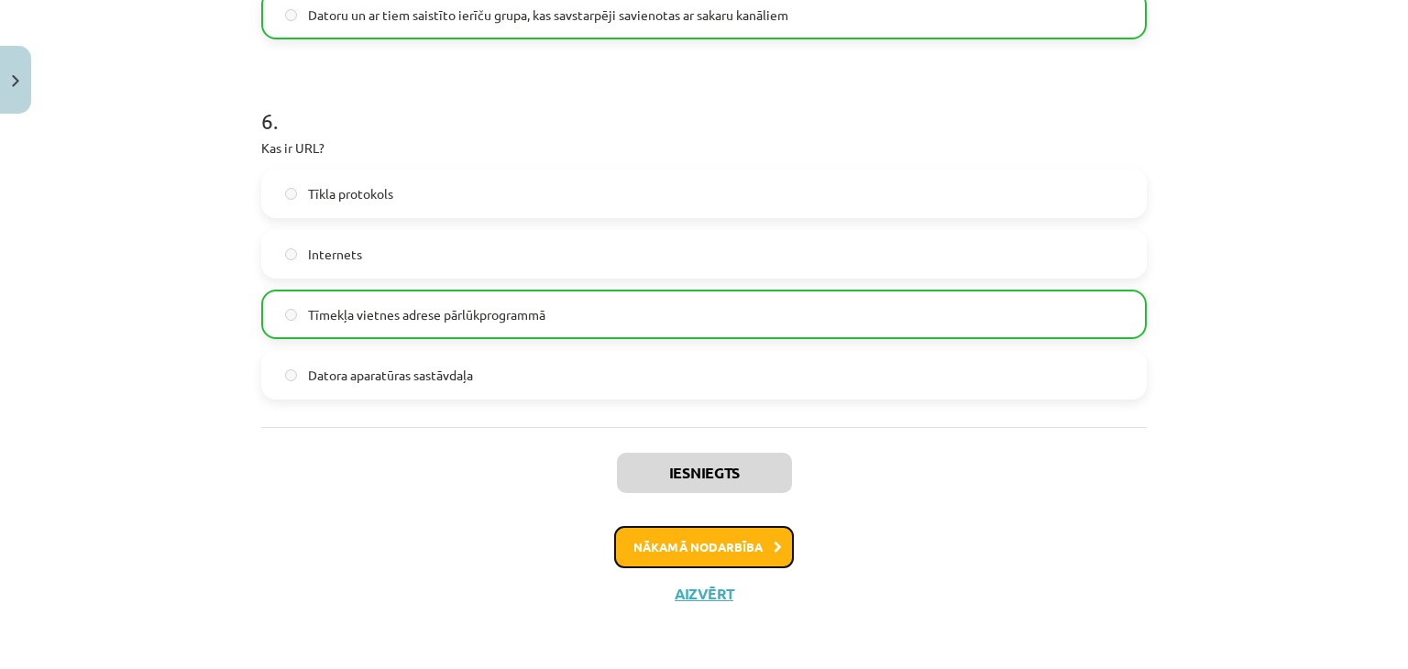
click at [671, 541] on button "Nākamā nodarbība" at bounding box center [704, 547] width 180 height 42
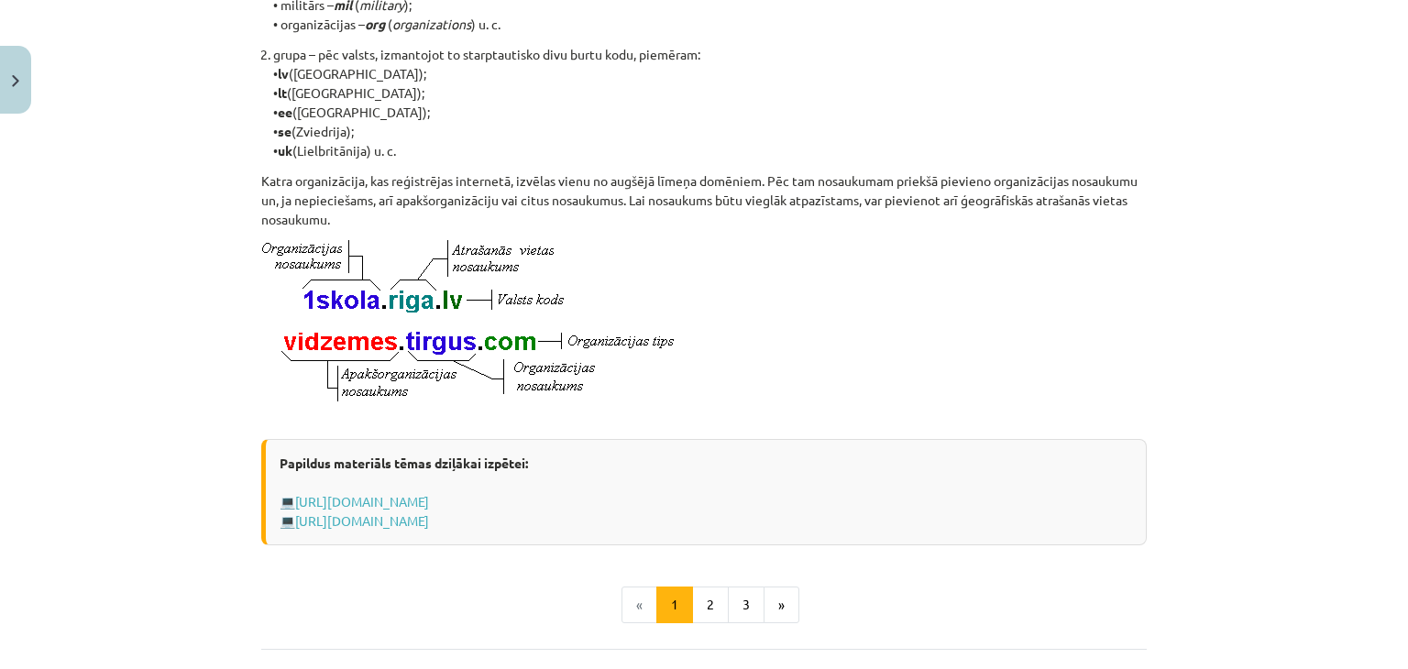
scroll to position [853, 0]
click at [709, 622] on button "2" at bounding box center [710, 603] width 37 height 37
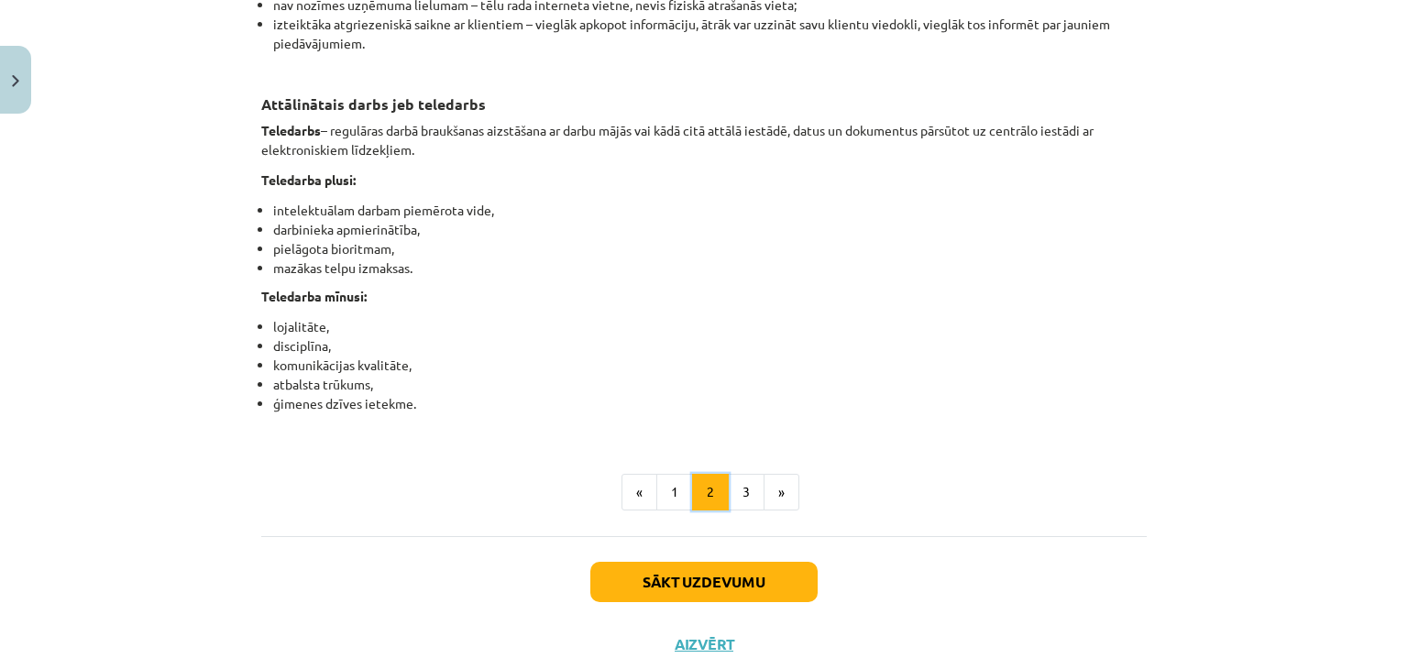
scroll to position [2892, 0]
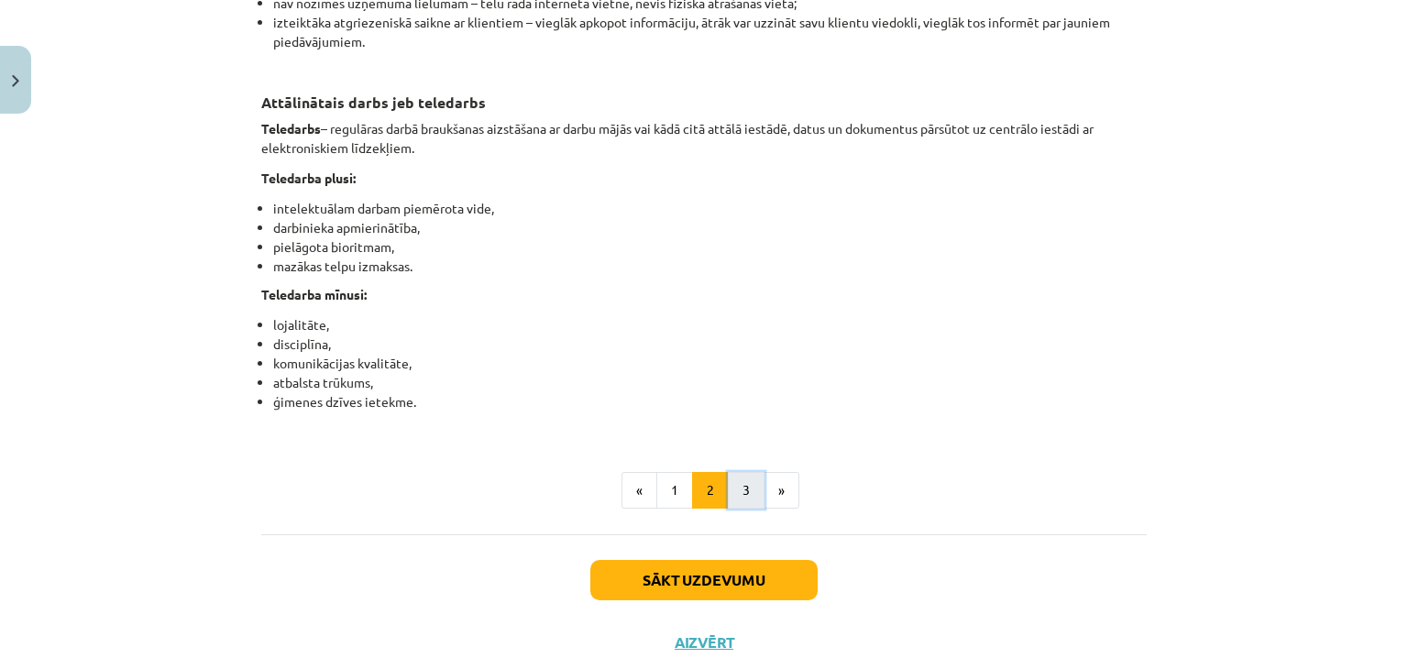
click at [741, 509] on button "3" at bounding box center [746, 490] width 37 height 37
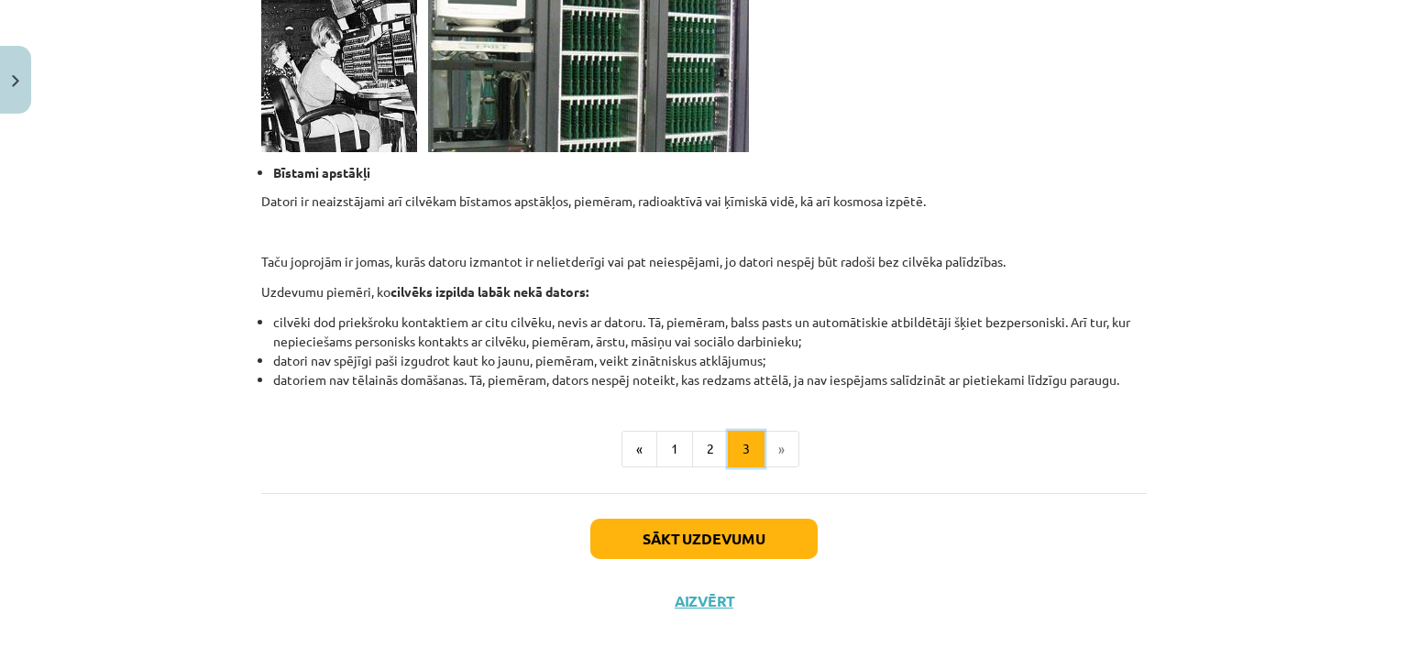
scroll to position [1777, 0]
click at [697, 527] on button "Sākt uzdevumu" at bounding box center [704, 538] width 227 height 40
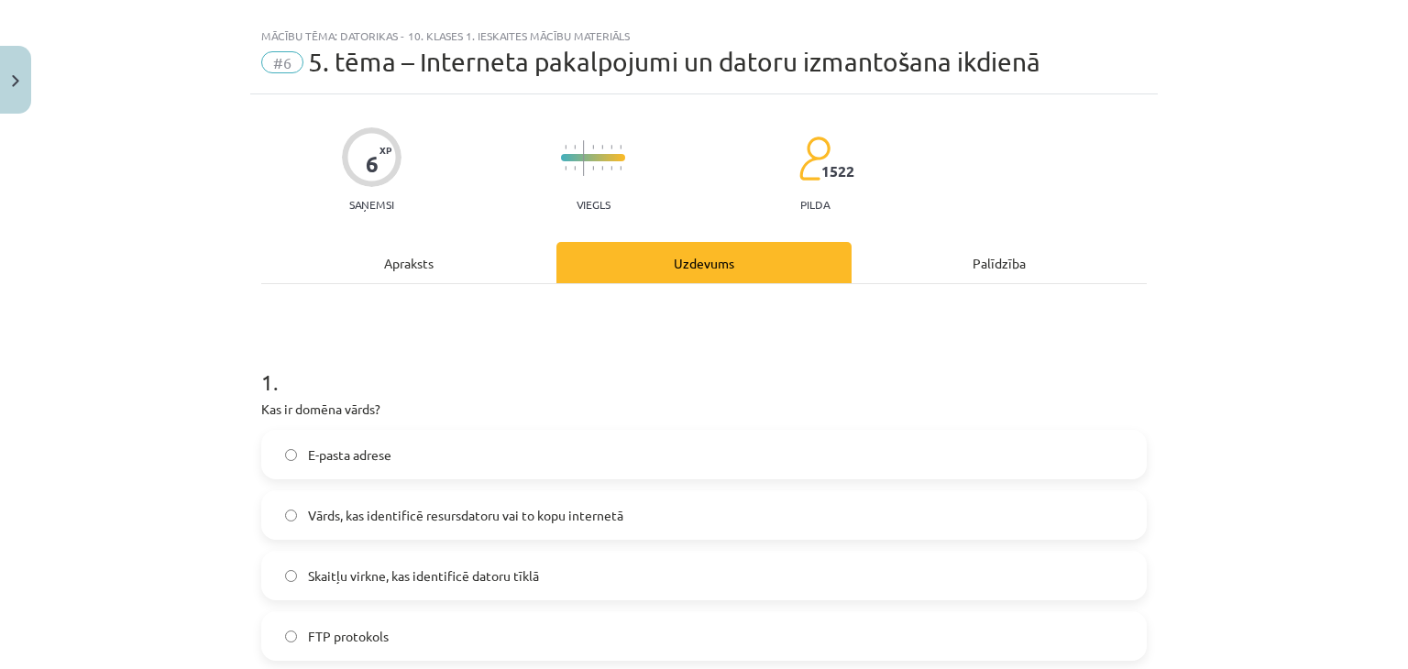
scroll to position [0, 0]
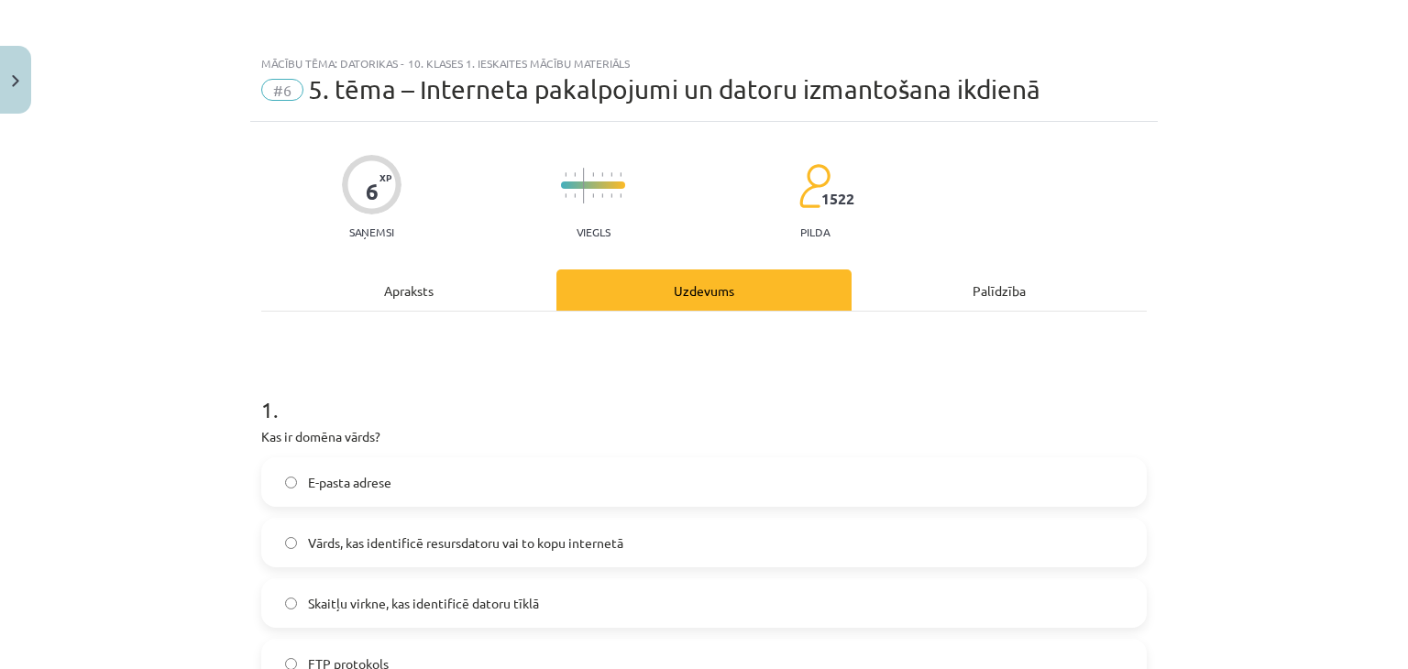
click at [1104, 532] on label "Vārds, kas identificē resursdatoru vai to kopu internetā" at bounding box center [704, 543] width 882 height 46
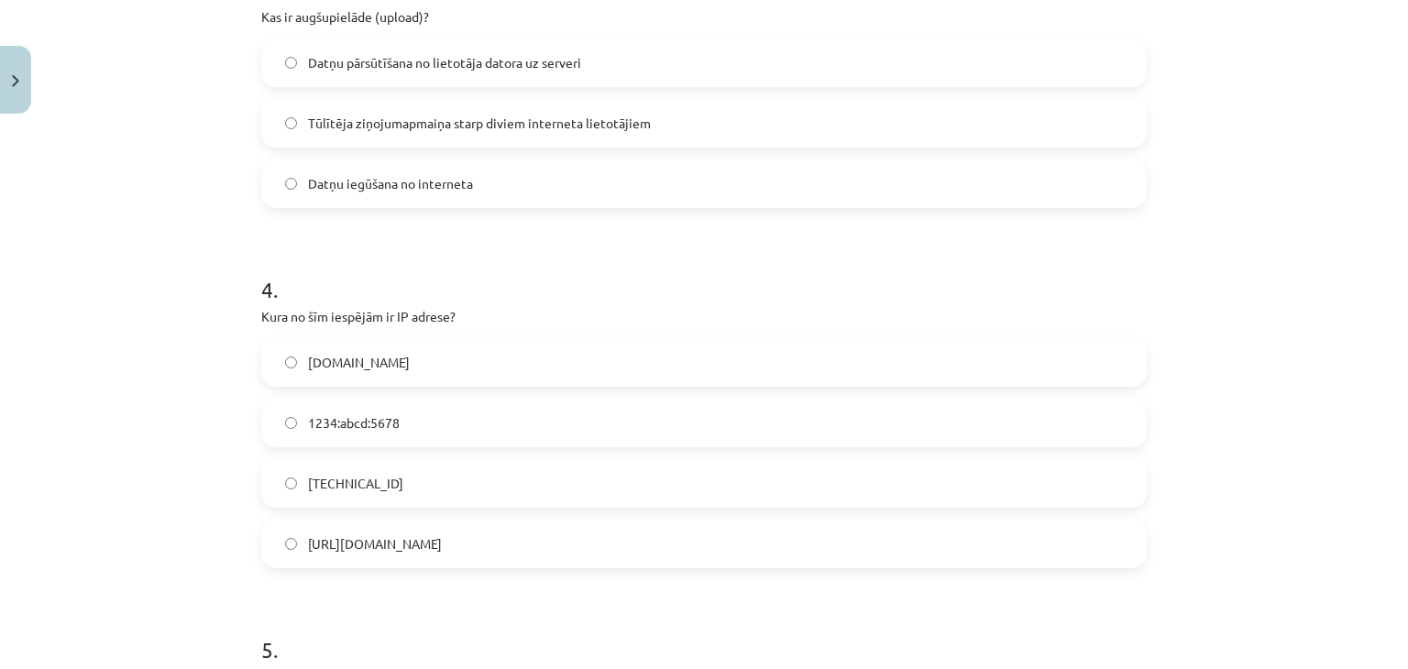
scroll to position [1141, 0]
click at [873, 476] on label "192.100.81.101" at bounding box center [704, 483] width 882 height 46
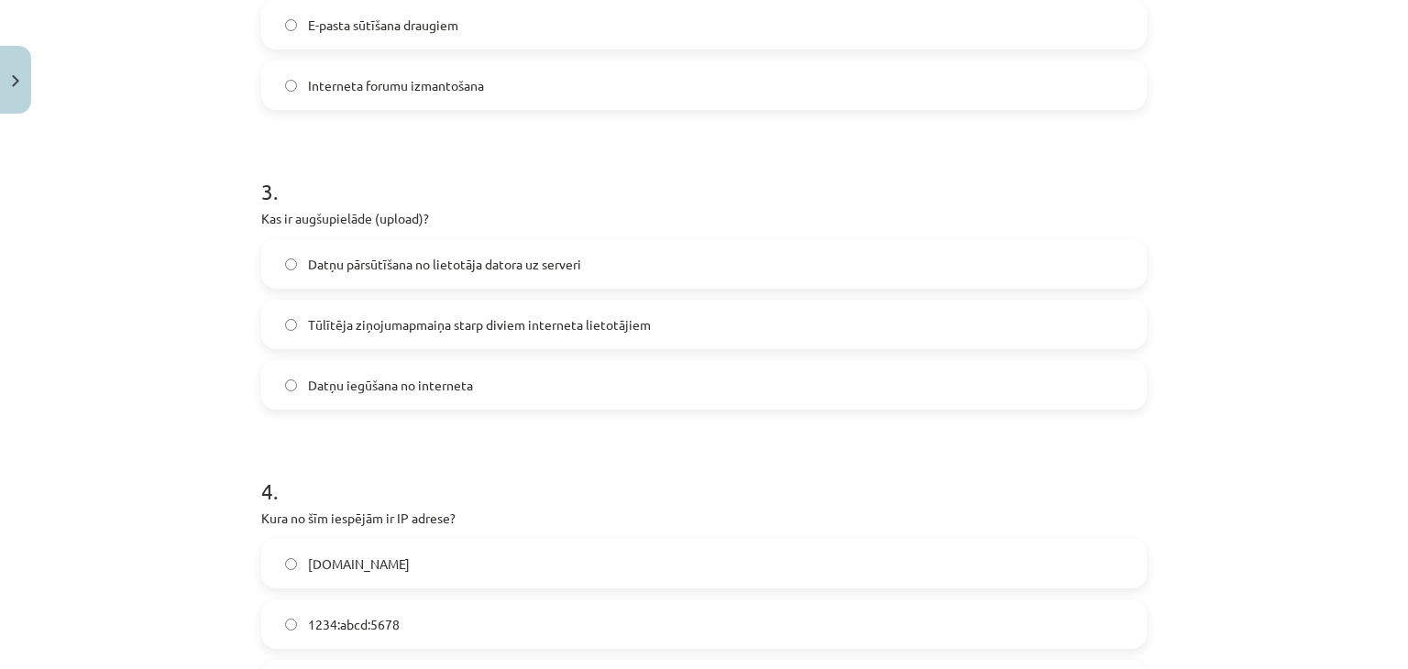
scroll to position [866, 0]
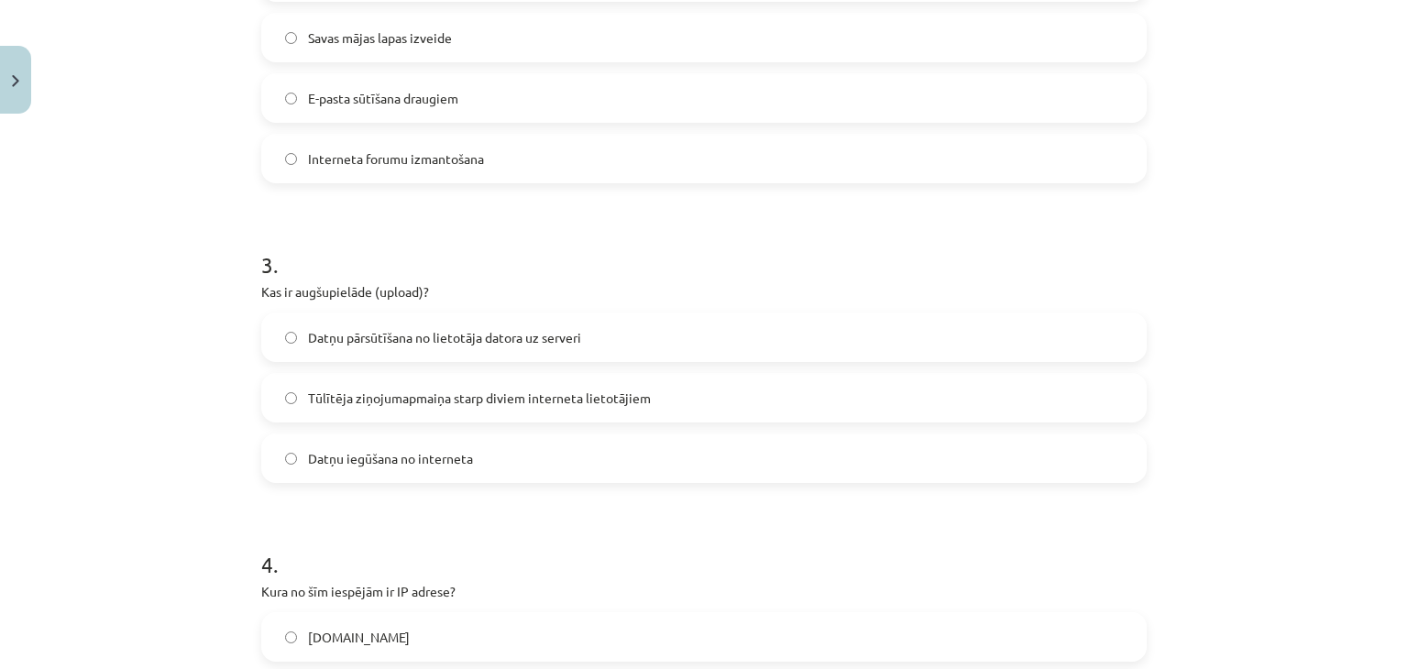
click at [745, 88] on label "E-pasta sūtīšana draugiem" at bounding box center [704, 98] width 882 height 46
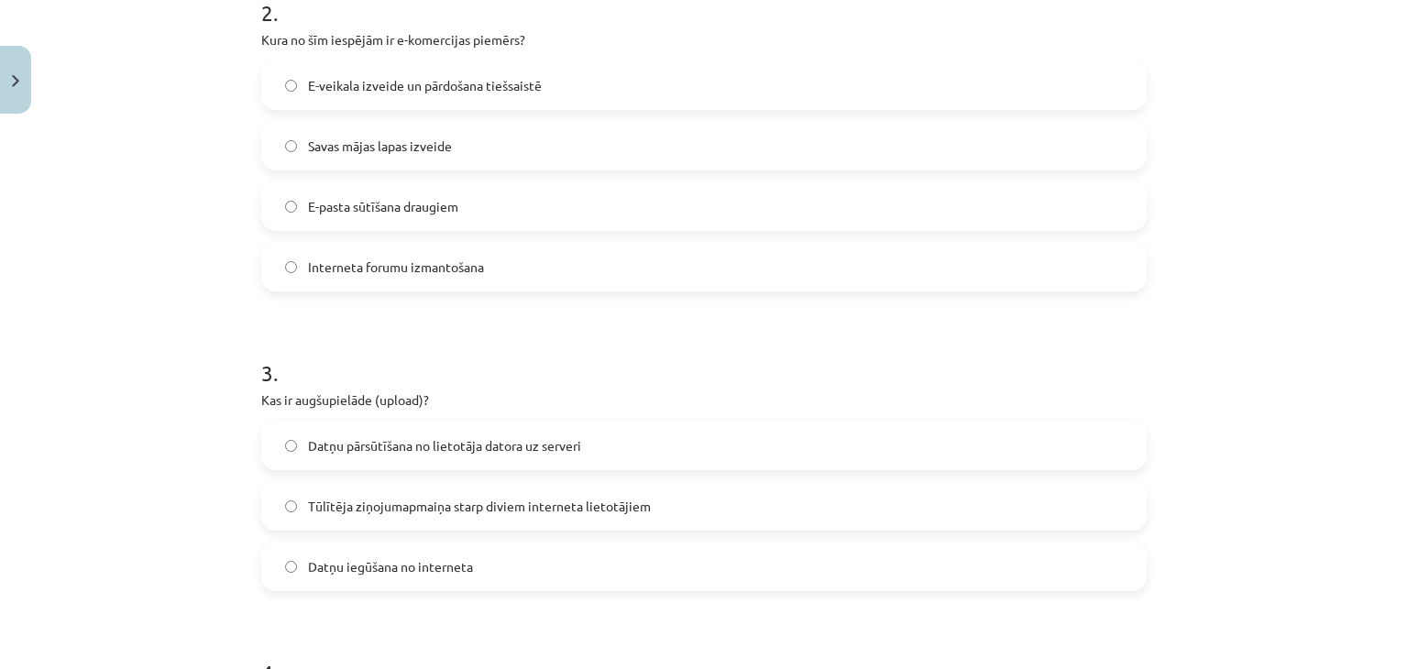
scroll to position [756, 0]
click at [745, 88] on label "E-veikala izveide un pārdošana tiešsaistē" at bounding box center [704, 87] width 882 height 46
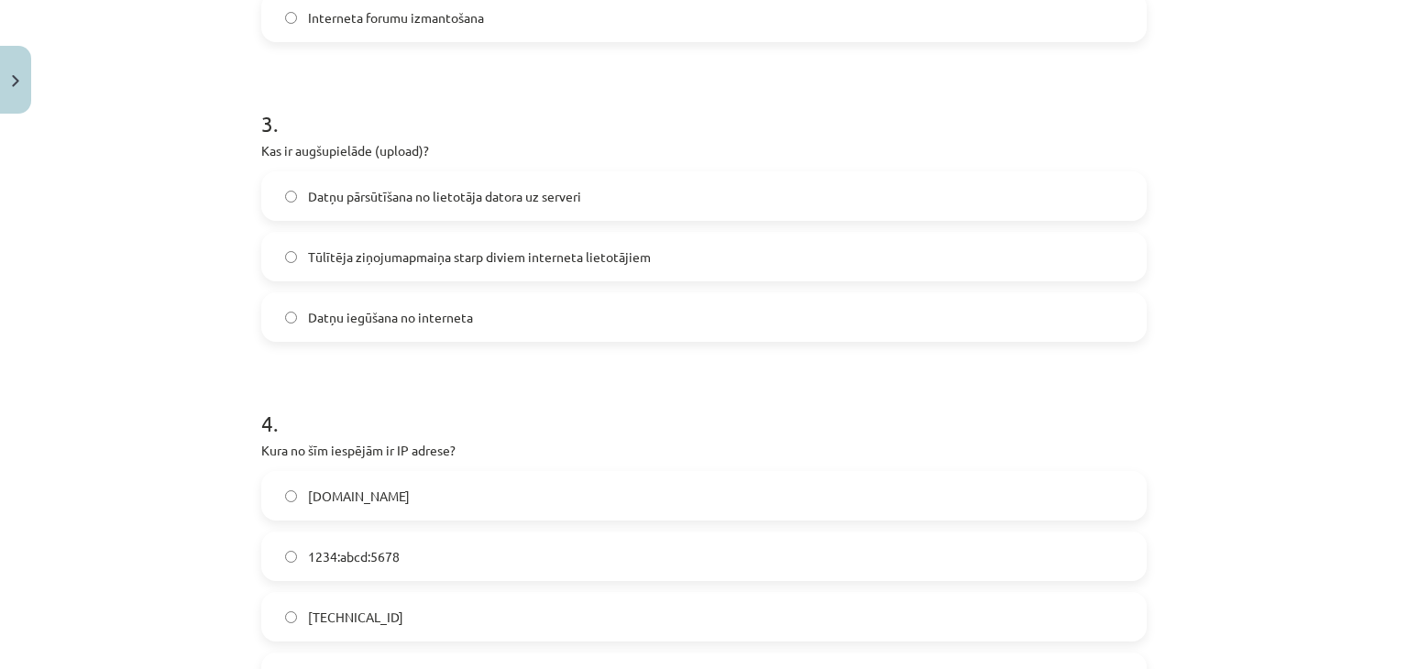
scroll to position [1005, 0]
click at [442, 205] on span "Datņu pārsūtīšana no lietotāja datora uz serveri" at bounding box center [444, 198] width 273 height 19
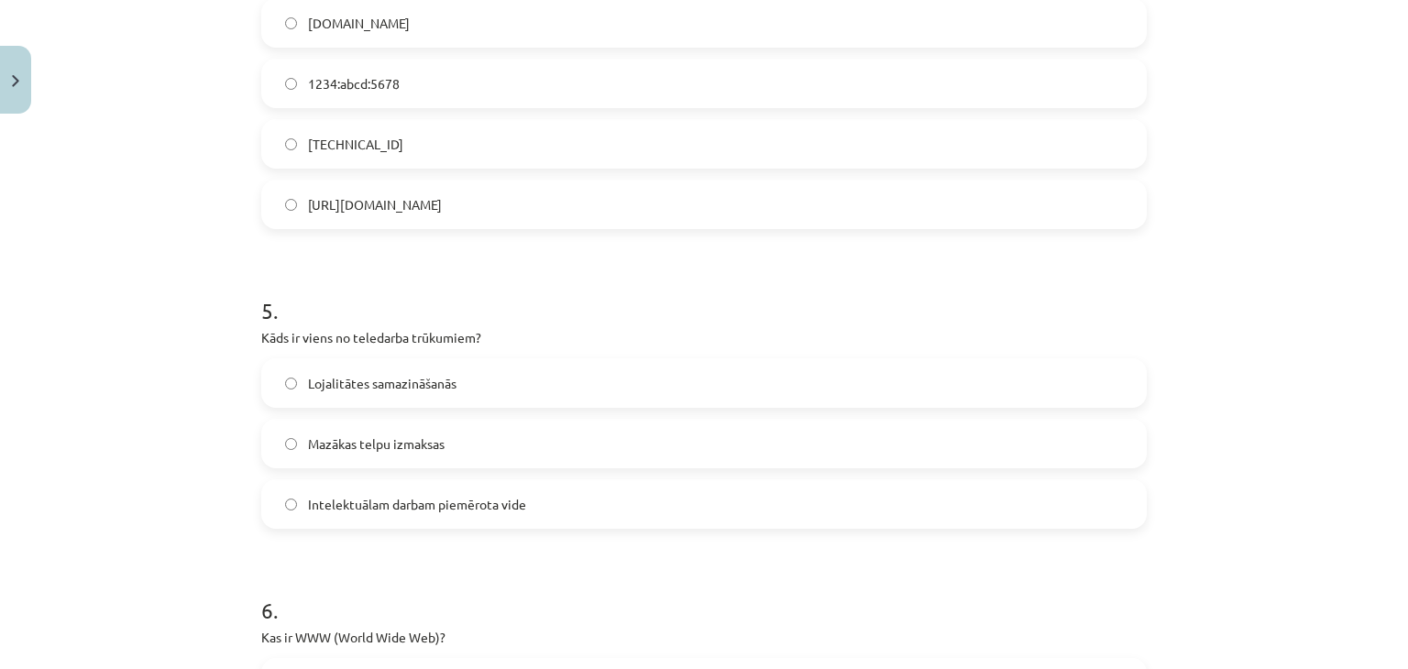
scroll to position [1807, 0]
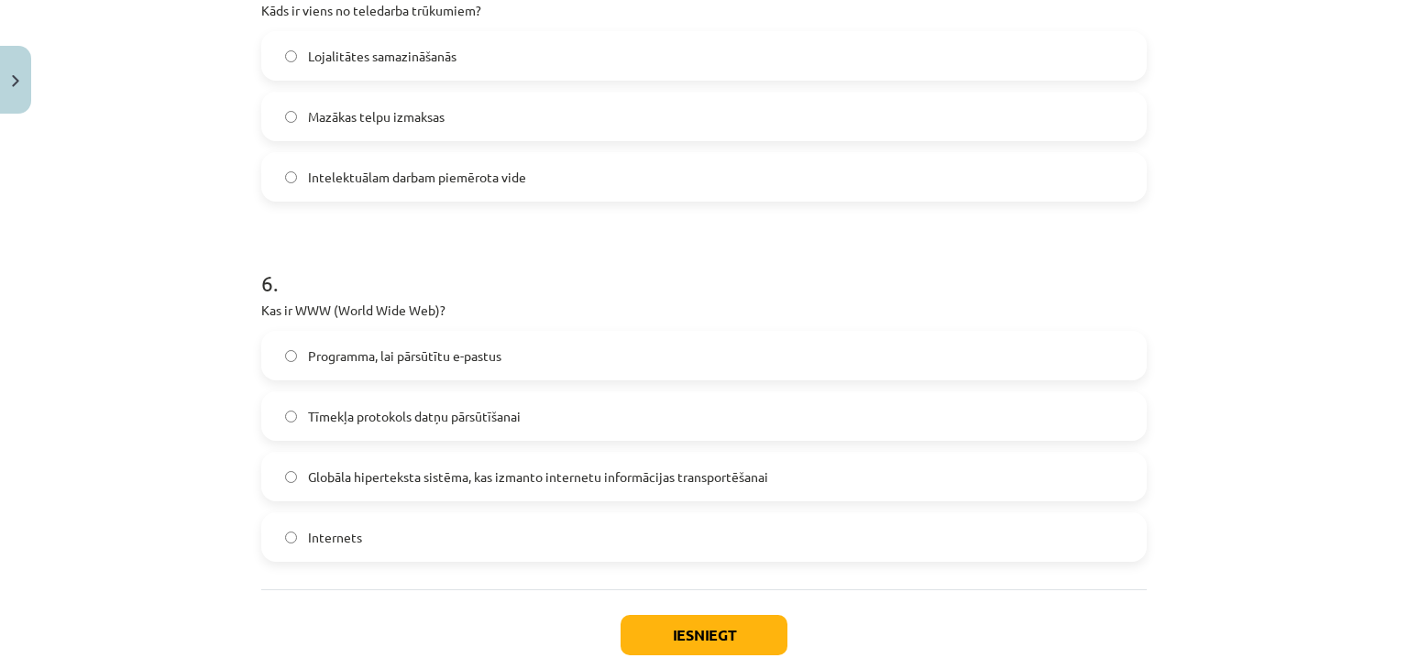
click at [370, 461] on label "Globāla hiperteksta sistēma, kas izmanto internetu informācijas transportēšanai" at bounding box center [704, 477] width 882 height 46
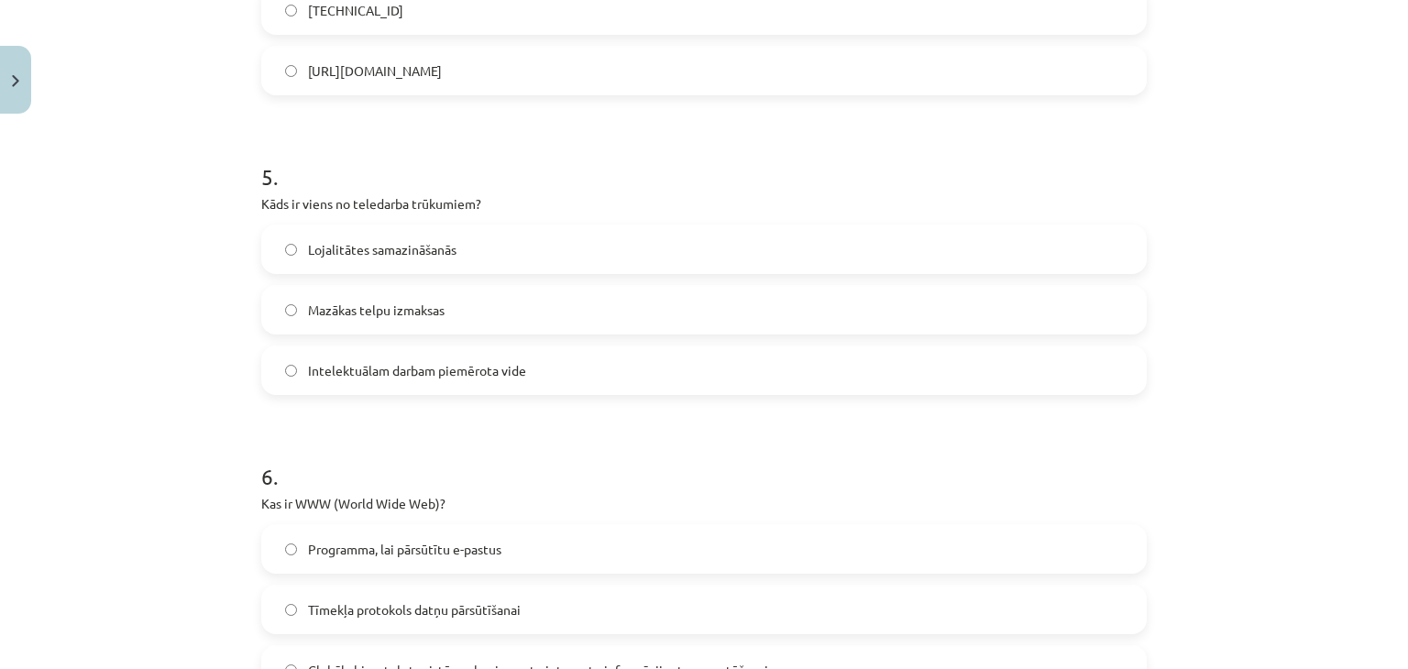
scroll to position [1612, 0]
click at [428, 268] on label "Lojalitātes samazināšanās" at bounding box center [704, 251] width 882 height 46
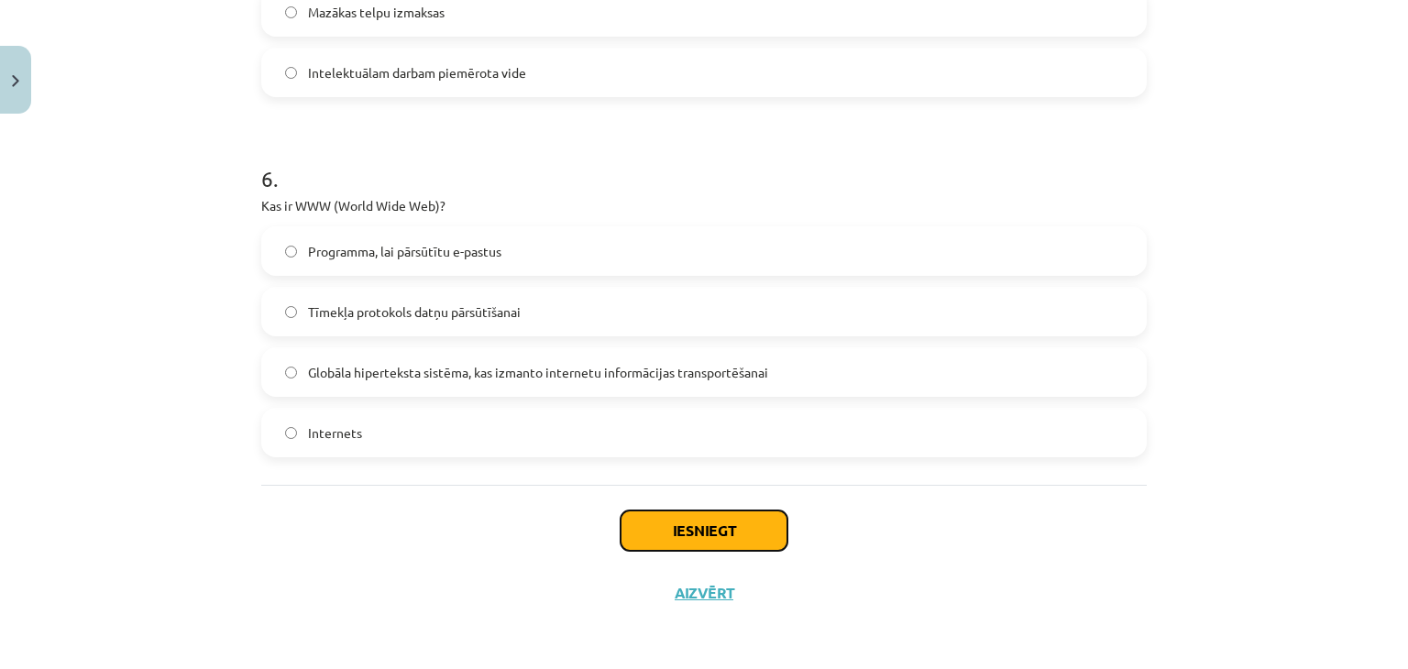
click at [655, 515] on button "Iesniegt" at bounding box center [704, 531] width 167 height 40
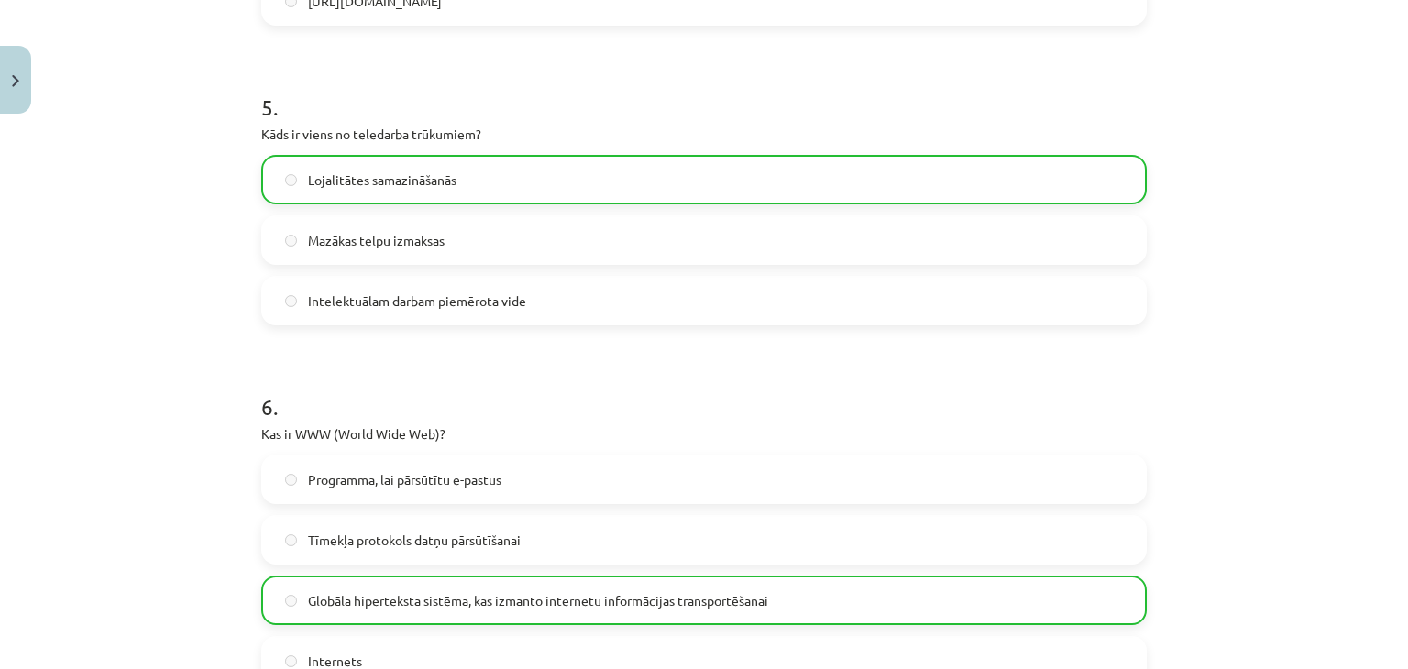
scroll to position [1970, 0]
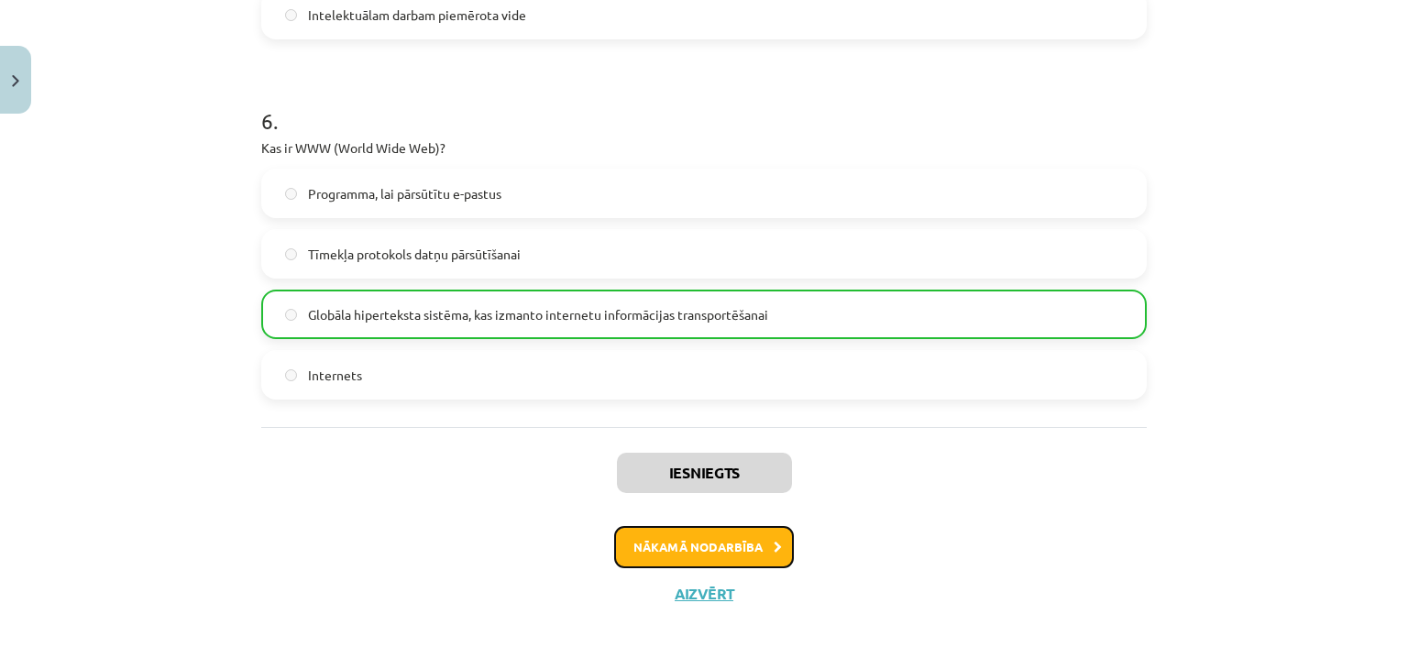
click at [671, 550] on button "Nākamā nodarbība" at bounding box center [704, 547] width 180 height 42
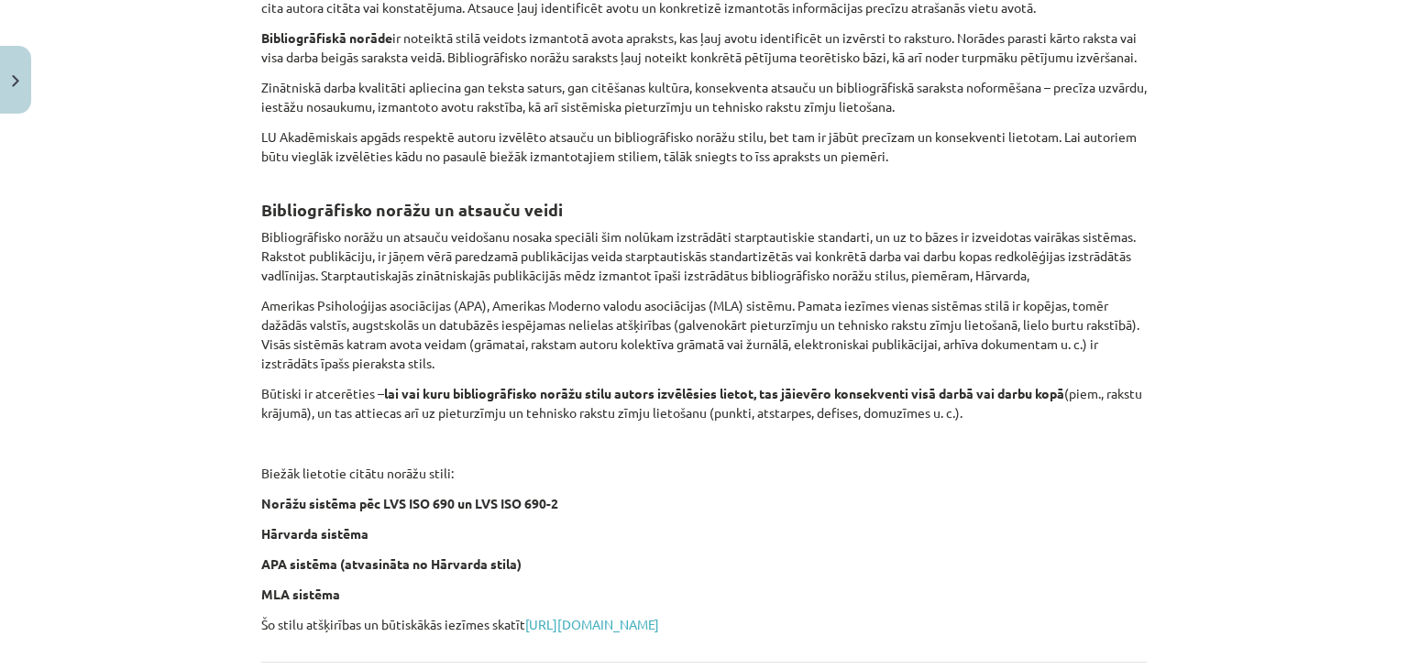
scroll to position [734, 0]
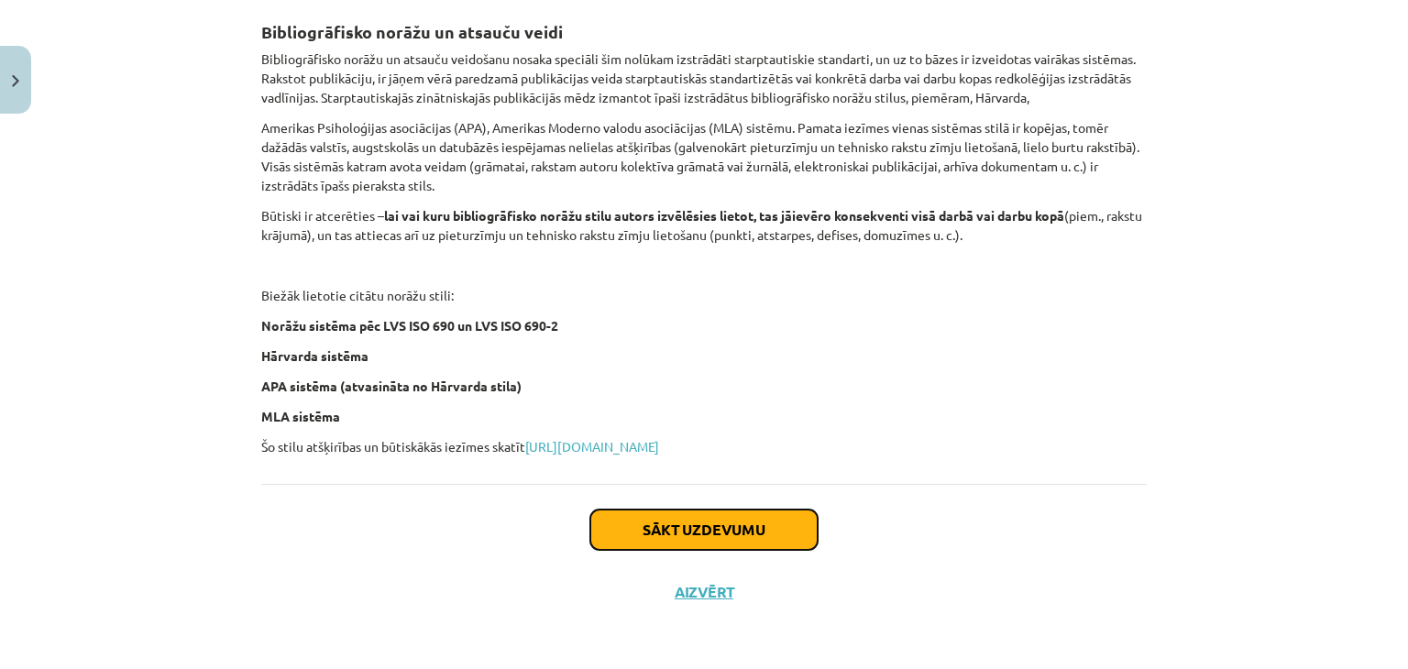
click at [686, 533] on button "Sākt uzdevumu" at bounding box center [704, 530] width 227 height 40
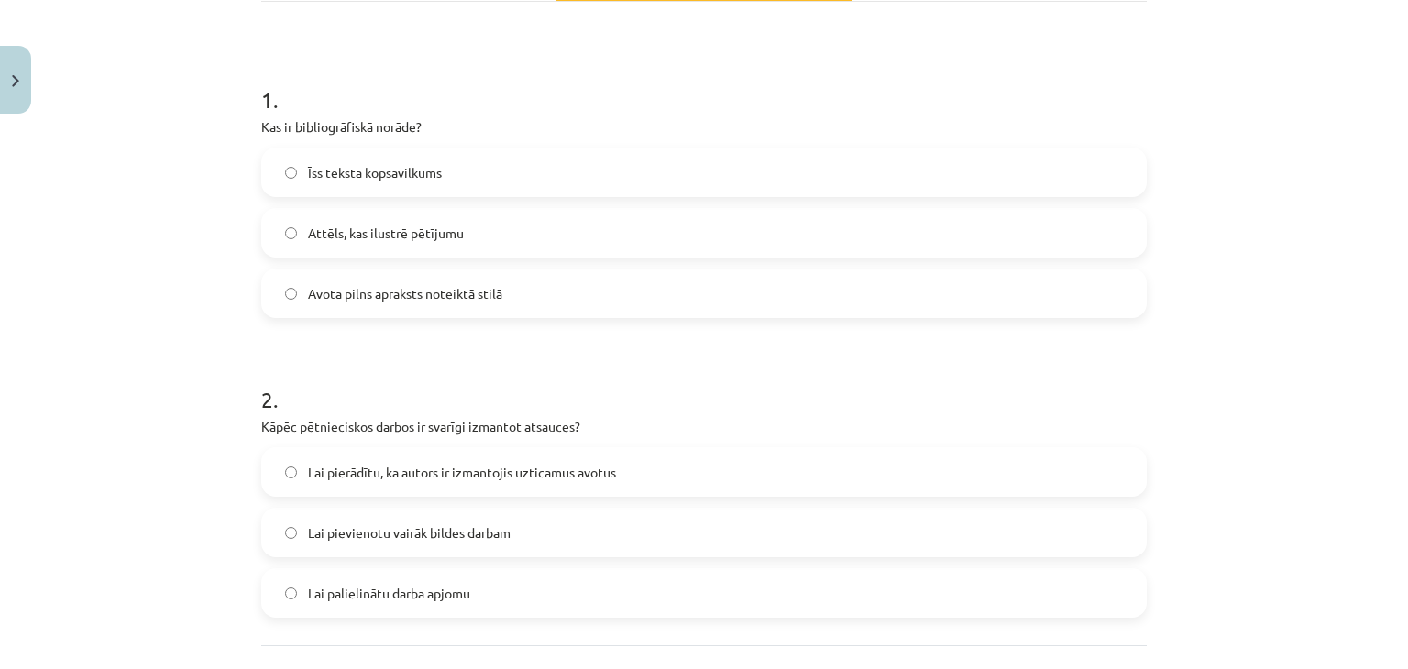
scroll to position [309, 0]
click at [759, 278] on label "Avota pilns apraksts noteiktā stilā" at bounding box center [704, 294] width 882 height 46
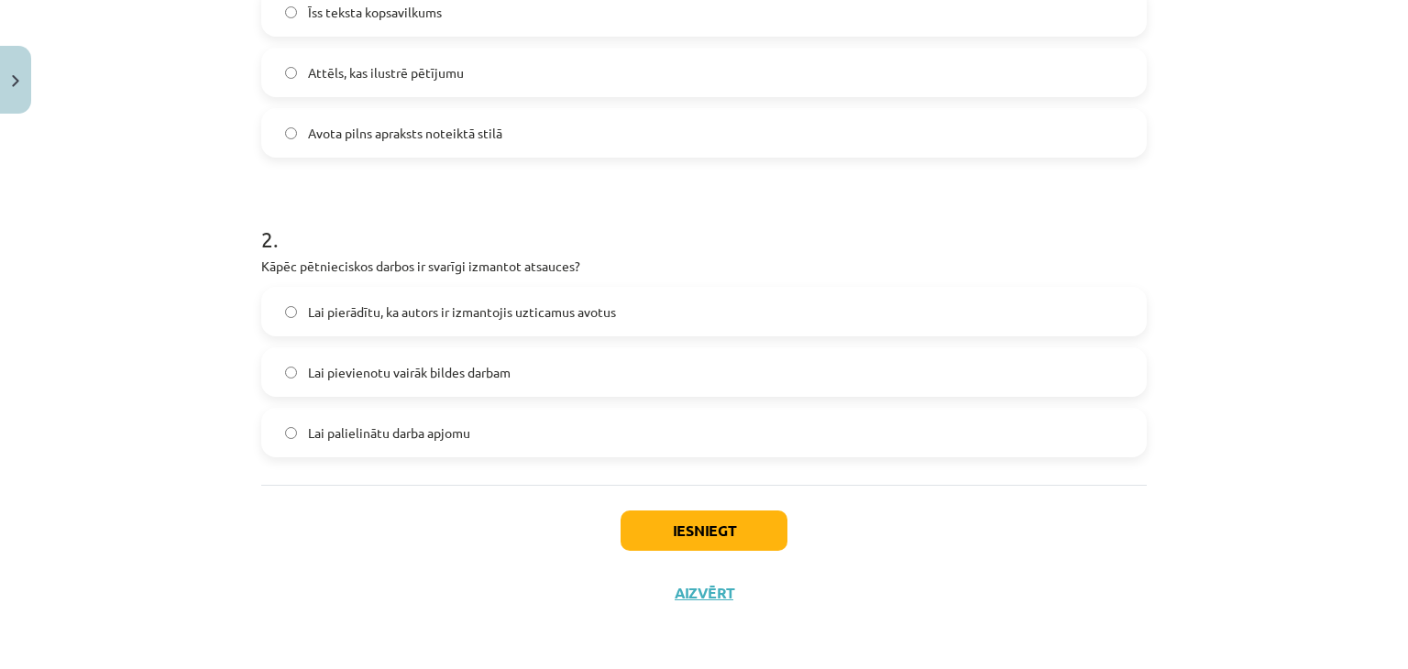
click at [544, 324] on label "Lai pierādītu, ka autors ir izmantojis uzticamus avotus" at bounding box center [704, 312] width 882 height 46
click at [696, 529] on button "Iesniegt" at bounding box center [704, 531] width 167 height 40
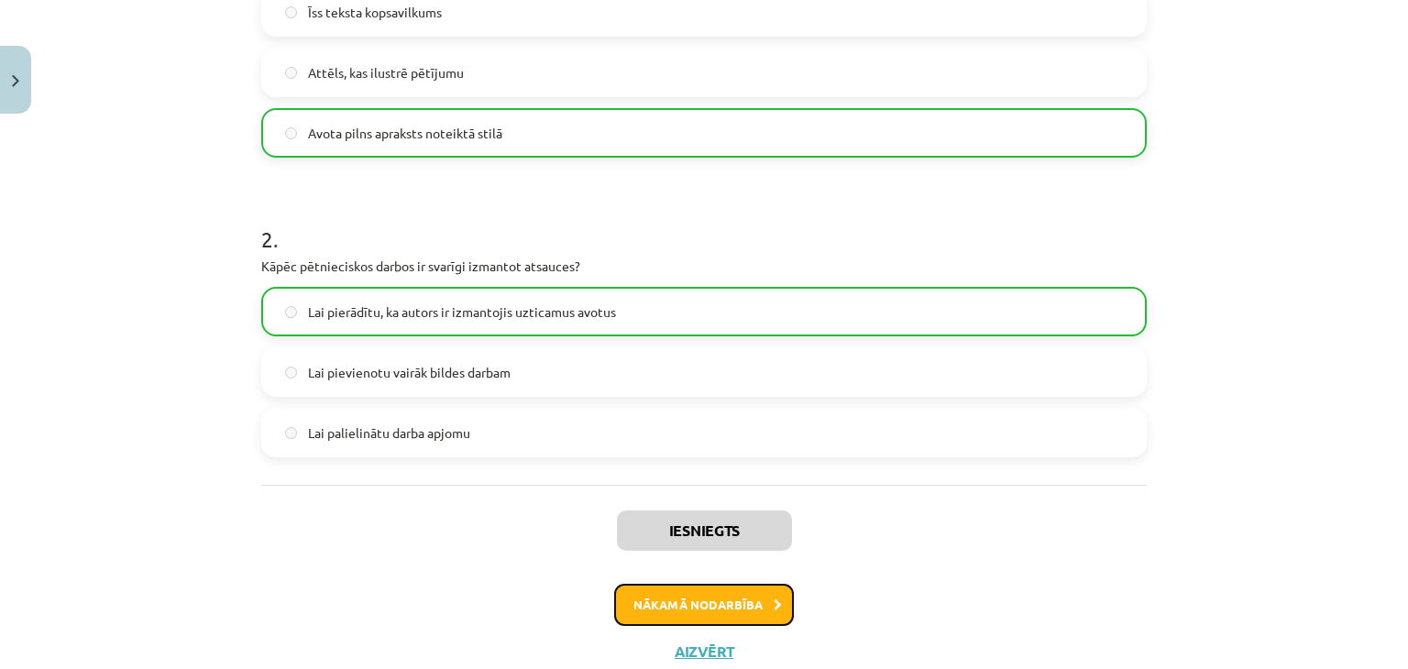
click at [712, 605] on button "Nākamā nodarbība" at bounding box center [704, 605] width 180 height 42
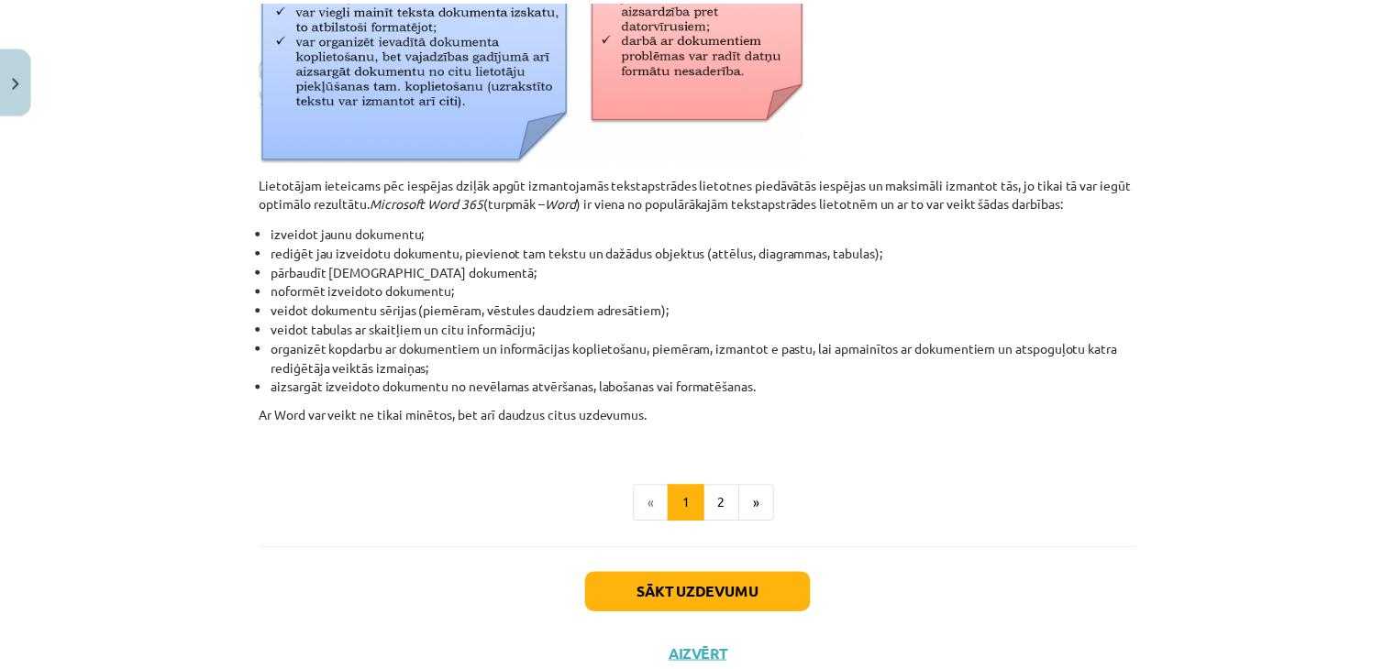
scroll to position [855, 0]
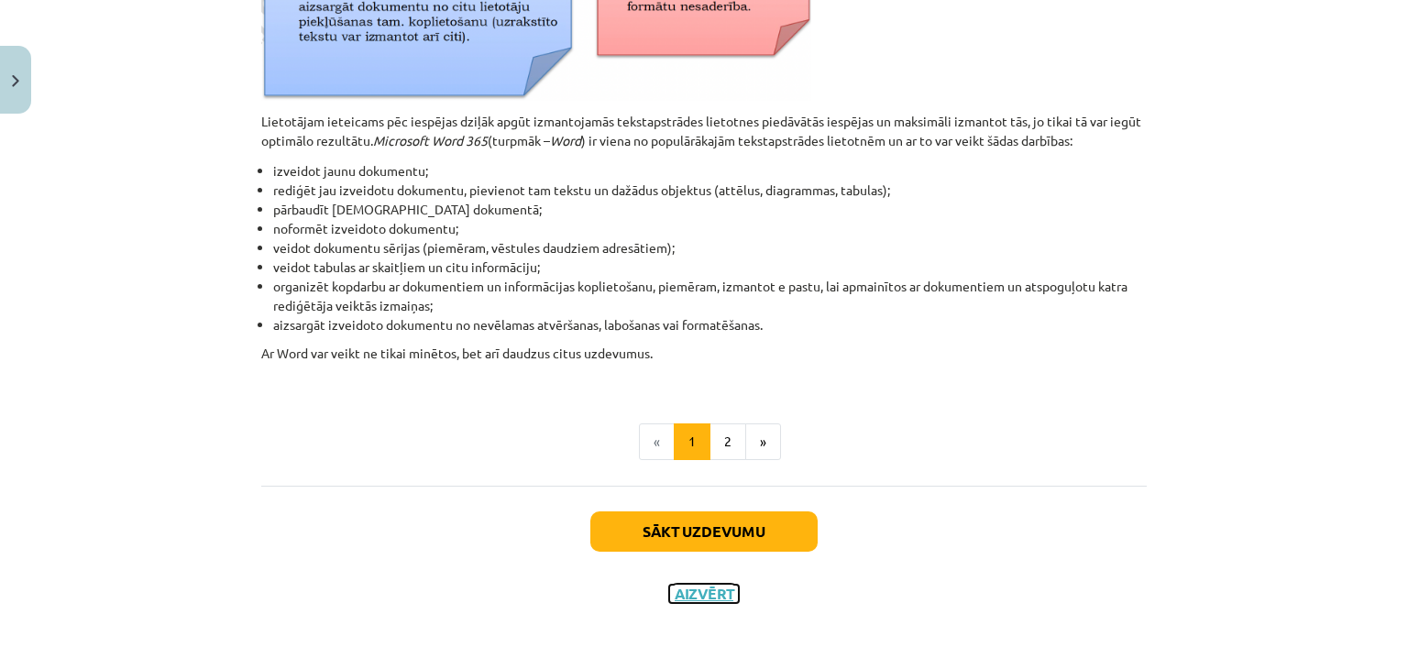
click at [685, 597] on button "Aizvērt" at bounding box center [704, 594] width 70 height 18
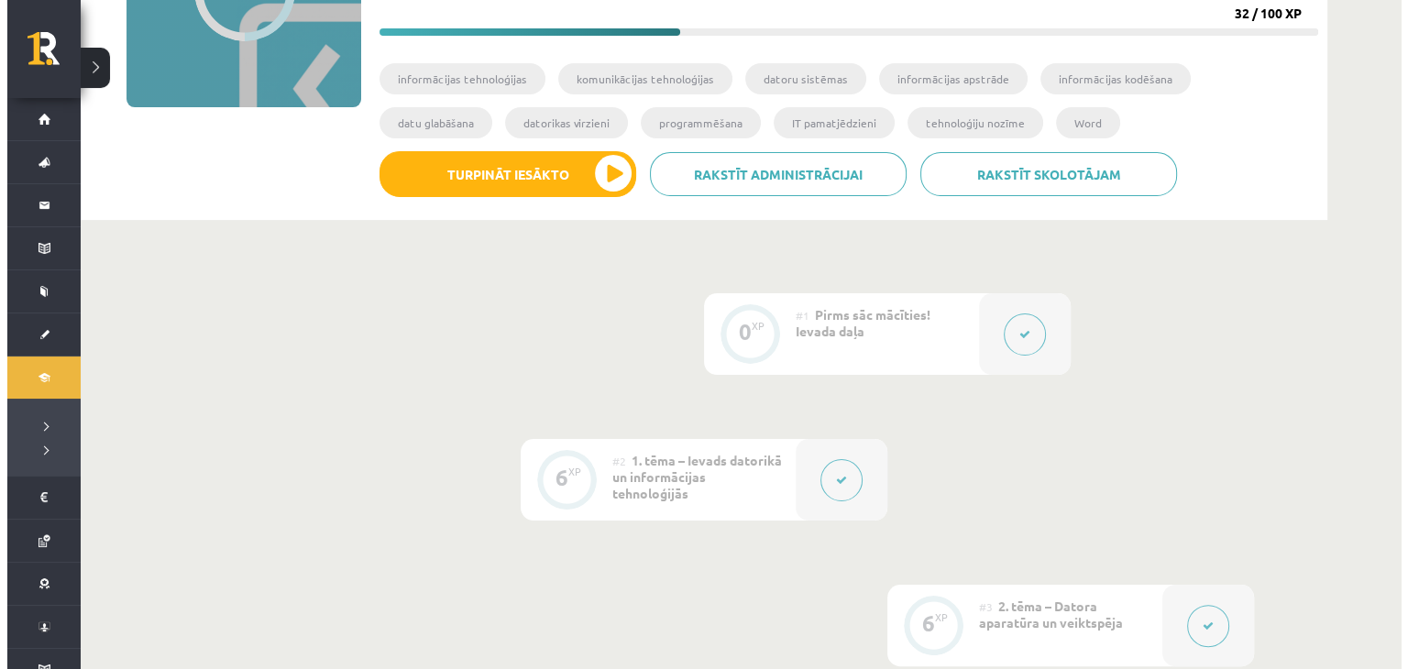
scroll to position [0, 0]
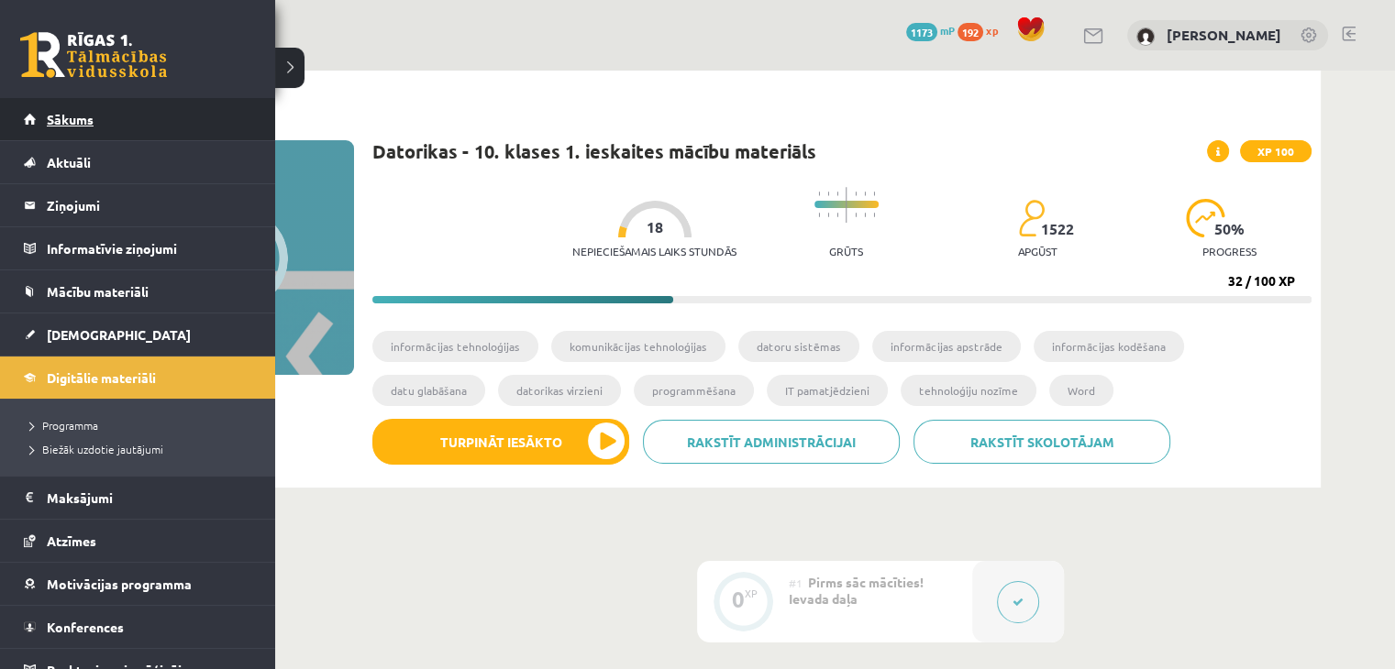
click at [33, 123] on link "Sākums" at bounding box center [138, 119] width 228 height 42
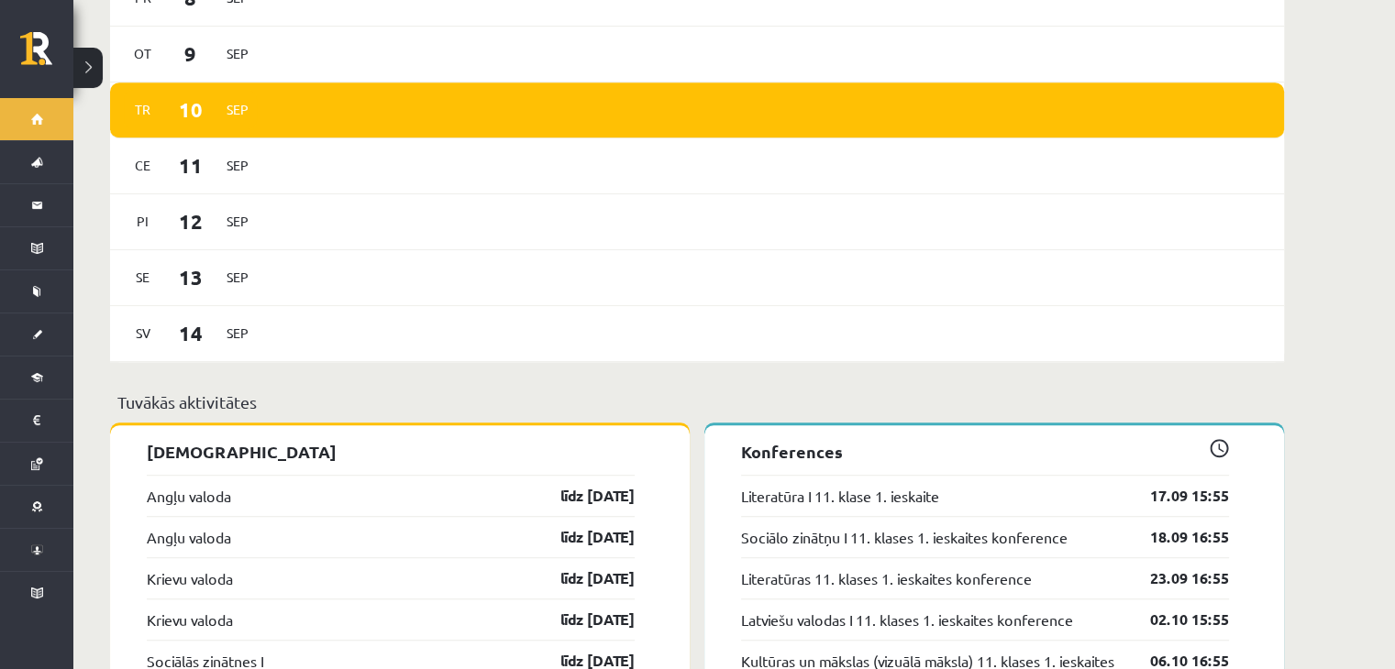
scroll to position [1232, 0]
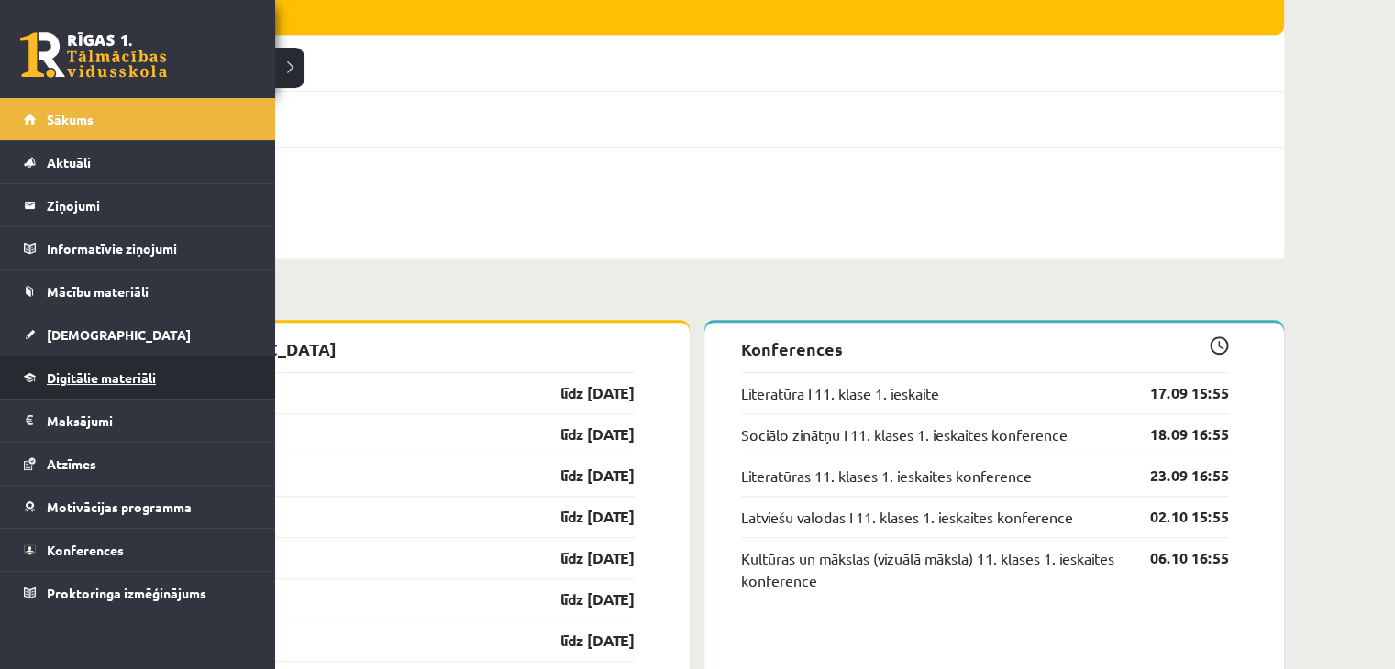
click at [102, 375] on span "Digitālie materiāli" at bounding box center [101, 378] width 109 height 17
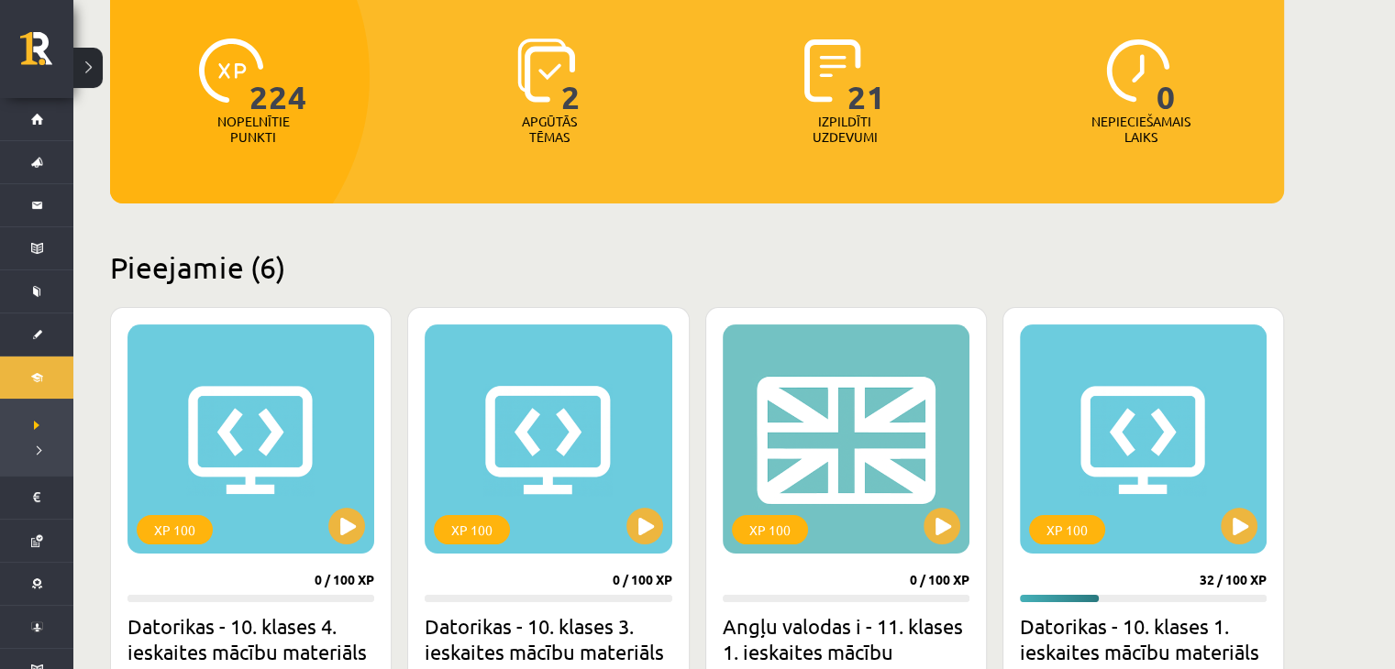
scroll to position [476, 0]
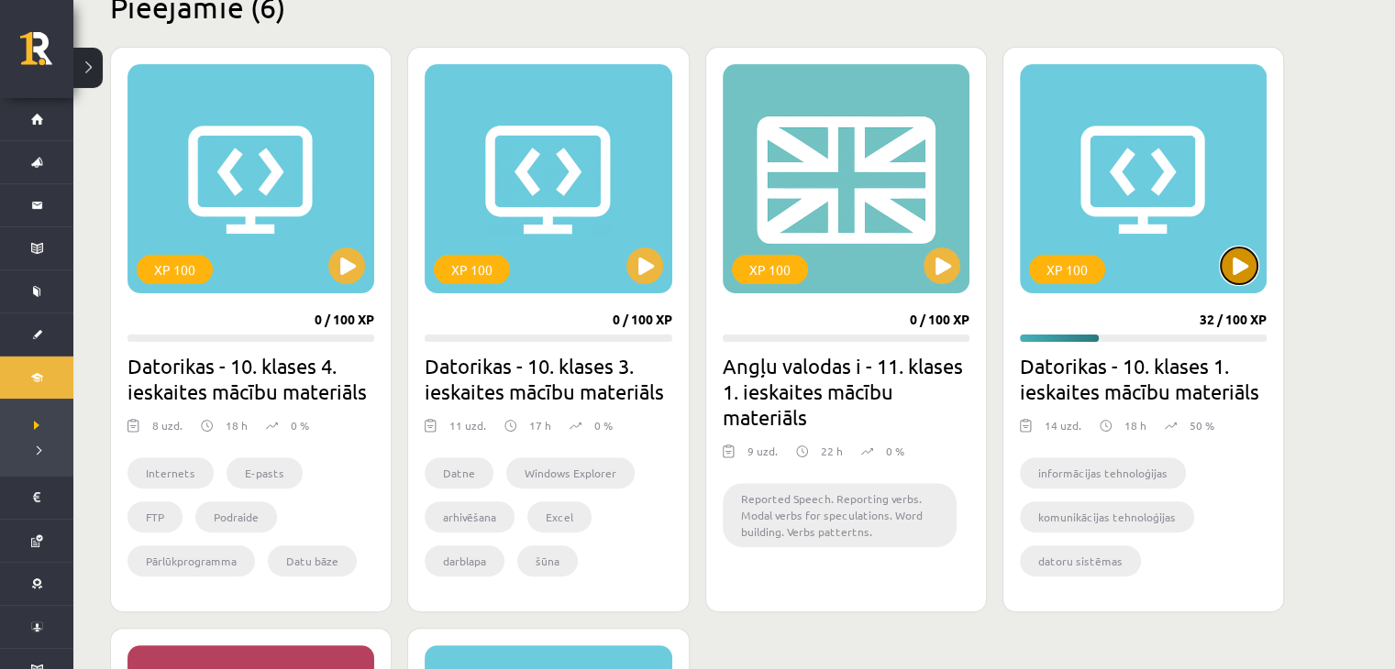
click at [1240, 276] on button at bounding box center [1238, 266] width 37 height 37
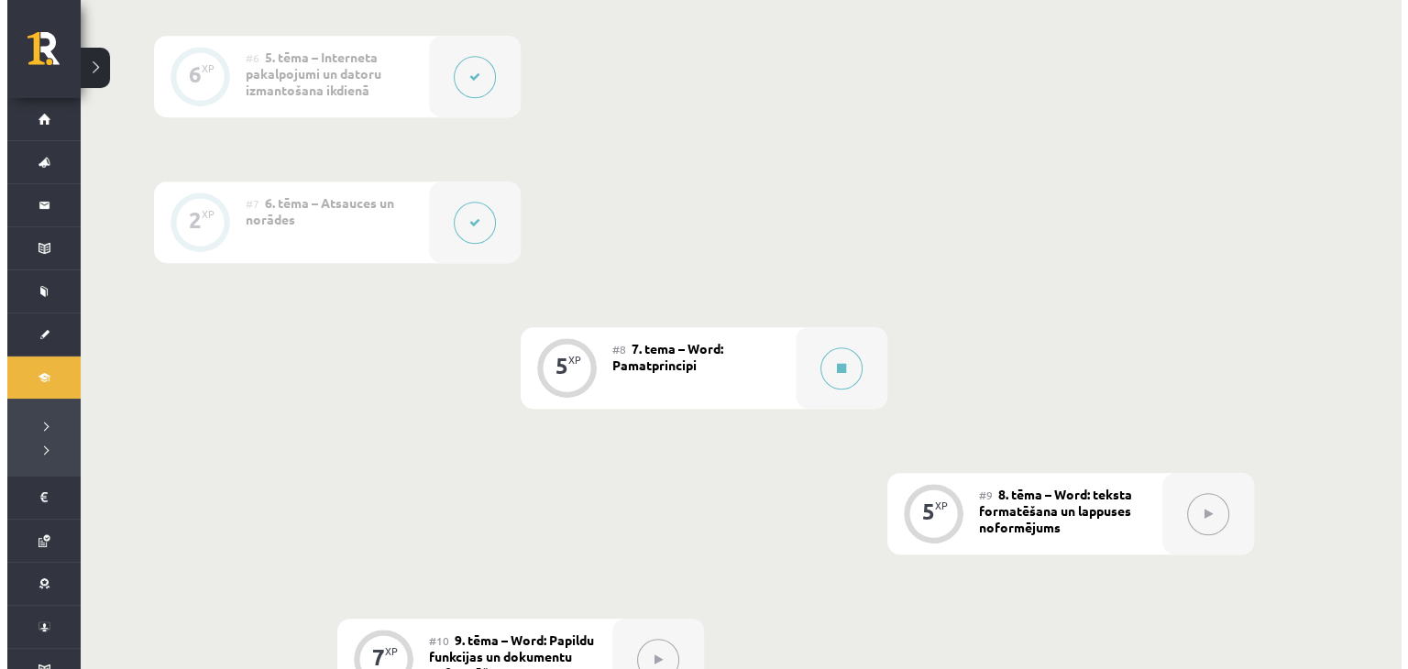
scroll to position [1254, 0]
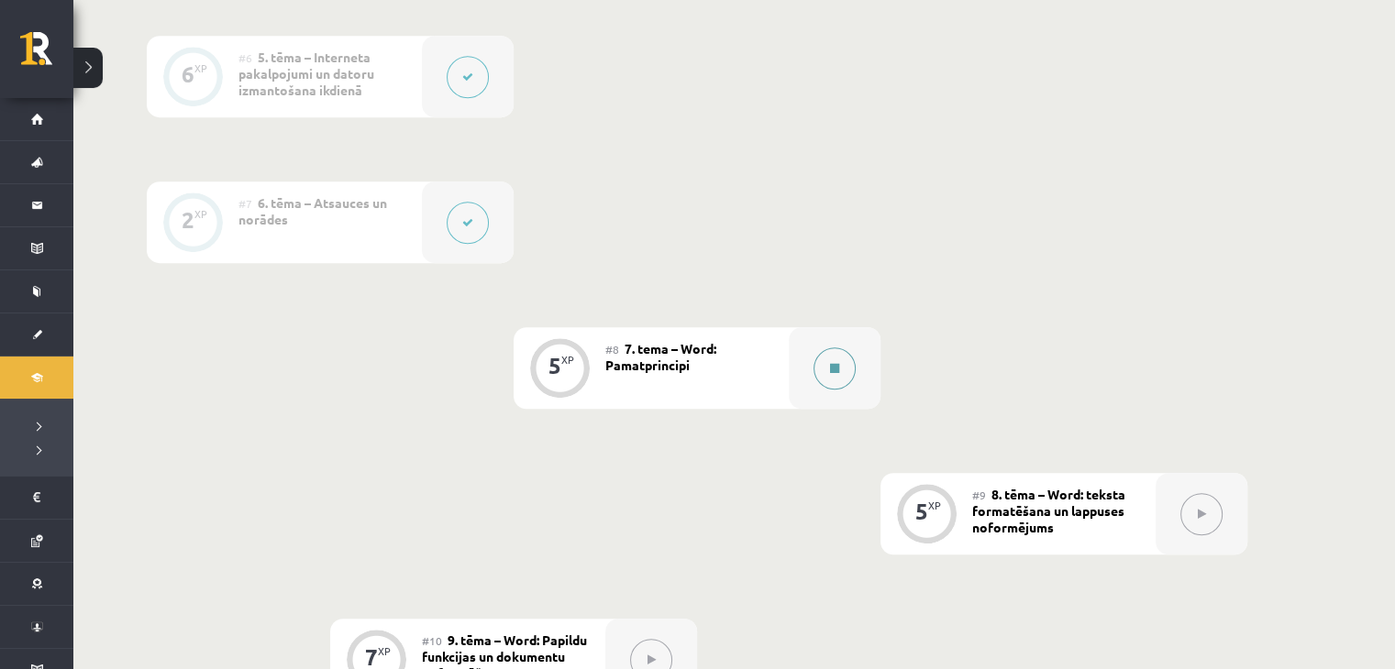
click at [822, 369] on button at bounding box center [834, 369] width 42 height 42
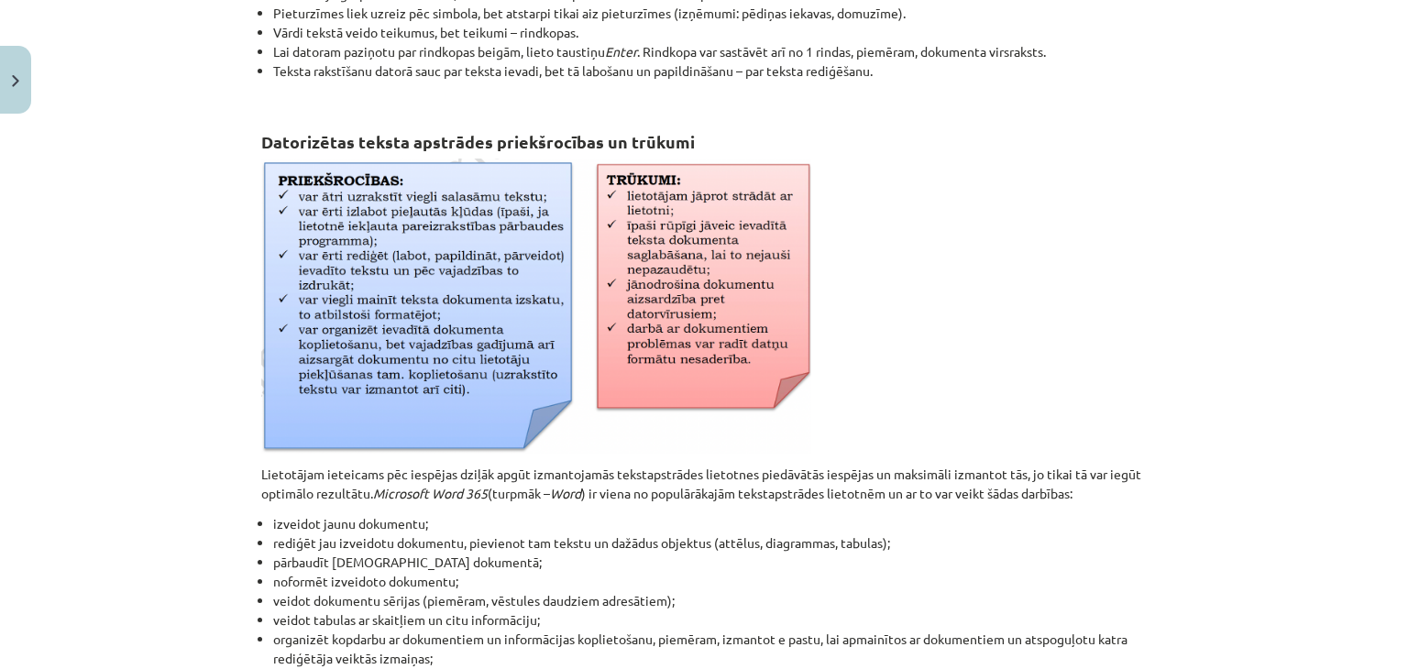
scroll to position [855, 0]
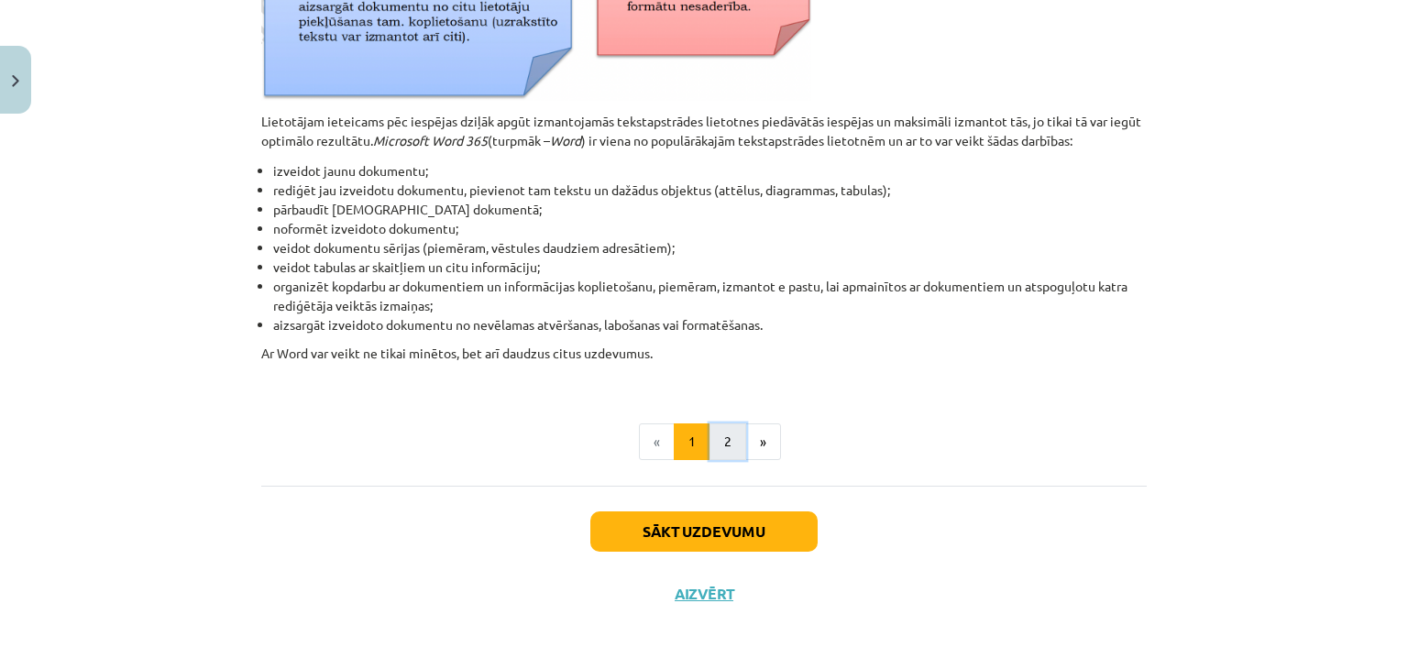
click at [712, 441] on button "2" at bounding box center [728, 442] width 37 height 37
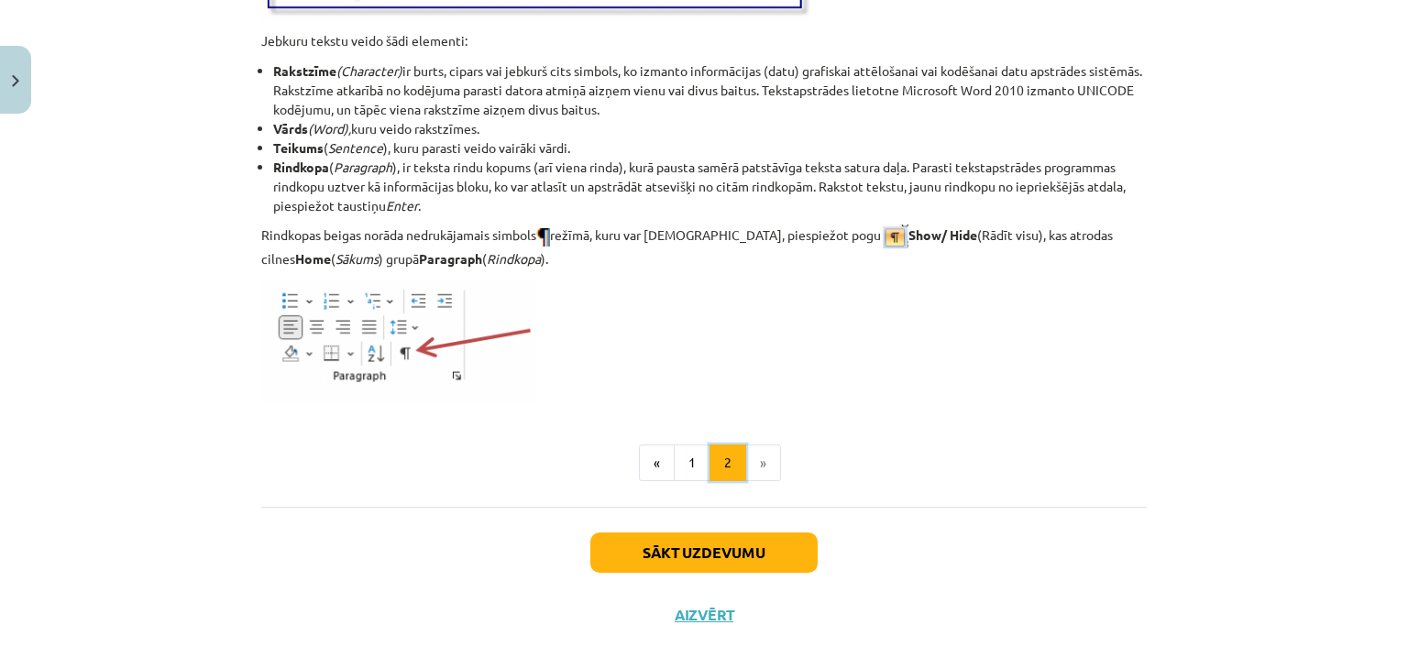
scroll to position [2365, 0]
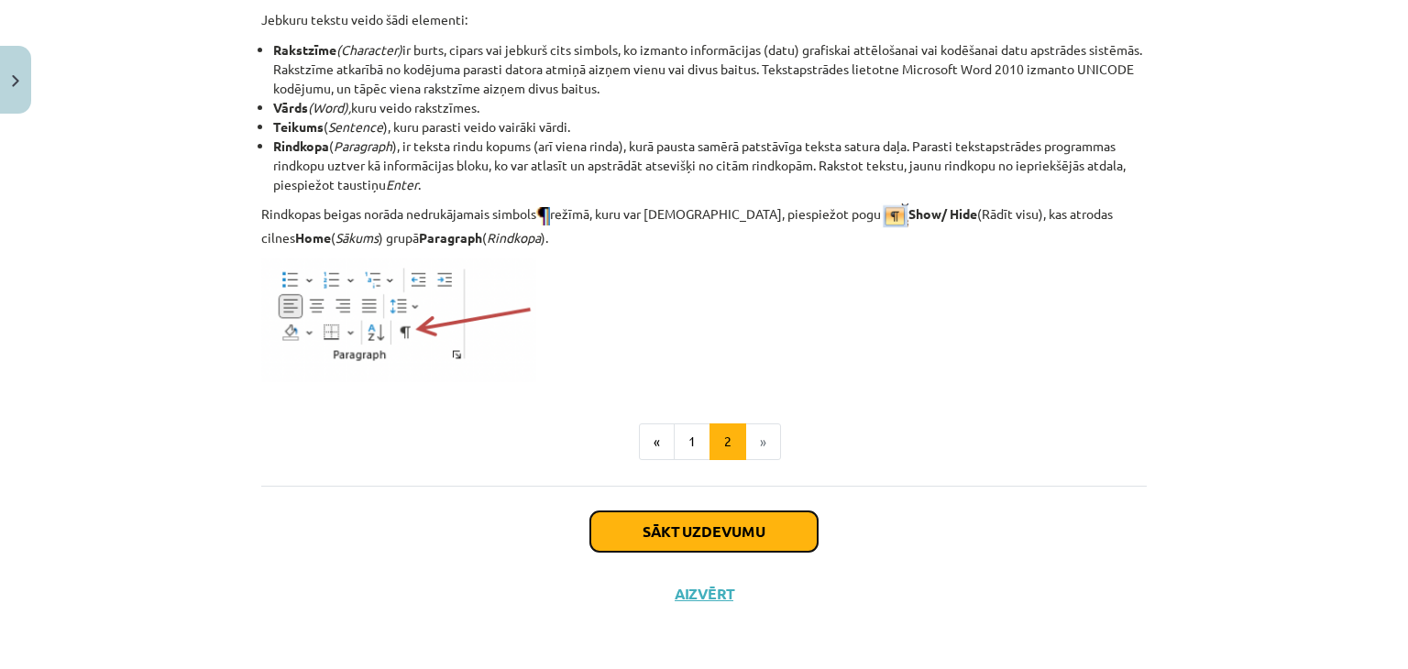
click at [702, 526] on button "Sākt uzdevumu" at bounding box center [704, 532] width 227 height 40
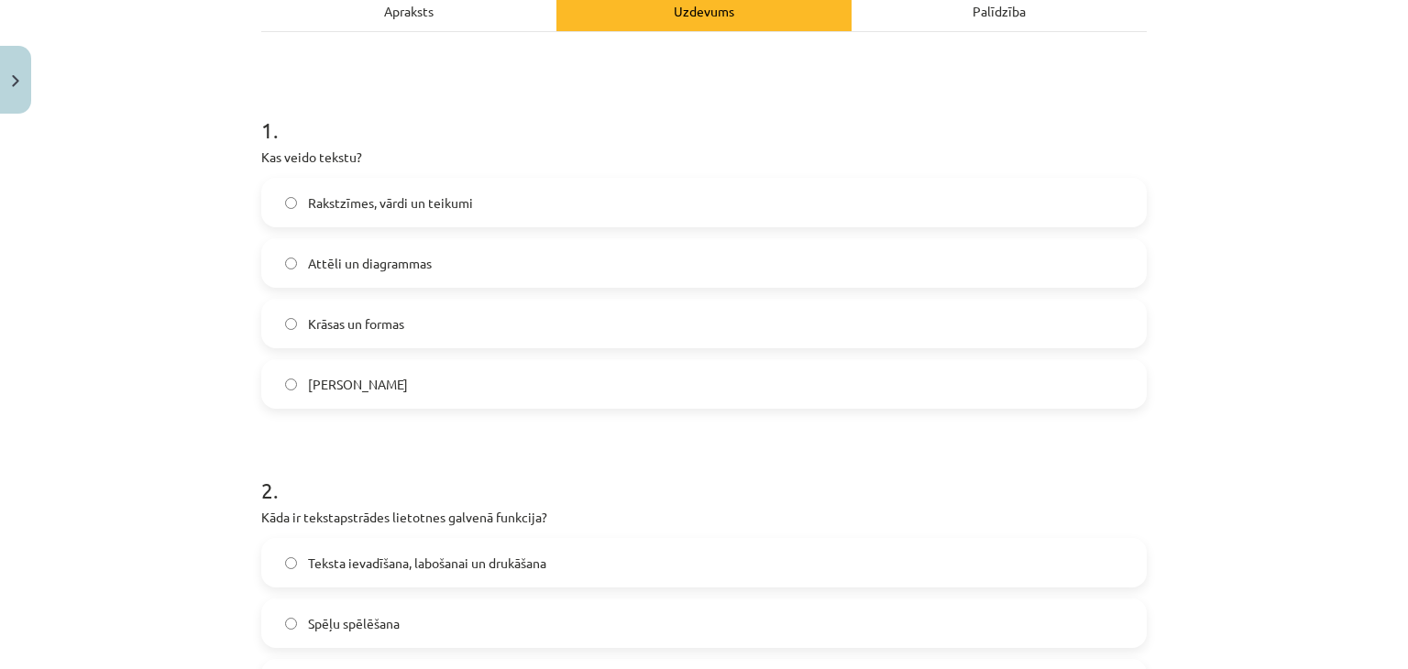
scroll to position [276, 0]
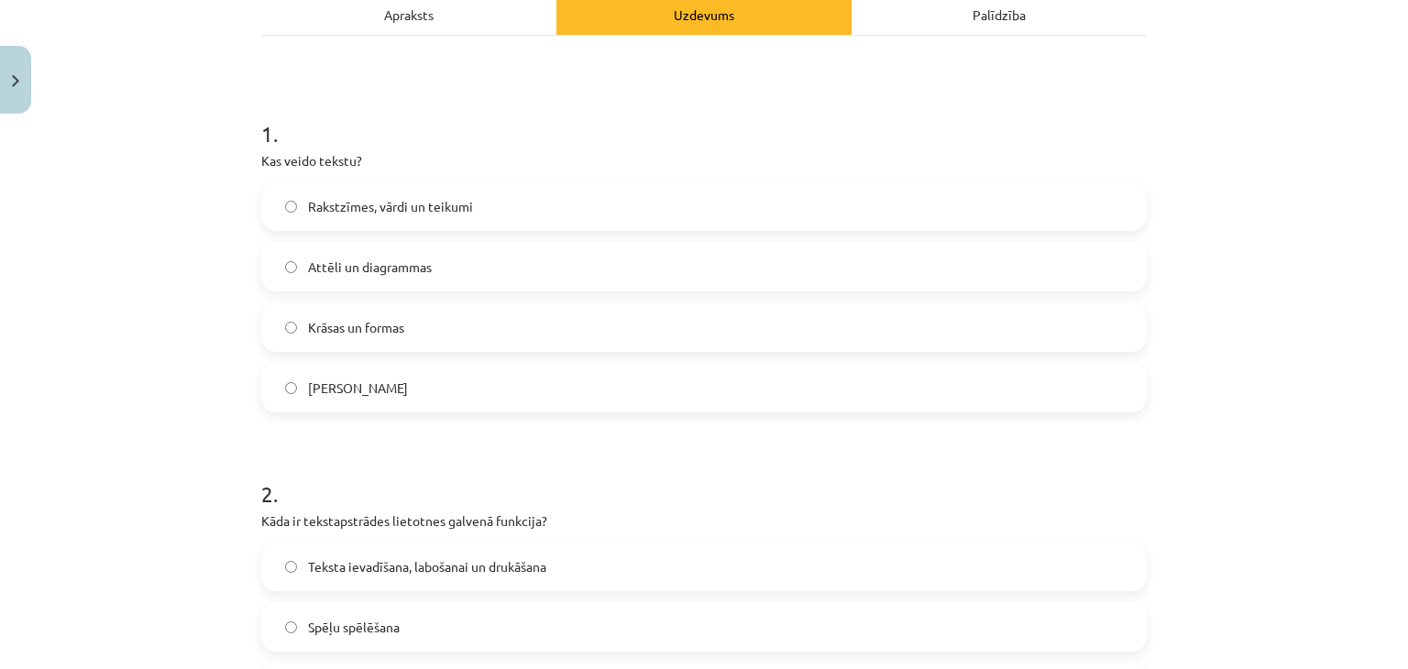
click at [856, 209] on label "Rakstzīmes, vārdi un teikumi" at bounding box center [704, 206] width 882 height 46
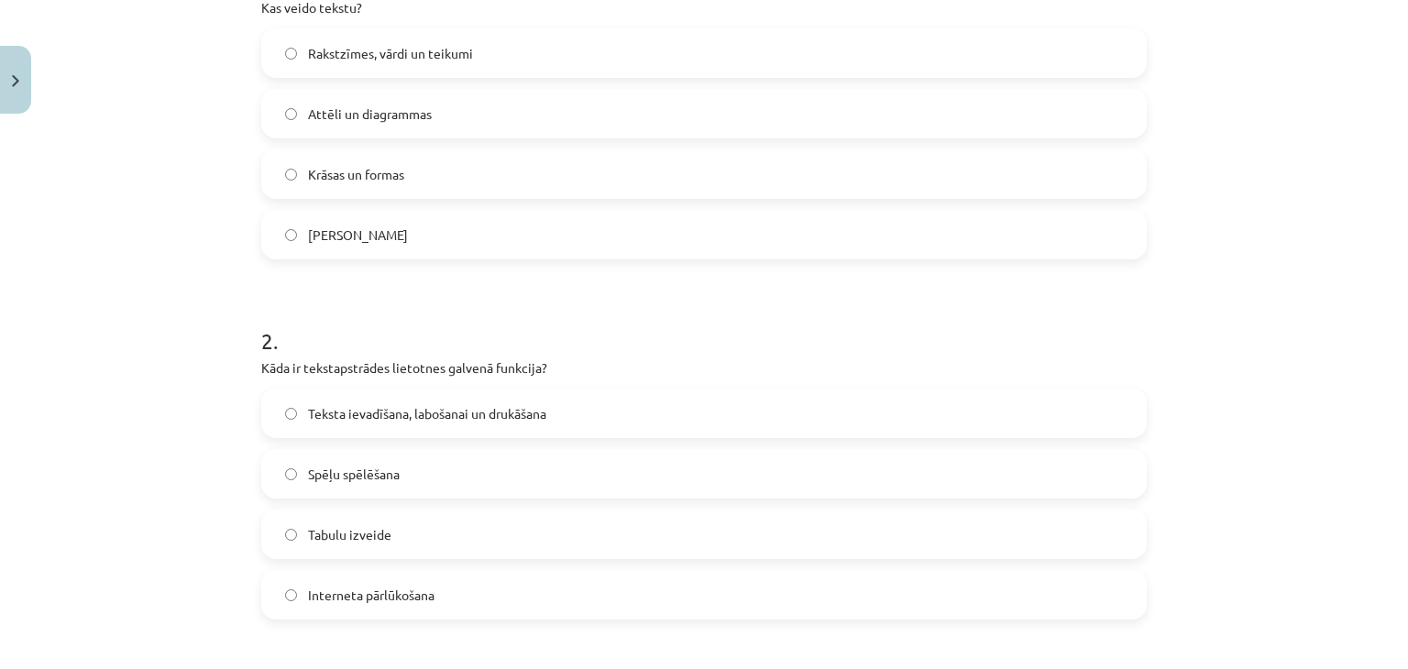
scroll to position [430, 0]
click at [646, 425] on label "Teksta ievadīšana, labošanai un drukāšana" at bounding box center [704, 413] width 882 height 46
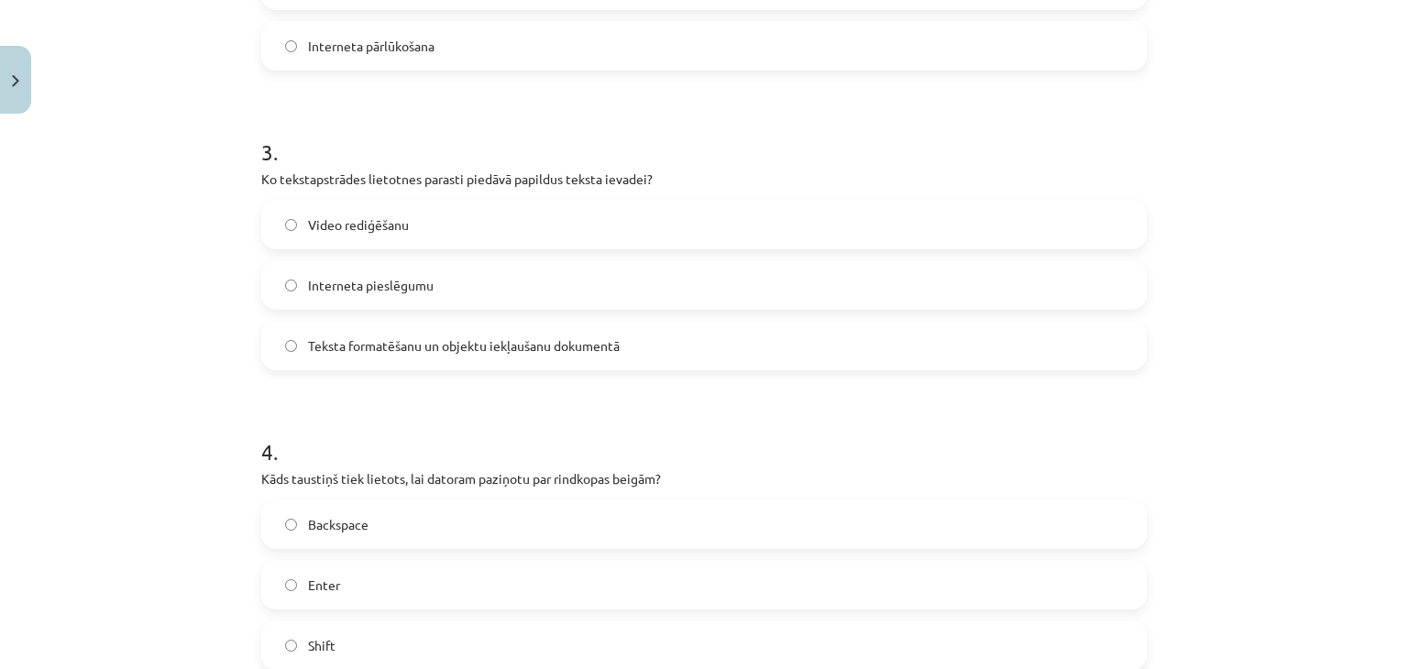
scroll to position [979, 0]
click at [592, 349] on span "Teksta formatēšanu un objektu iekļaušanu dokumentā" at bounding box center [464, 345] width 312 height 19
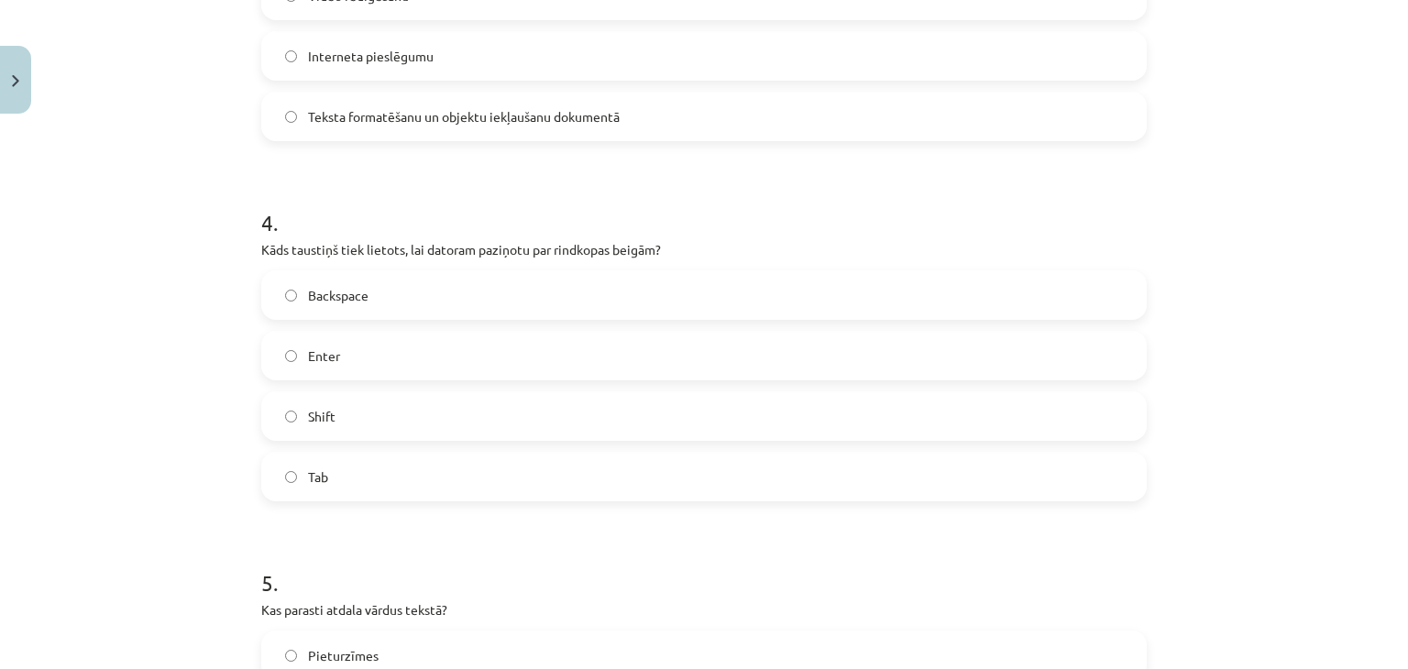
scroll to position [1207, 0]
click at [592, 349] on label "Enter" at bounding box center [704, 357] width 882 height 46
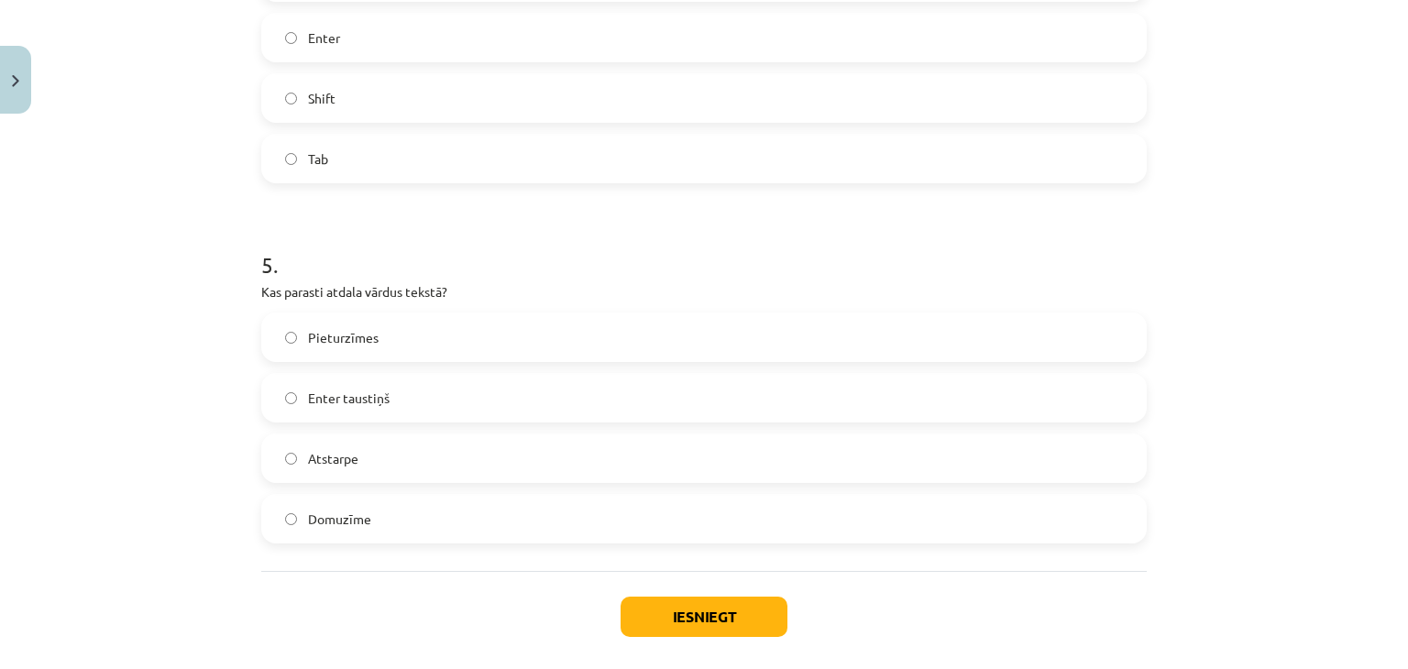
click at [844, 479] on label "Atstarpe" at bounding box center [704, 459] width 882 height 46
click at [666, 627] on button "Iesniegt" at bounding box center [704, 617] width 167 height 40
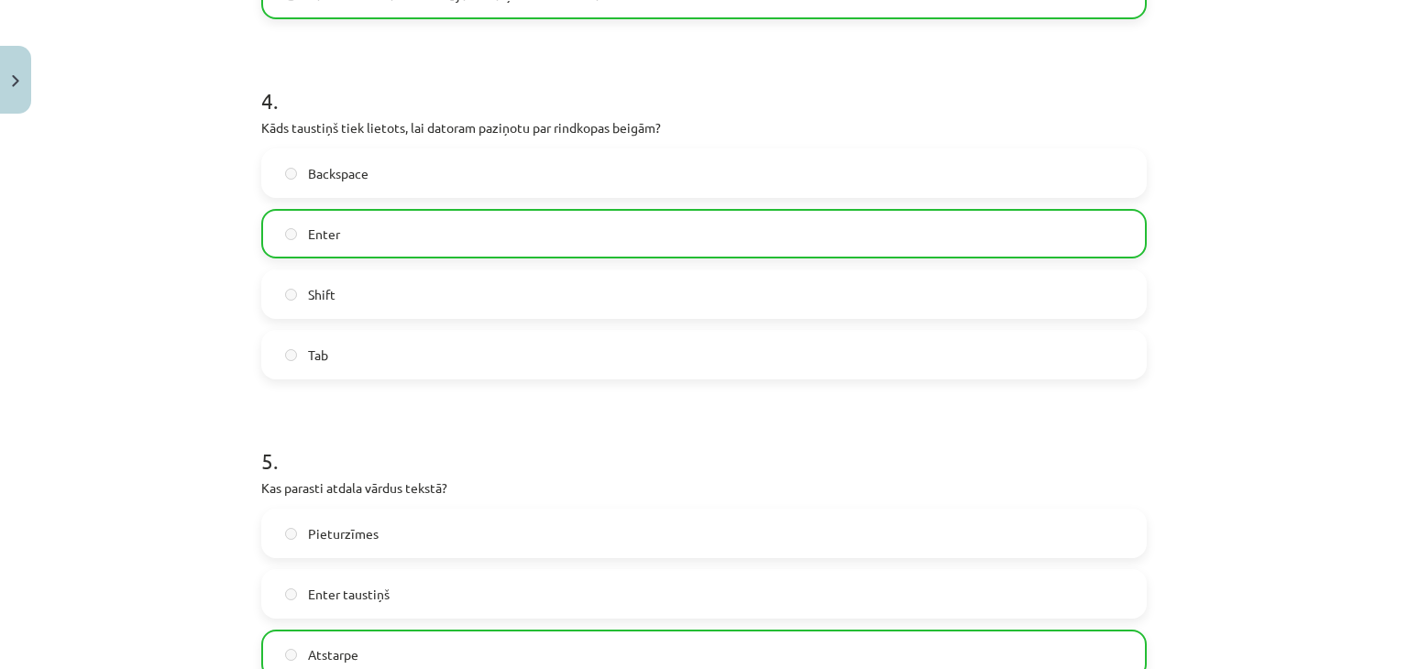
scroll to position [1670, 0]
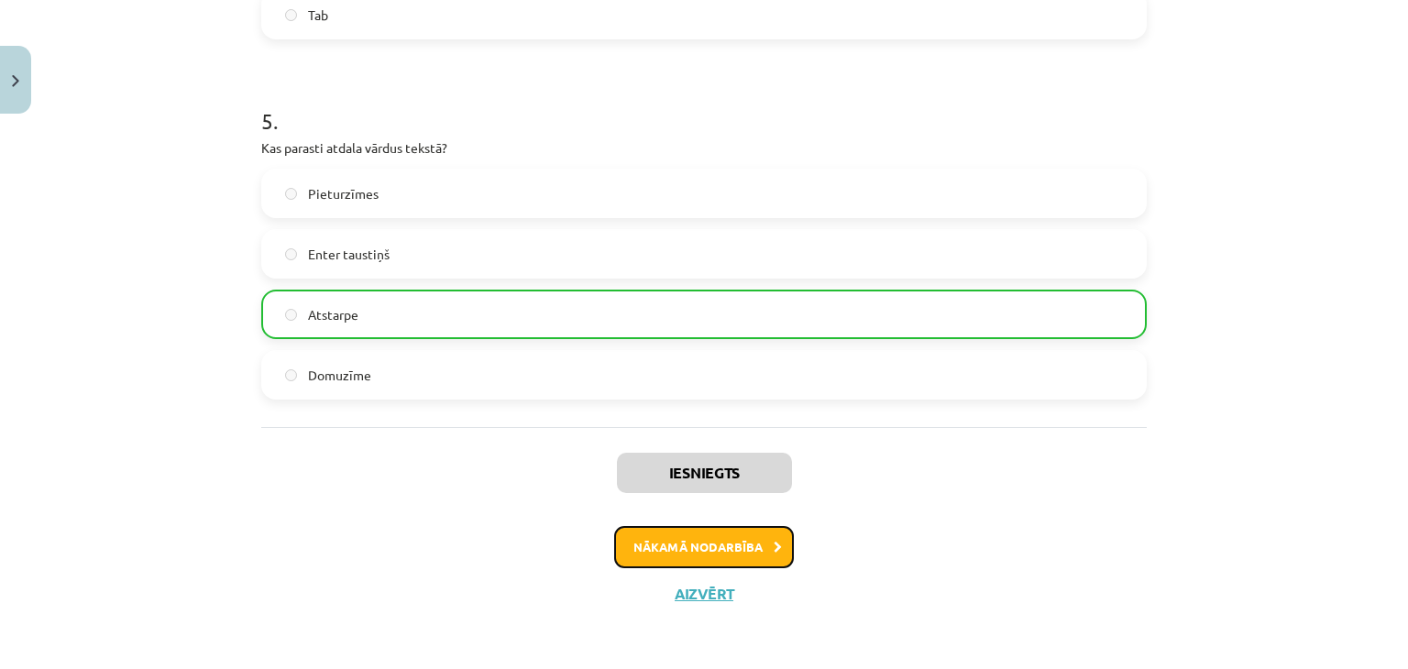
click at [675, 536] on button "Nākamā nodarbība" at bounding box center [704, 547] width 180 height 42
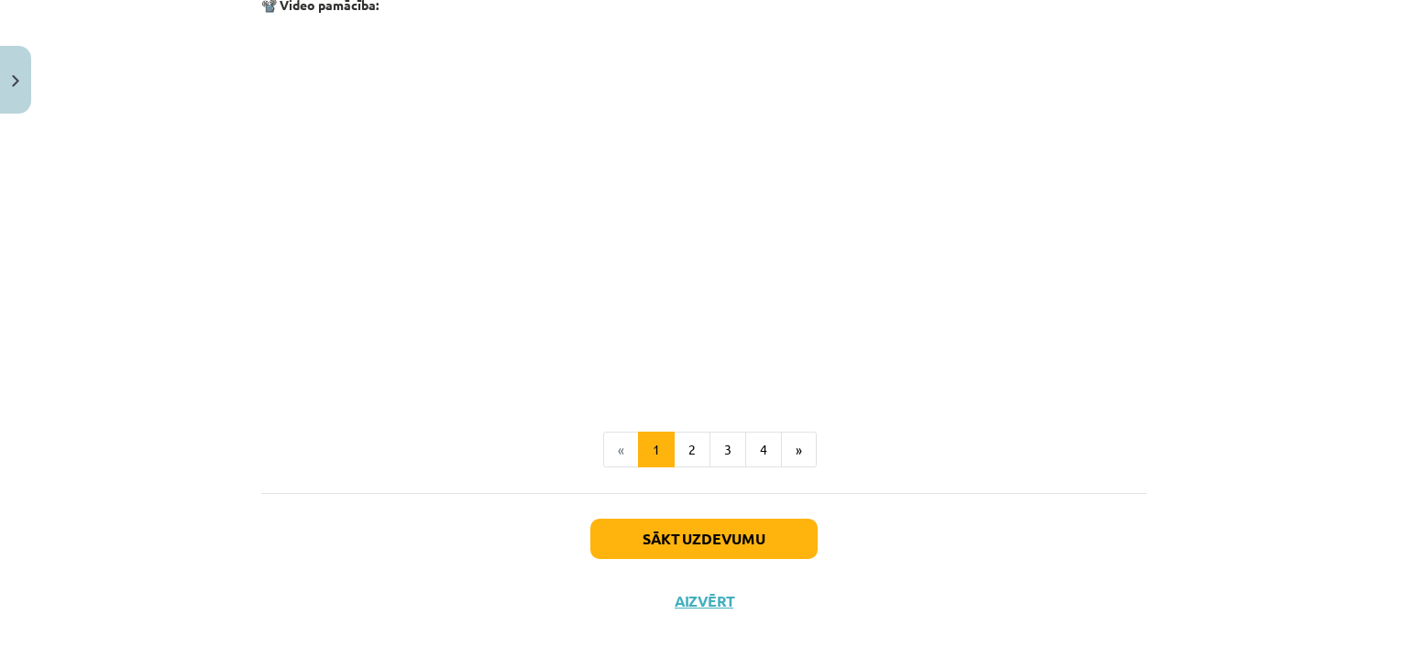
scroll to position [3665, 0]
click at [692, 547] on button "Sākt uzdevumu" at bounding box center [704, 538] width 227 height 40
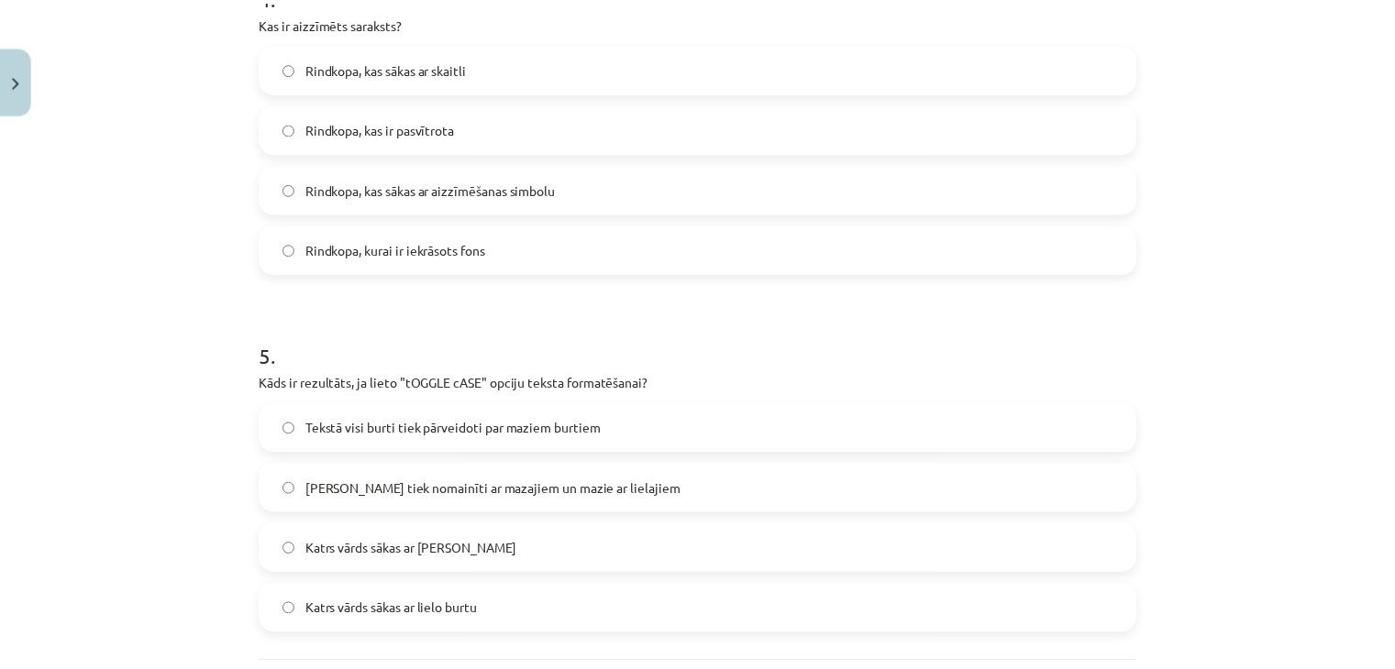
scroll to position [1691, 0]
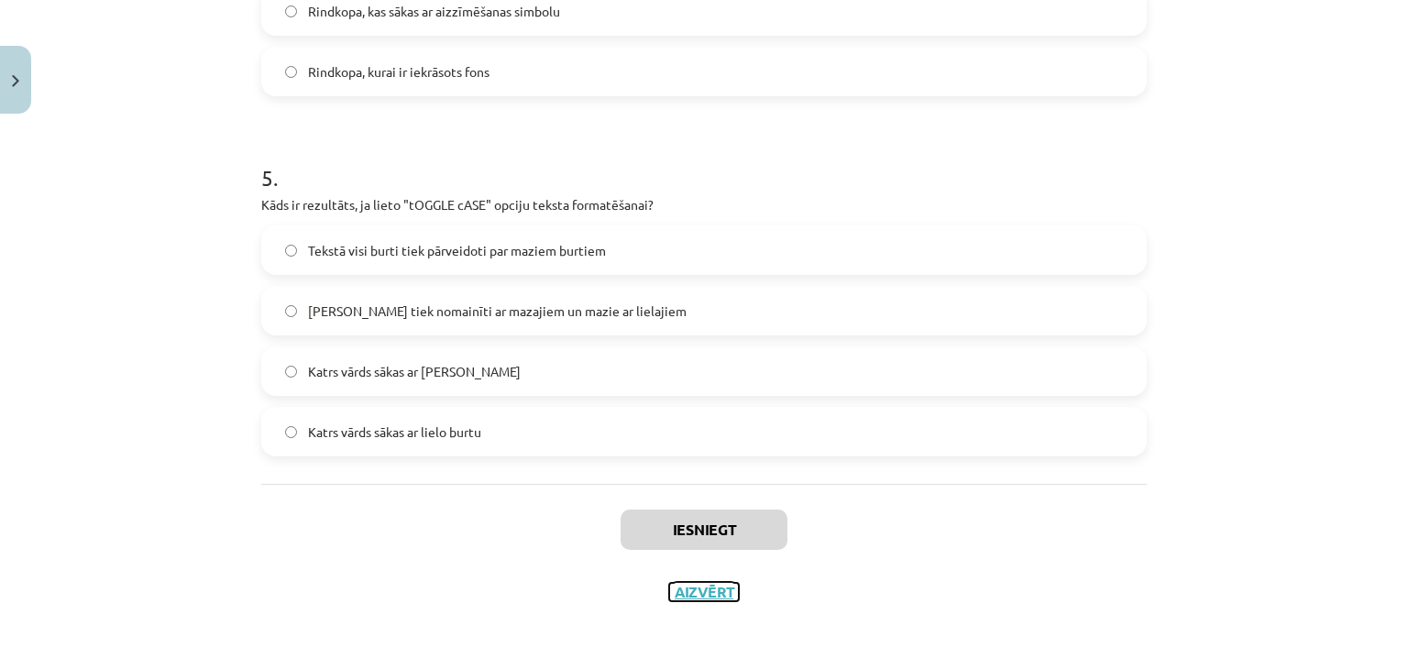
click at [690, 590] on button "Aizvērt" at bounding box center [704, 592] width 70 height 18
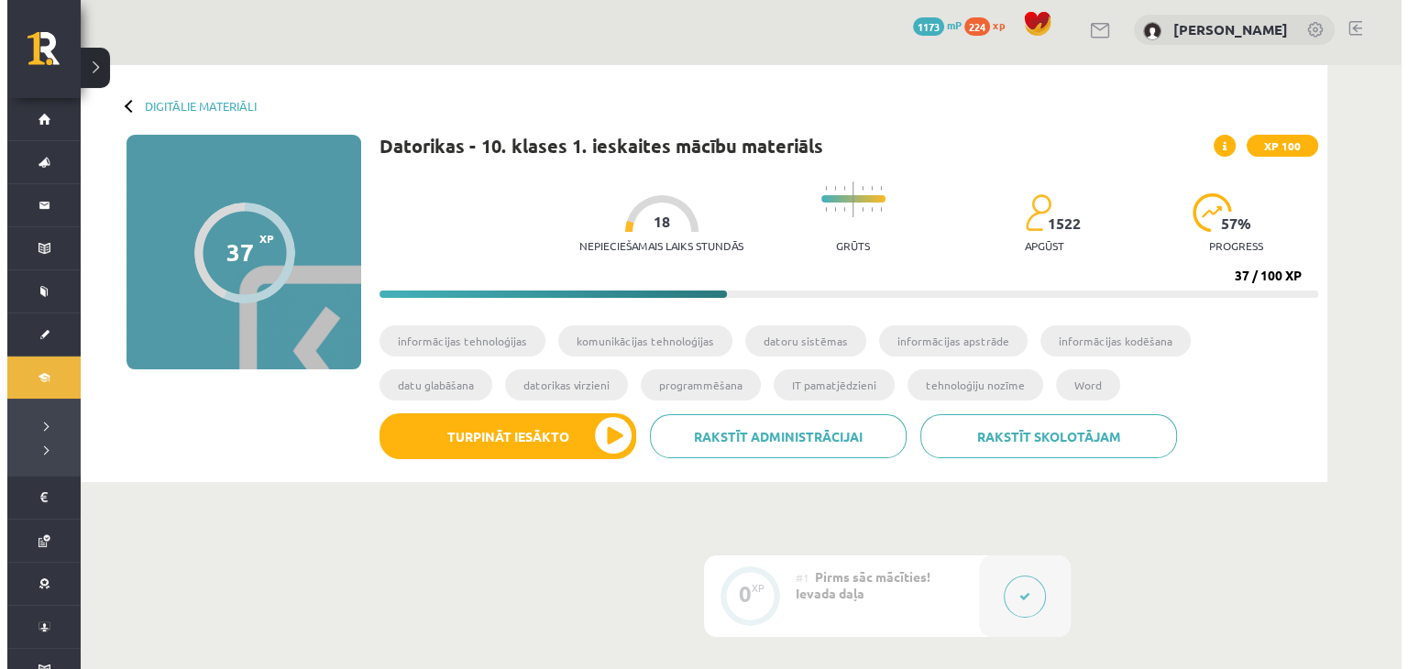
scroll to position [0, 0]
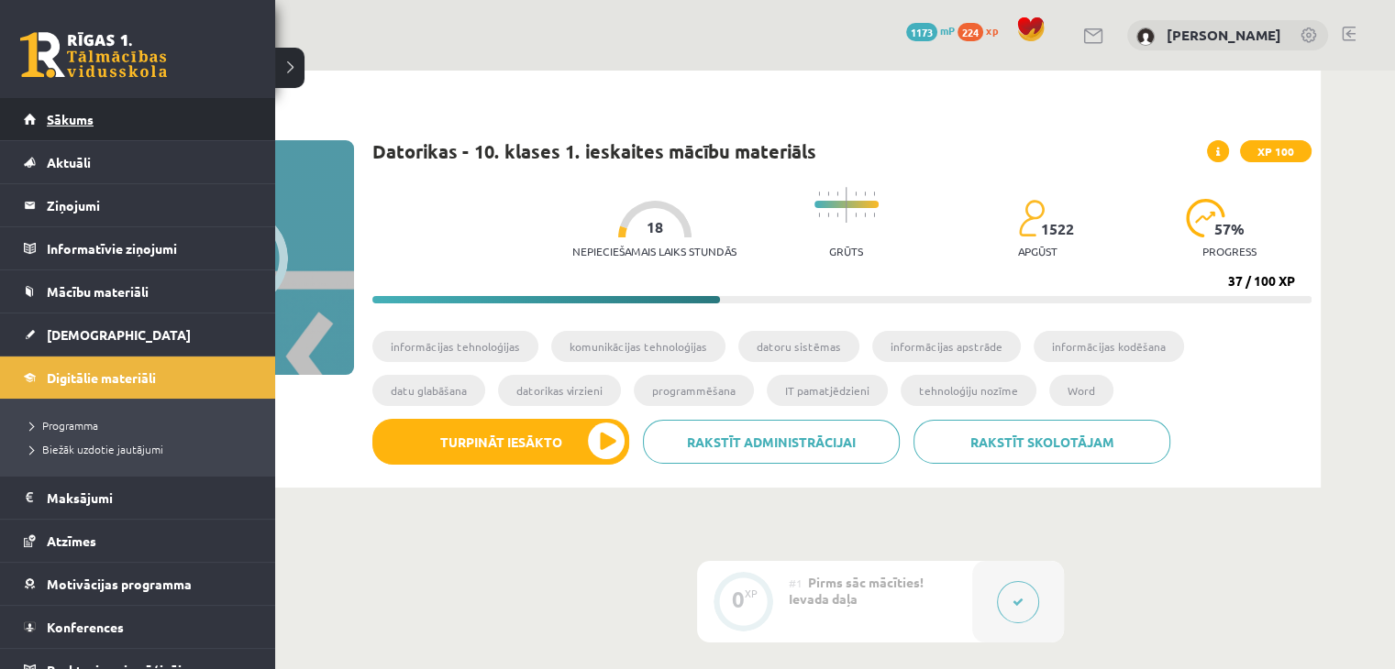
click at [45, 111] on link "Sākums" at bounding box center [138, 119] width 228 height 42
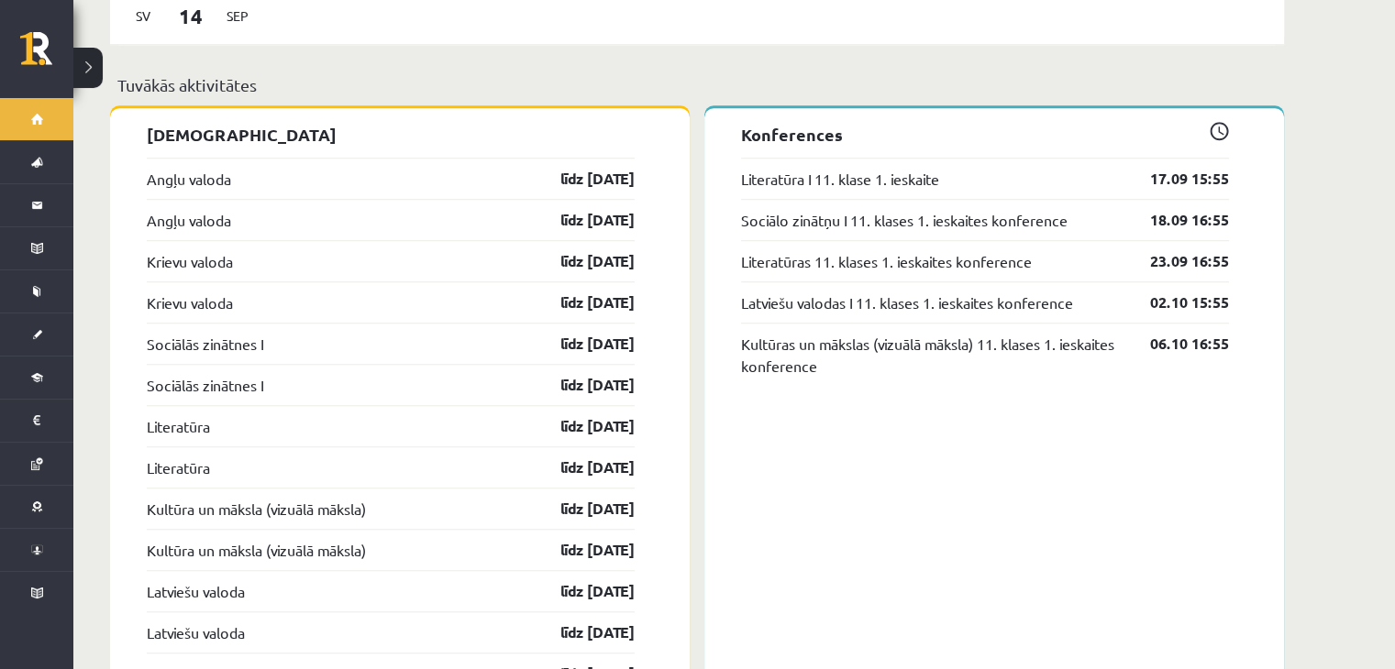
scroll to position [1449, 0]
